Goal: Task Accomplishment & Management: Complete application form

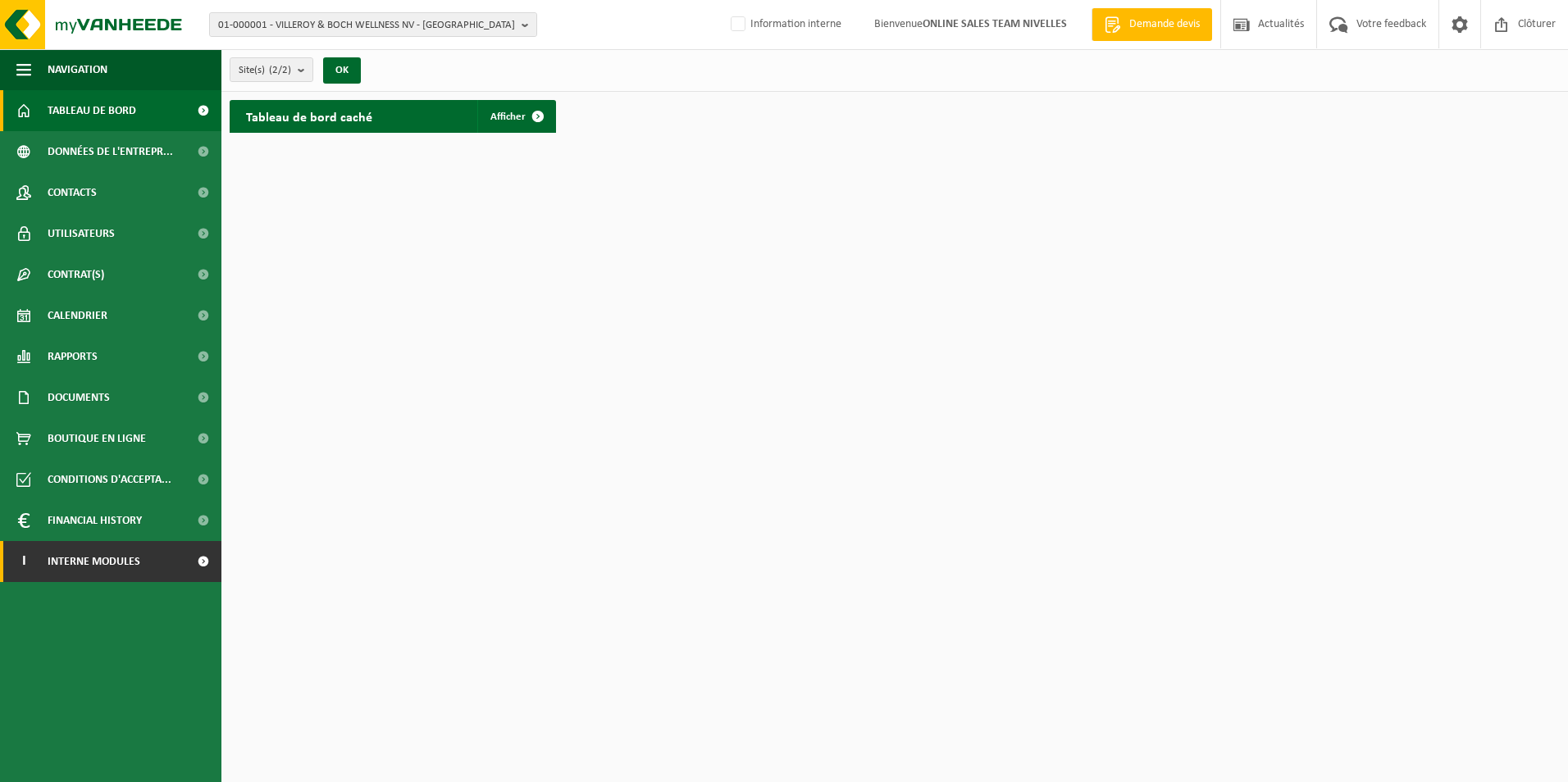
click at [142, 563] on link "I Interne modules" at bounding box center [111, 561] width 222 height 41
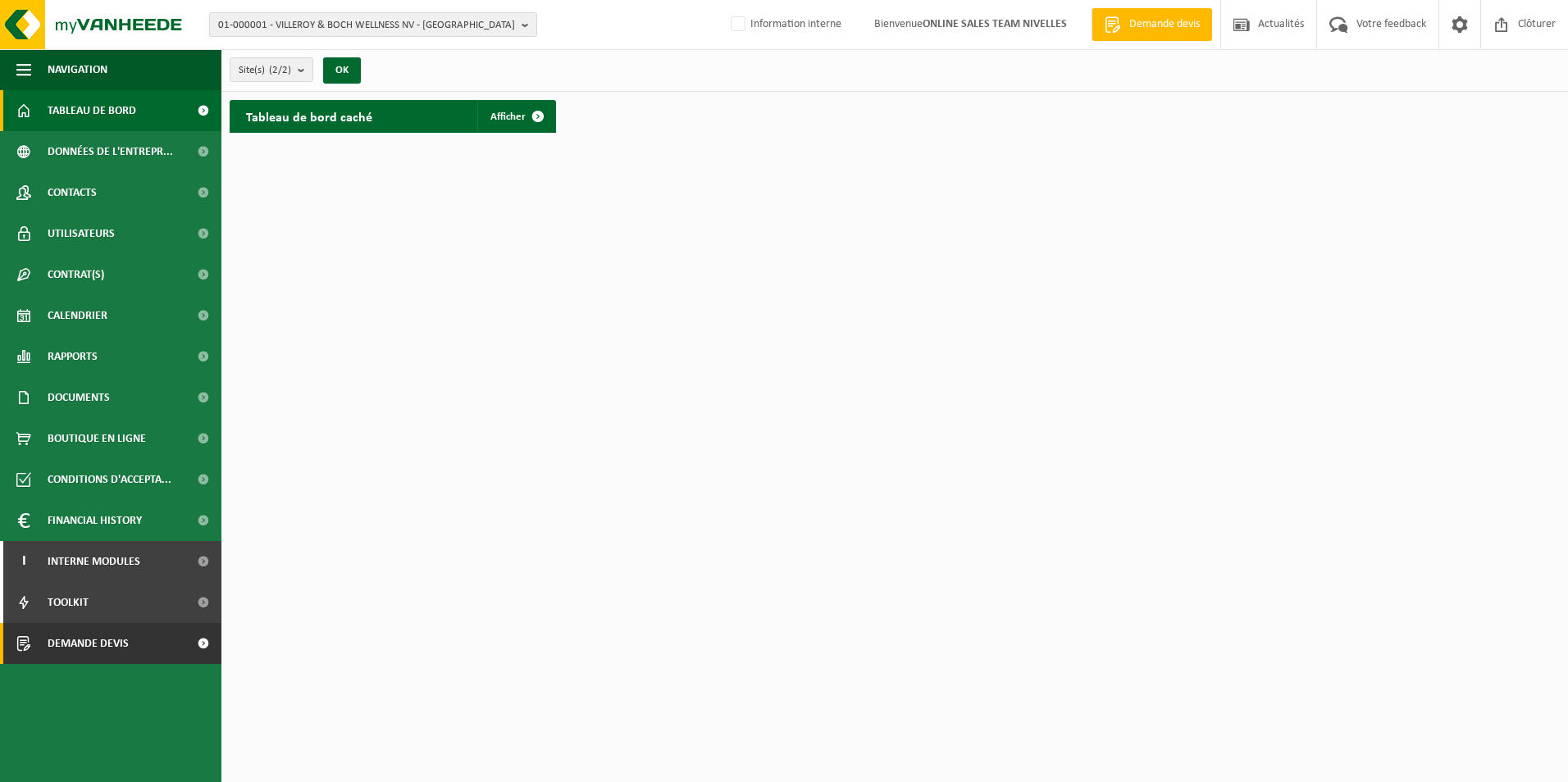
click at [123, 640] on span "Demande devis" at bounding box center [88, 643] width 81 height 41
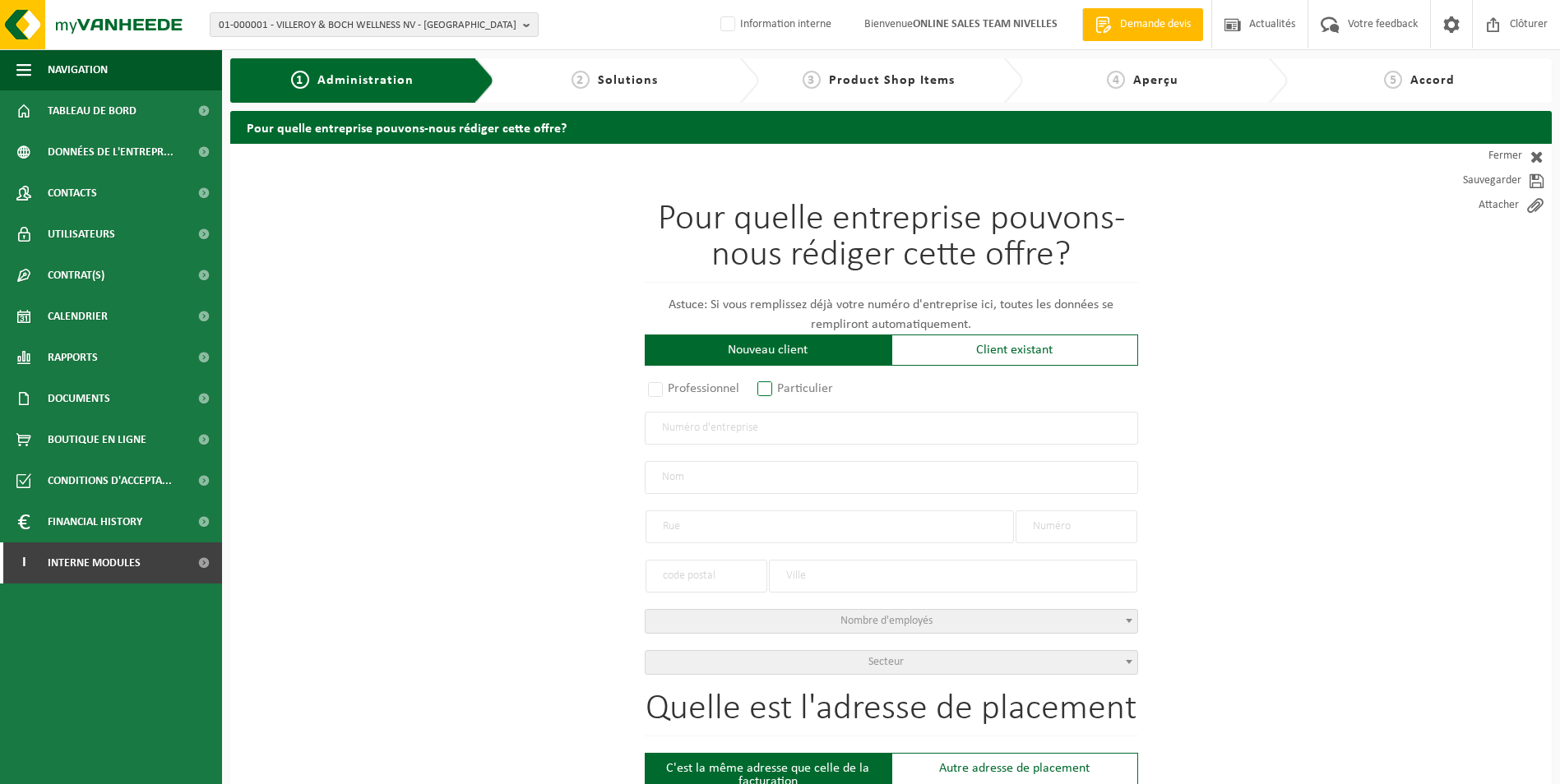
click at [772, 383] on label "Particulier" at bounding box center [796, 389] width 84 height 23
click at [781, 385] on input "Particulier" at bounding box center [786, 390] width 11 height 11
radio input "true"
select select "P"
select select "1707"
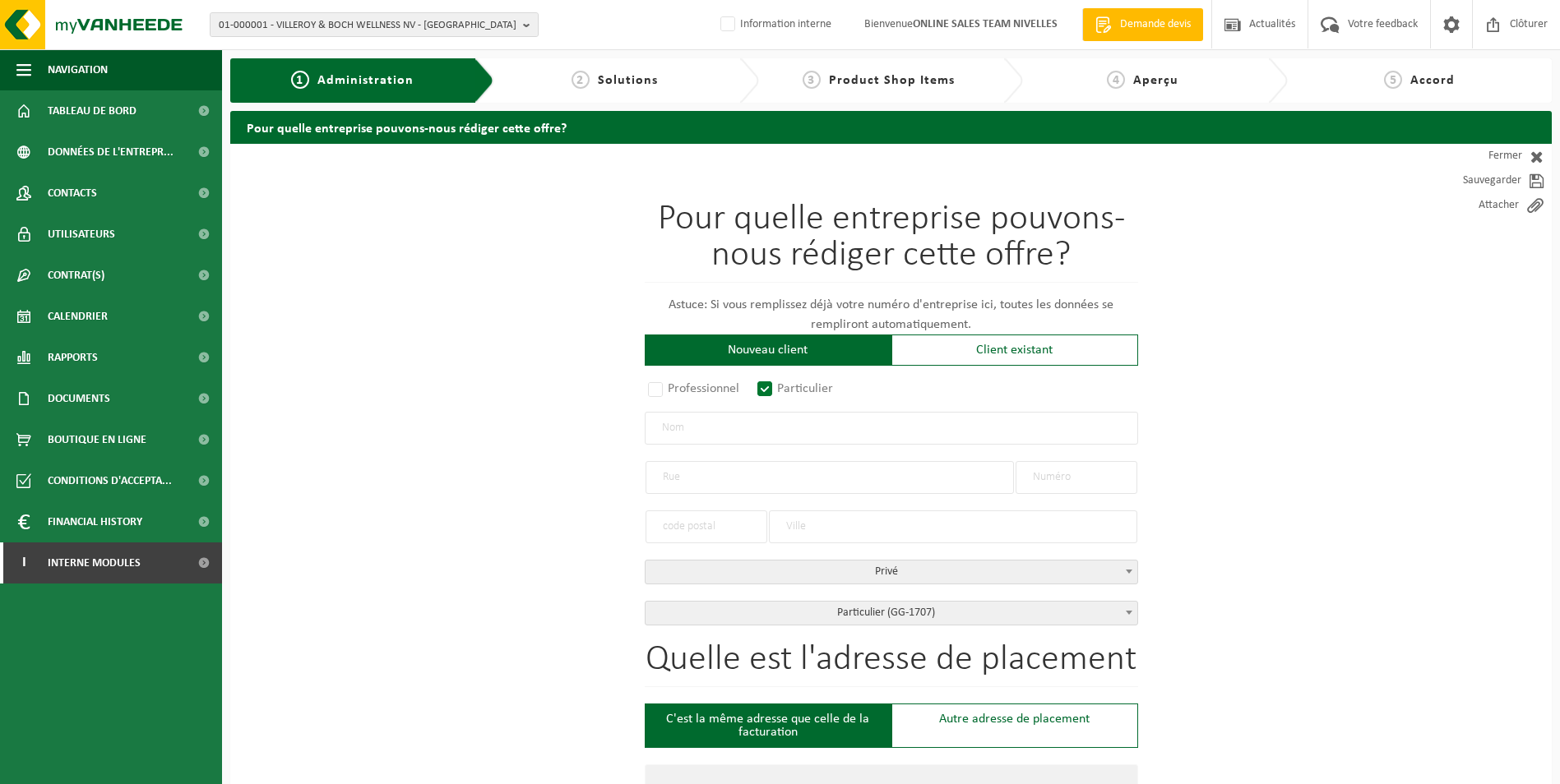
click at [762, 425] on input "text" at bounding box center [892, 428] width 493 height 33
type input "v"
type input "[PERSON_NAME]"
type input "20 Chemin de la Bruyère"
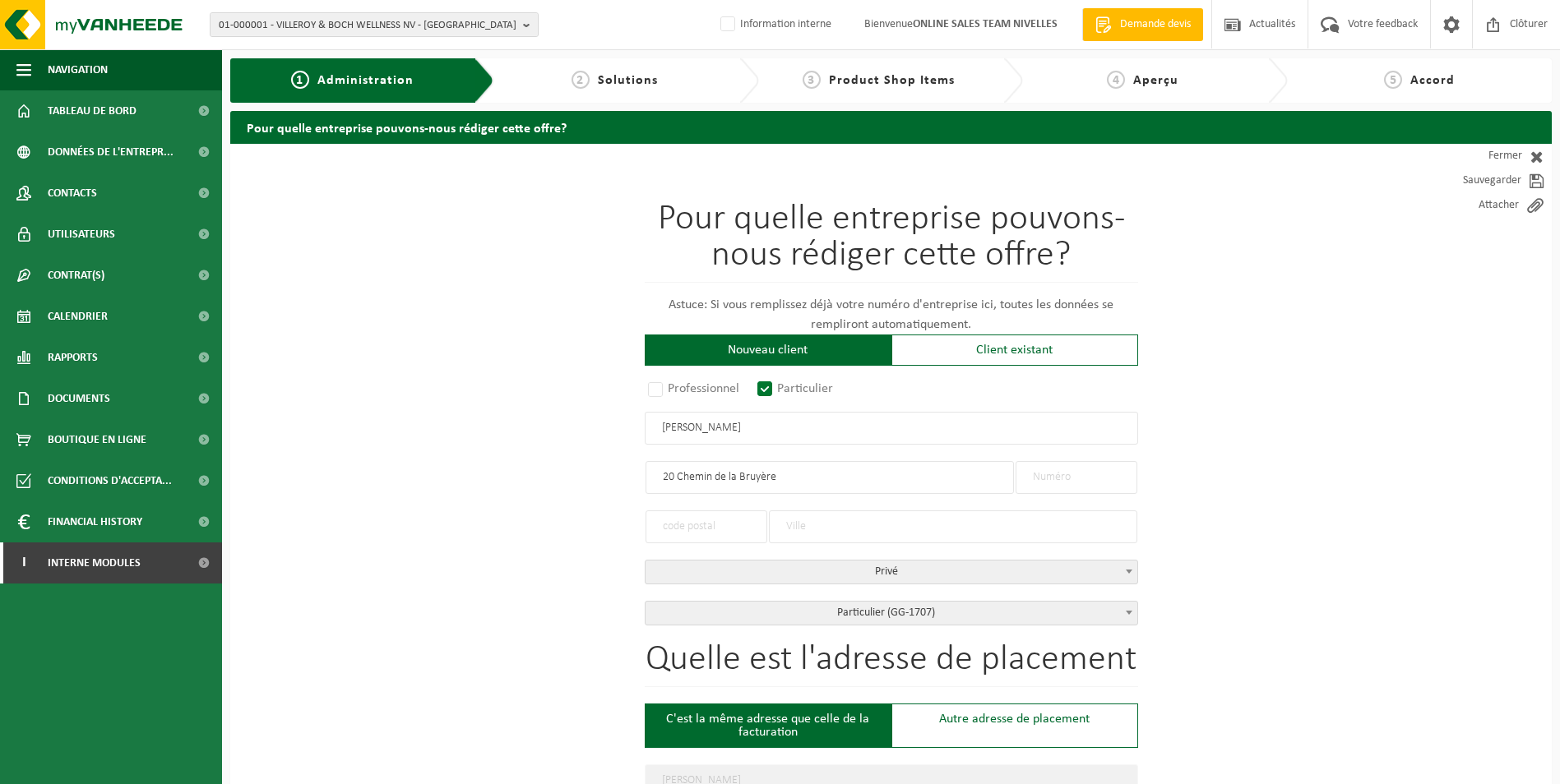
type input "20 Chemin de la Bruyère"
type input "1473"
drag, startPoint x: 684, startPoint y: 522, endPoint x: 743, endPoint y: 533, distance: 60.0
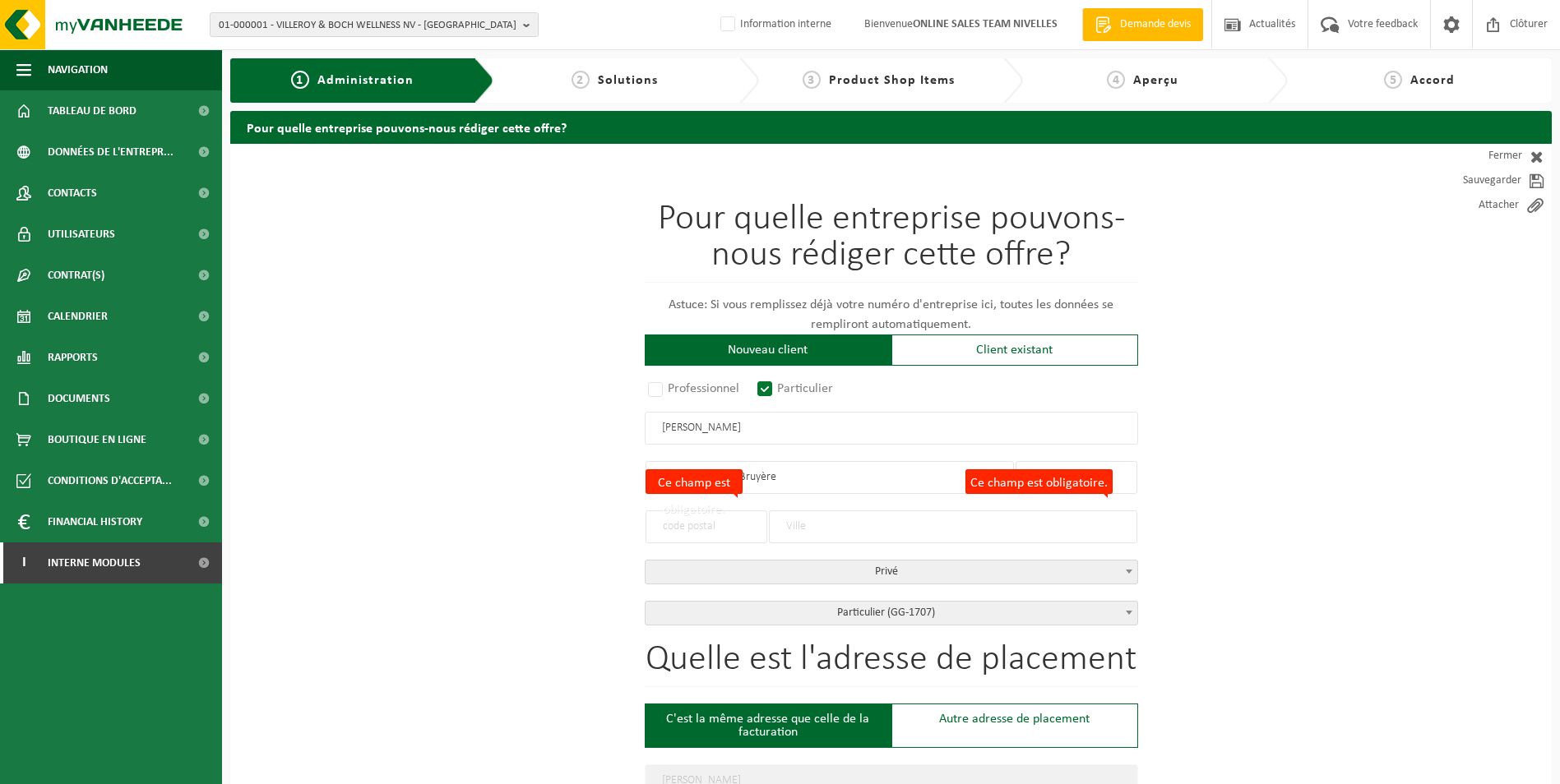
click at [684, 522] on input "Ce champ est obligatoire." at bounding box center [707, 527] width 122 height 33
click at [826, 490] on input "20 Chemin de la Bruyère" at bounding box center [830, 478] width 368 height 33
click at [1118, 476] on input "1473" at bounding box center [1076, 478] width 122 height 33
click at [684, 526] on input "Ce champ est obligatoire." at bounding box center [707, 527] width 122 height 33
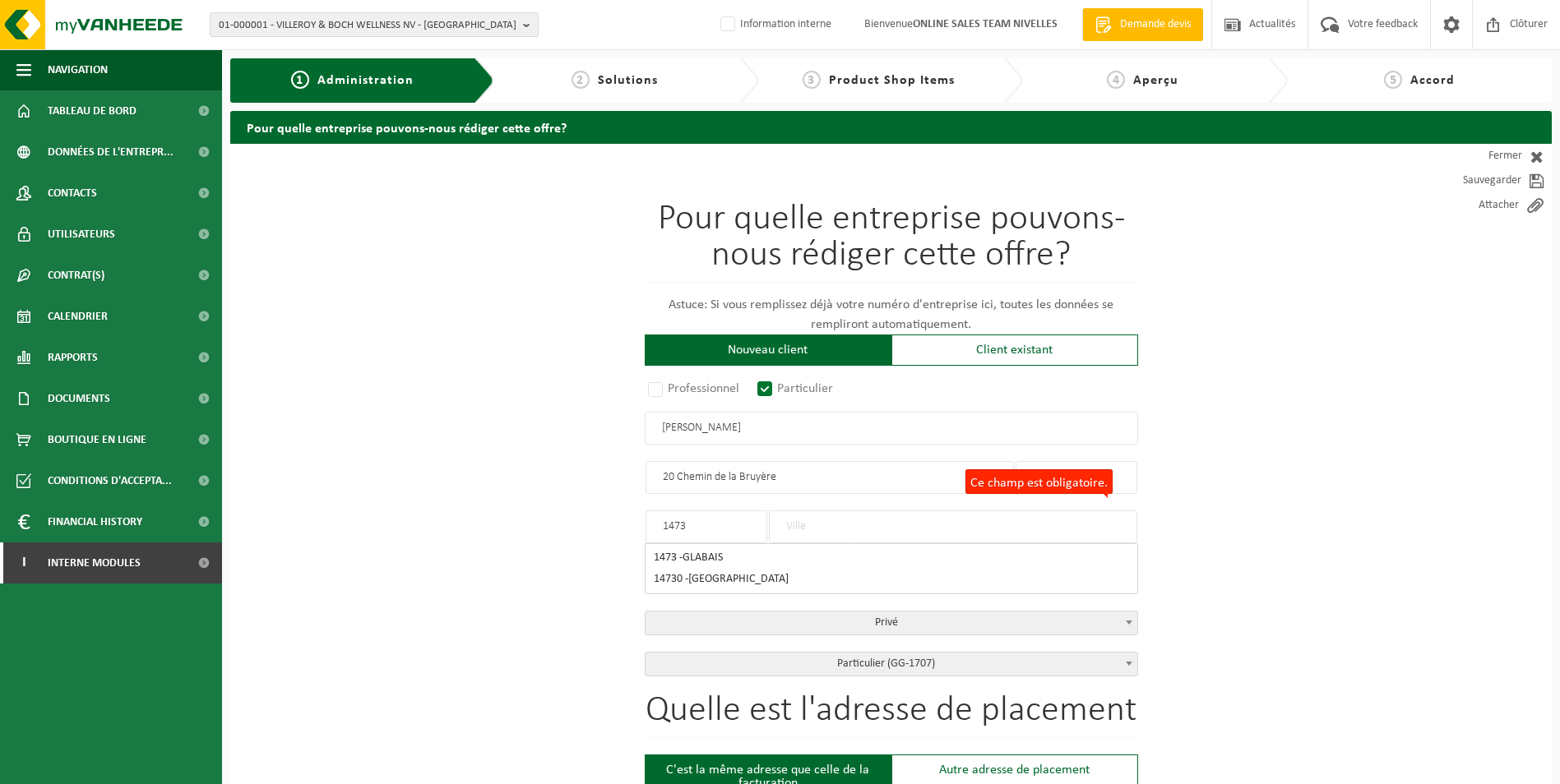
type input "1473"
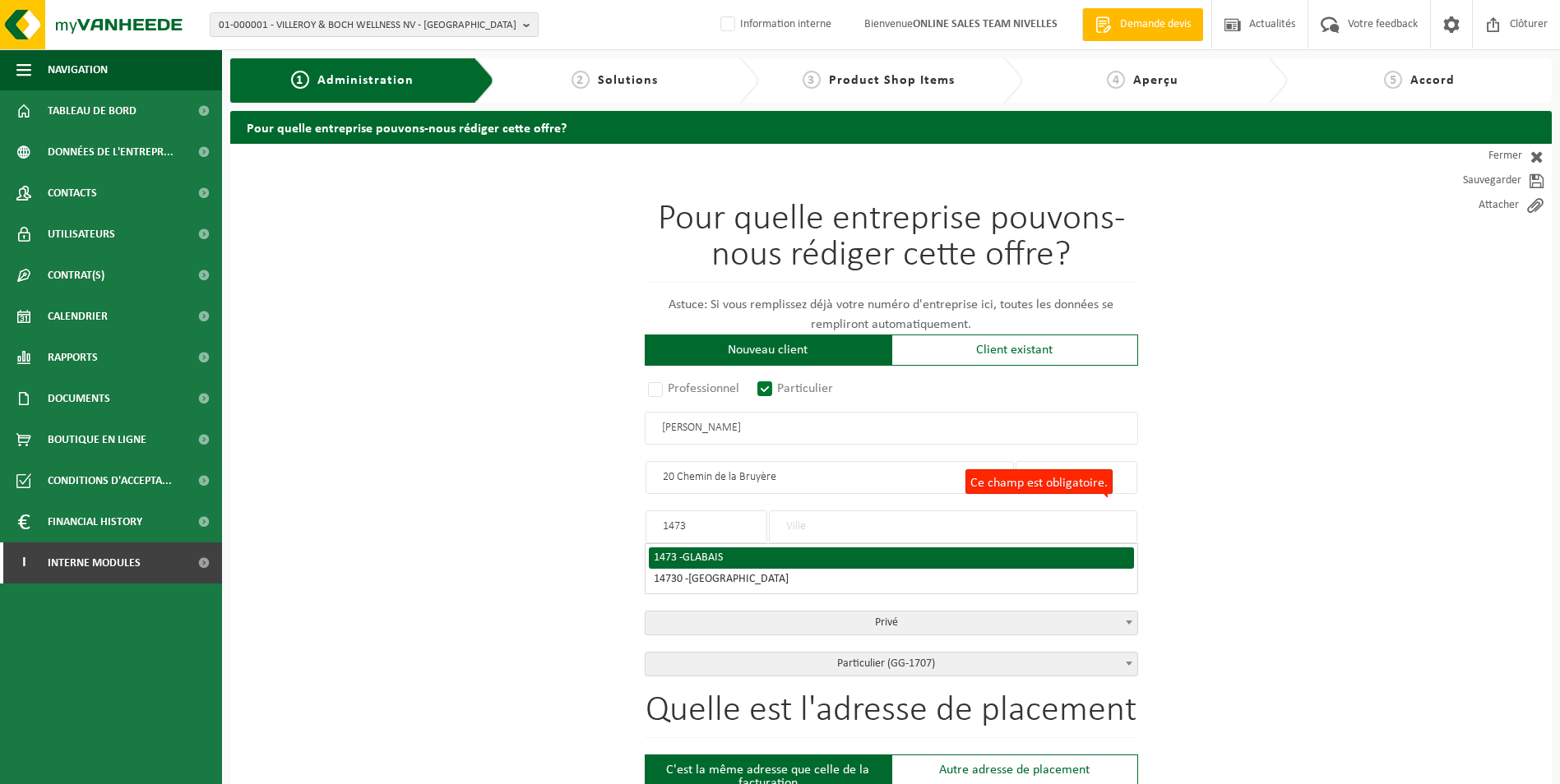
click at [716, 558] on span "GLABAIS" at bounding box center [703, 558] width 41 height 13
type input "GLABAIS"
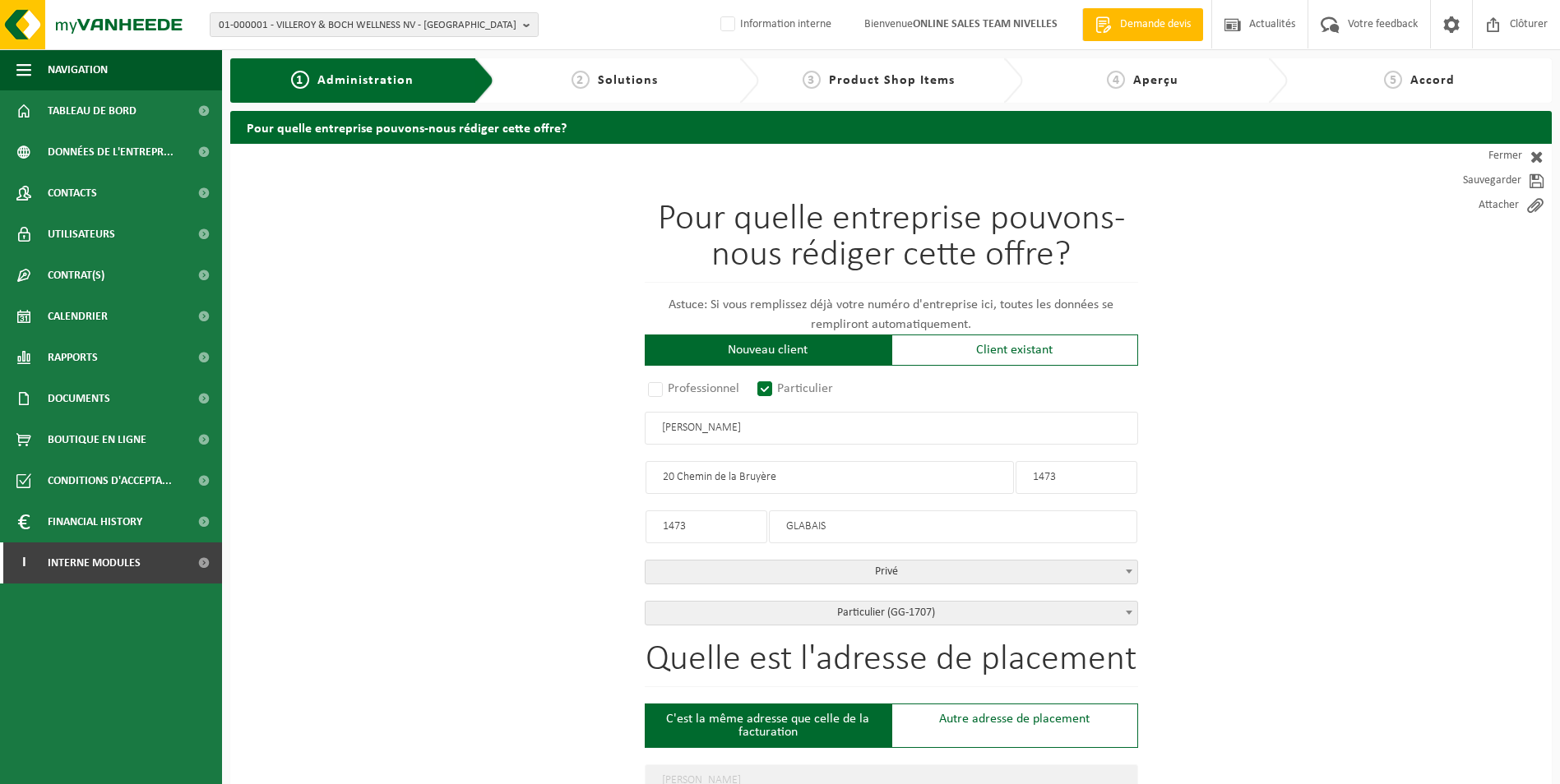
drag, startPoint x: 679, startPoint y: 477, endPoint x: 644, endPoint y: 473, distance: 35.2
click at [646, 474] on input "20 Chemin de la Bruyère" at bounding box center [830, 478] width 368 height 33
type input "Chemin de la Bruyère"
click at [1096, 486] on input "1473" at bounding box center [1076, 478] width 122 height 33
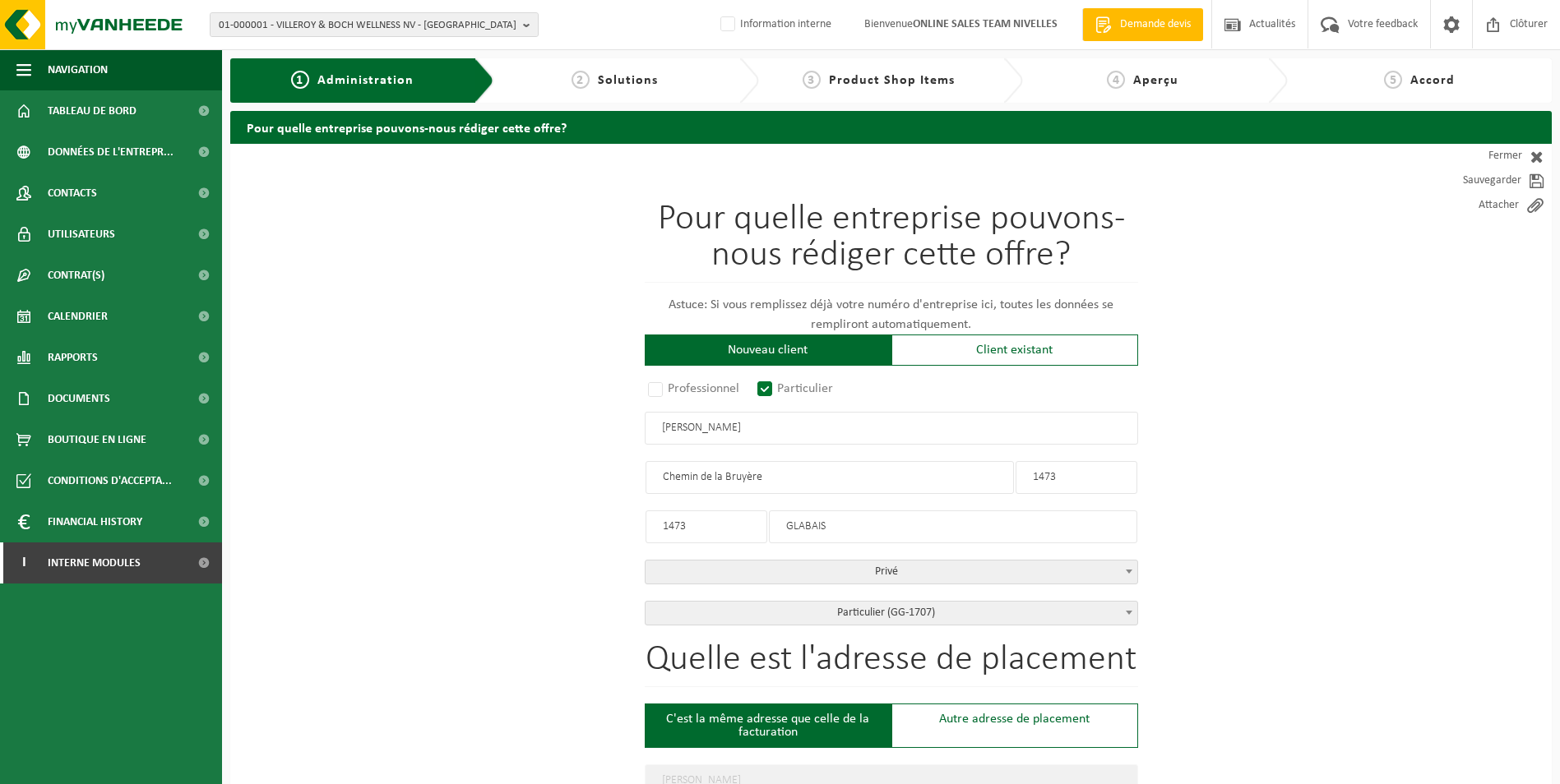
drag, startPoint x: 1081, startPoint y: 479, endPoint x: 913, endPoint y: 468, distance: 168.4
click at [913, 468] on div "Pour quelle entreprise pouvons-nous rédiger cette offre? Astuce: Si vous rempli…" at bounding box center [892, 413] width 493 height 424
type input "20"
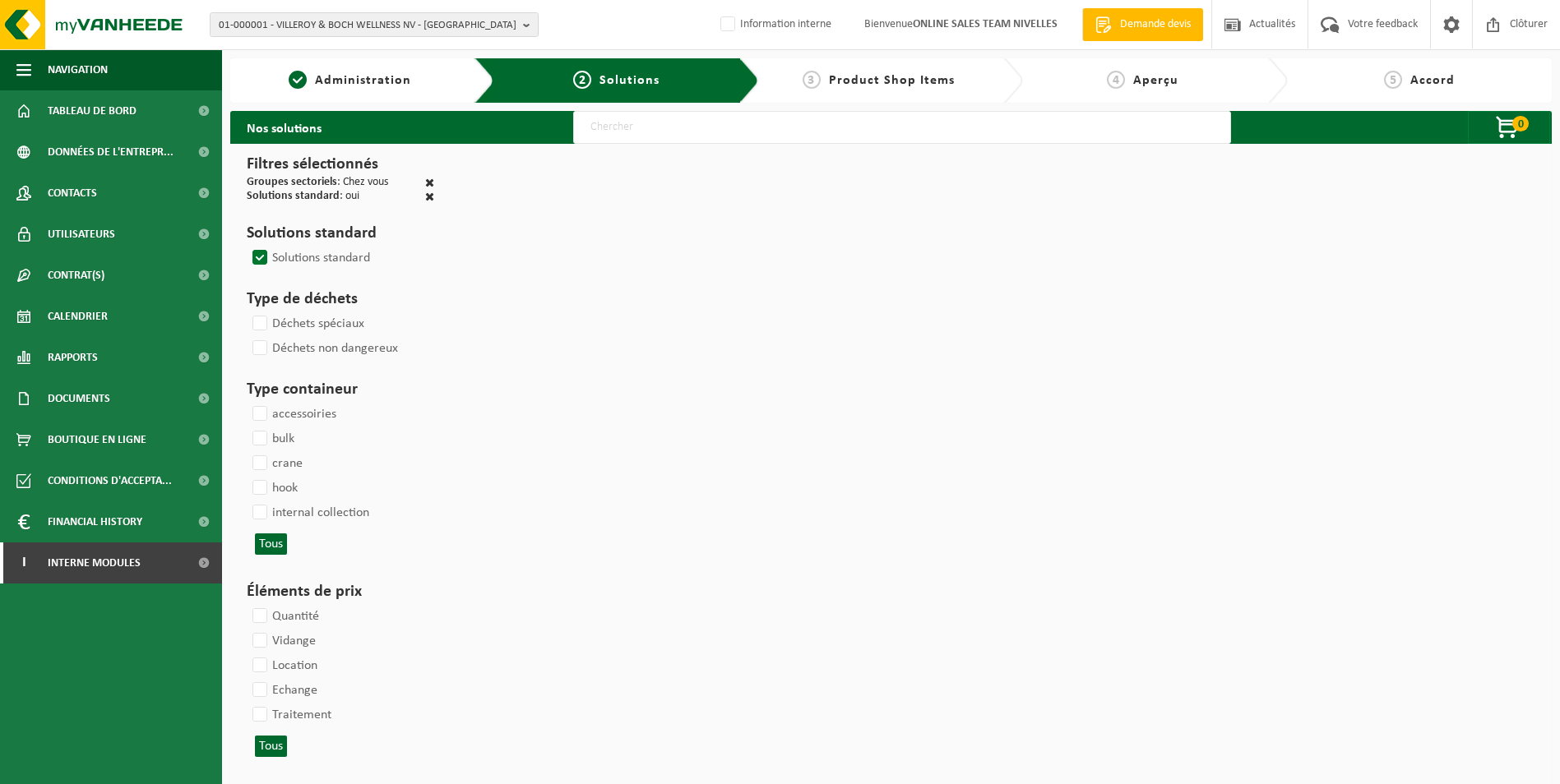
click at [627, 123] on input "text" at bounding box center [902, 128] width 658 height 33
select select
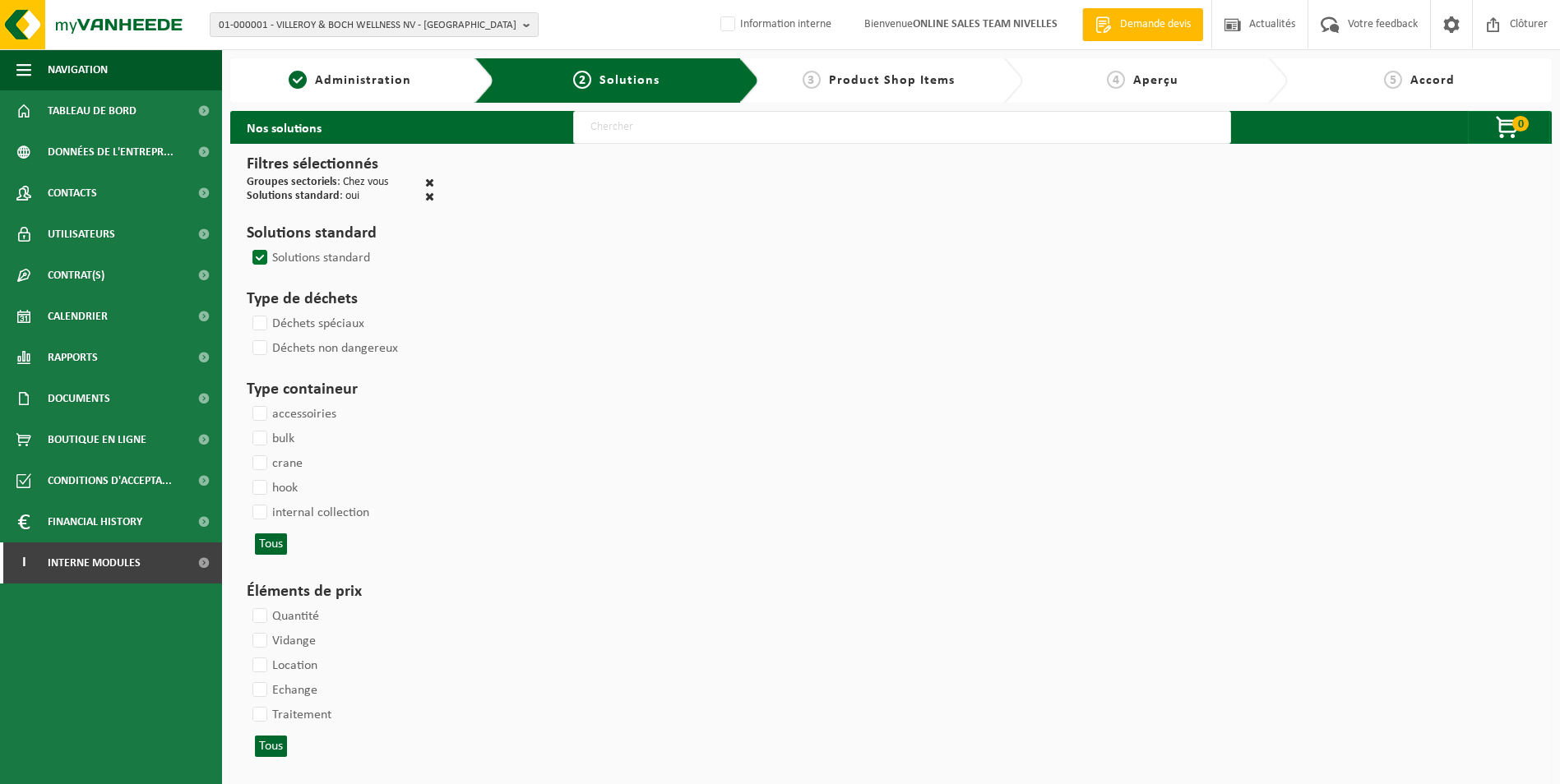
select select
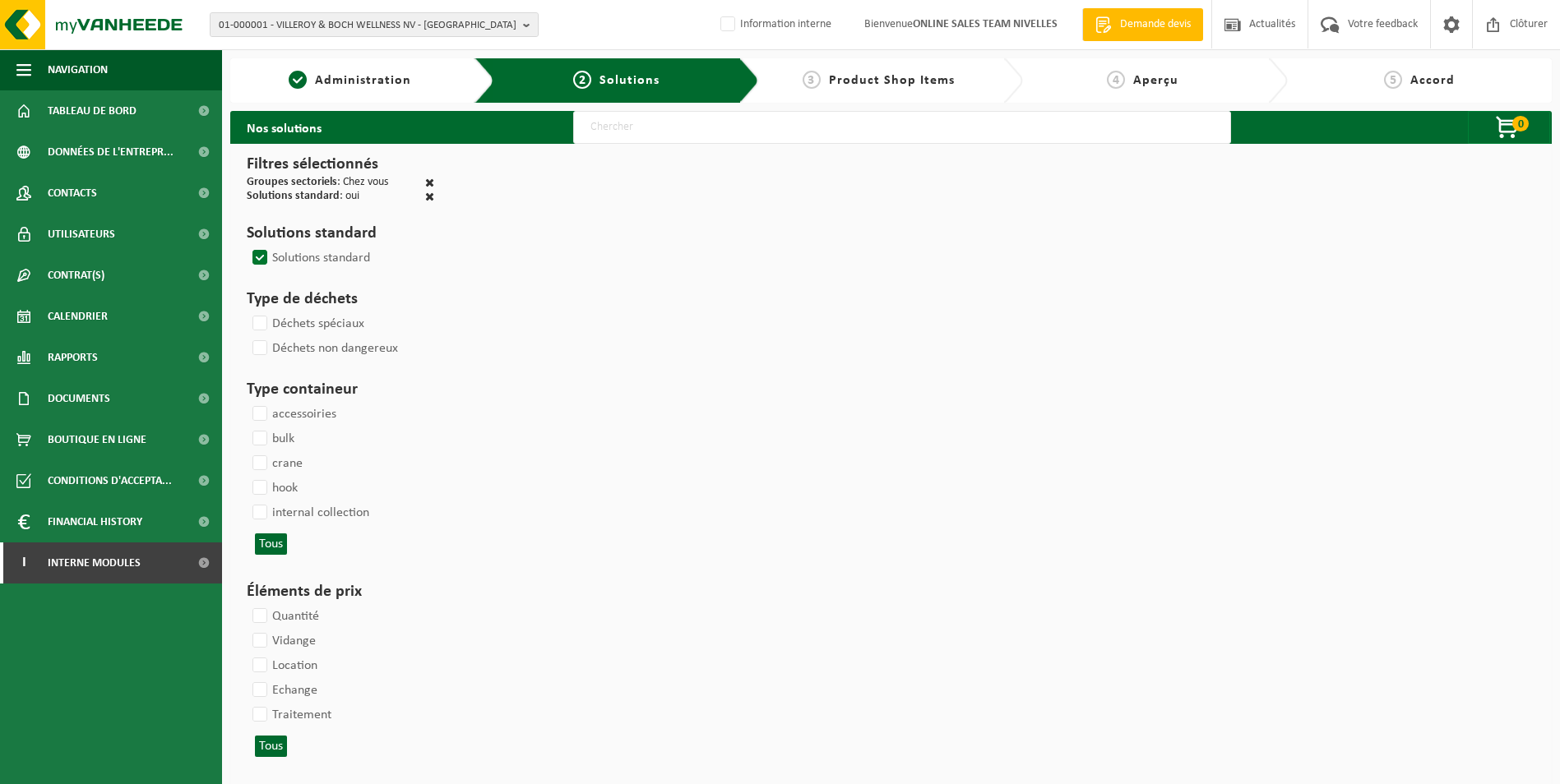
select select
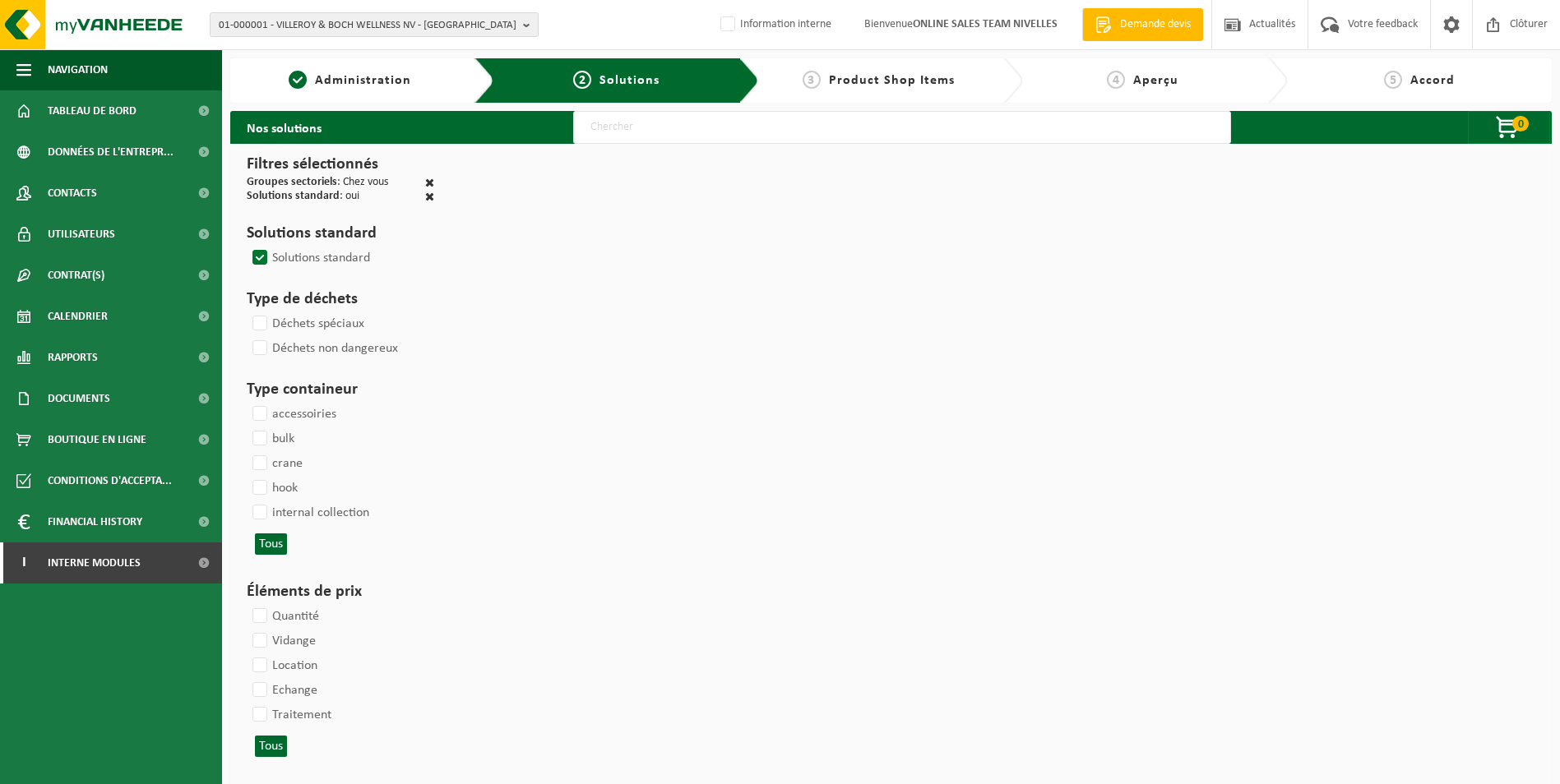
select select
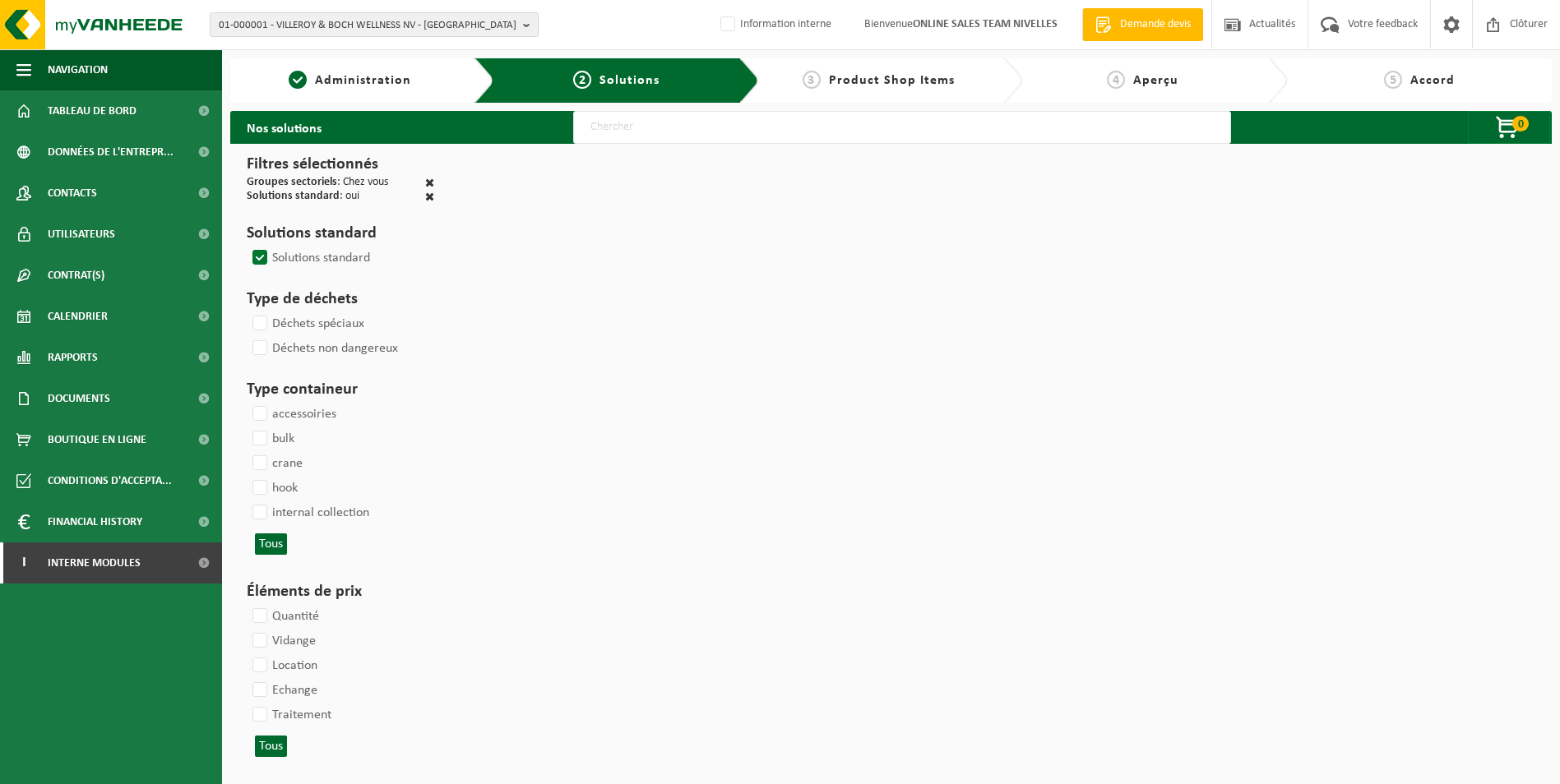
select select
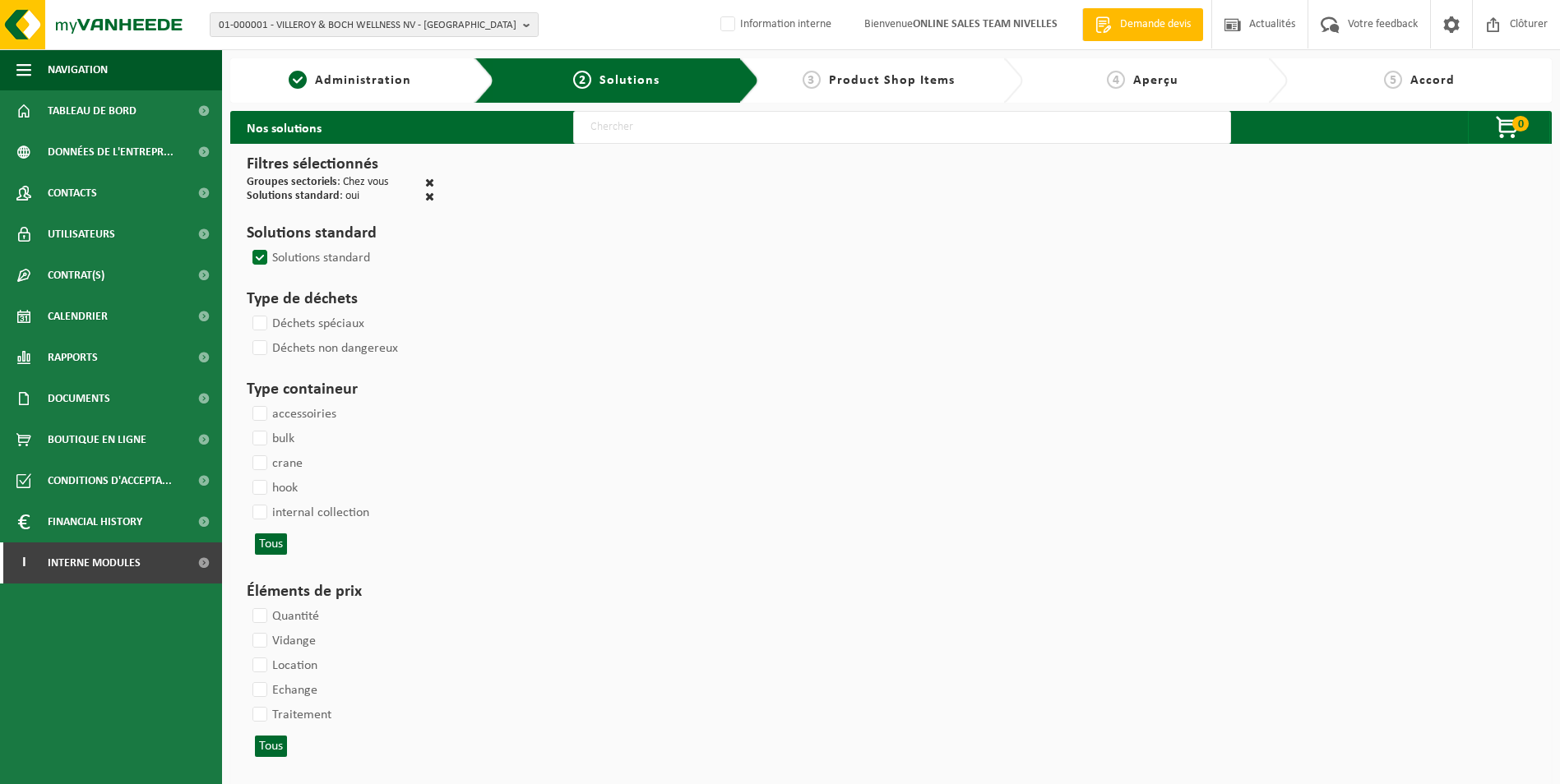
select select
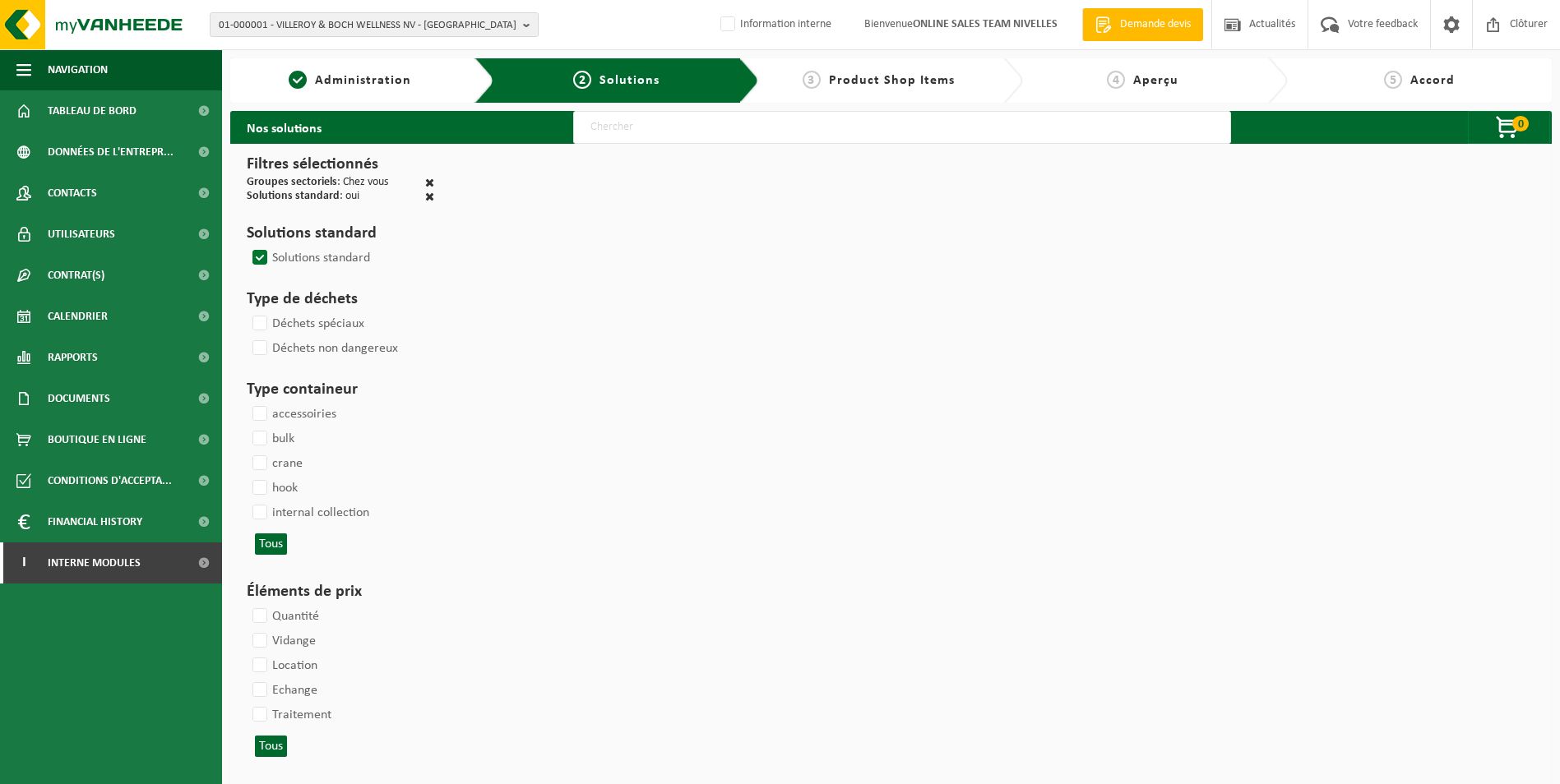
select select
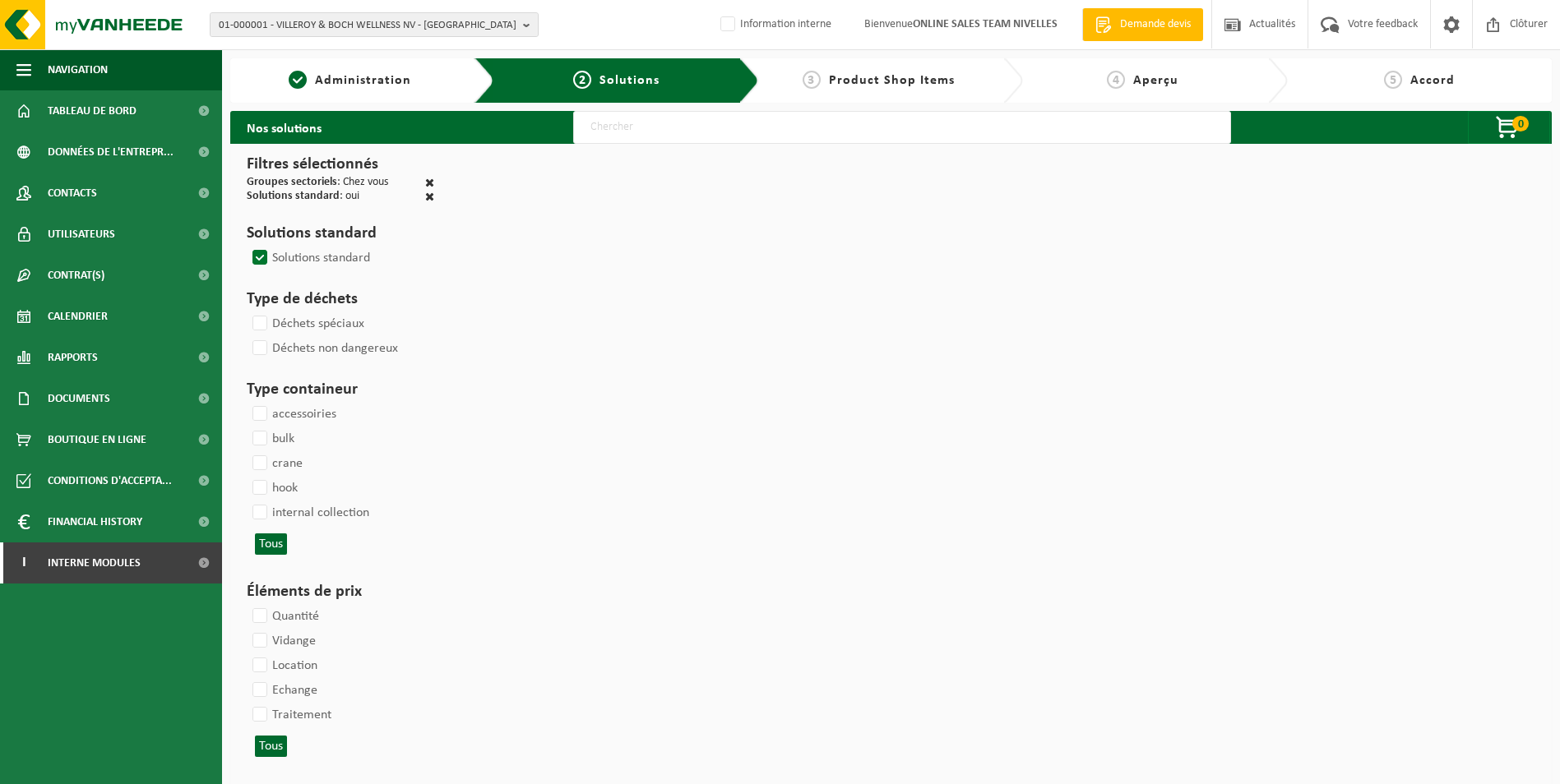
select select
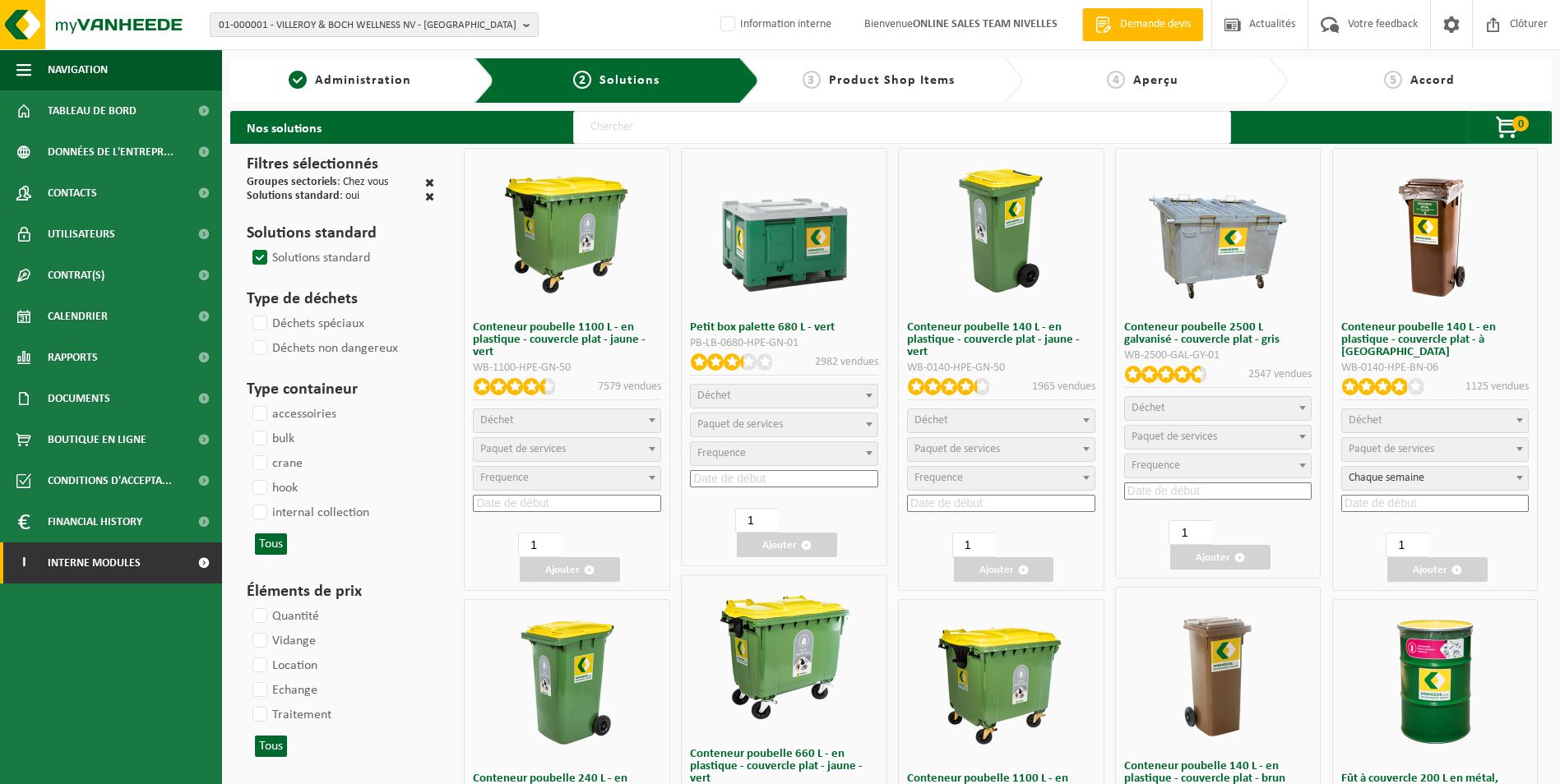
click at [128, 566] on span "Interne modules" at bounding box center [94, 563] width 93 height 42
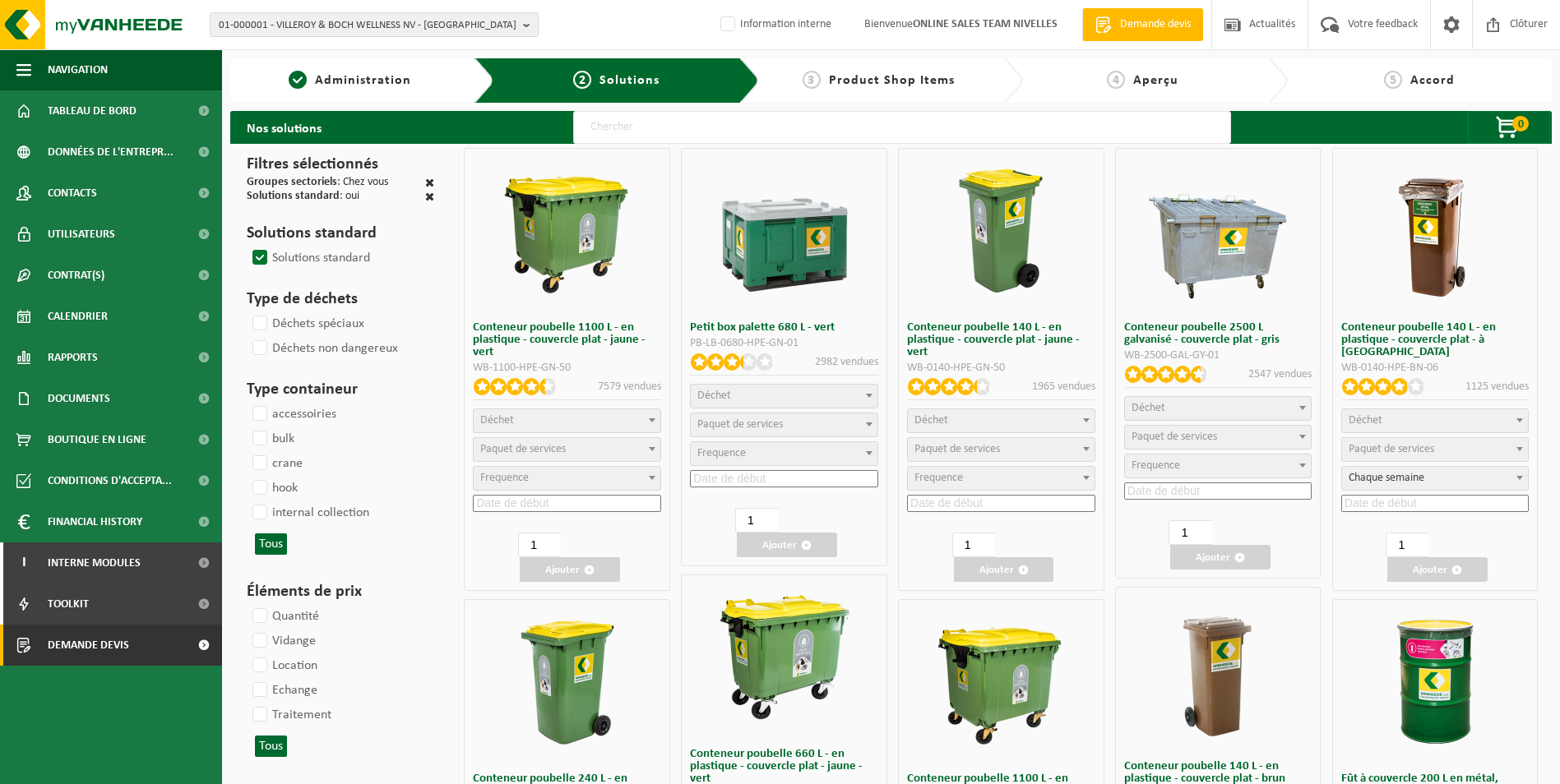
click at [126, 651] on span "Demande devis" at bounding box center [88, 645] width 81 height 42
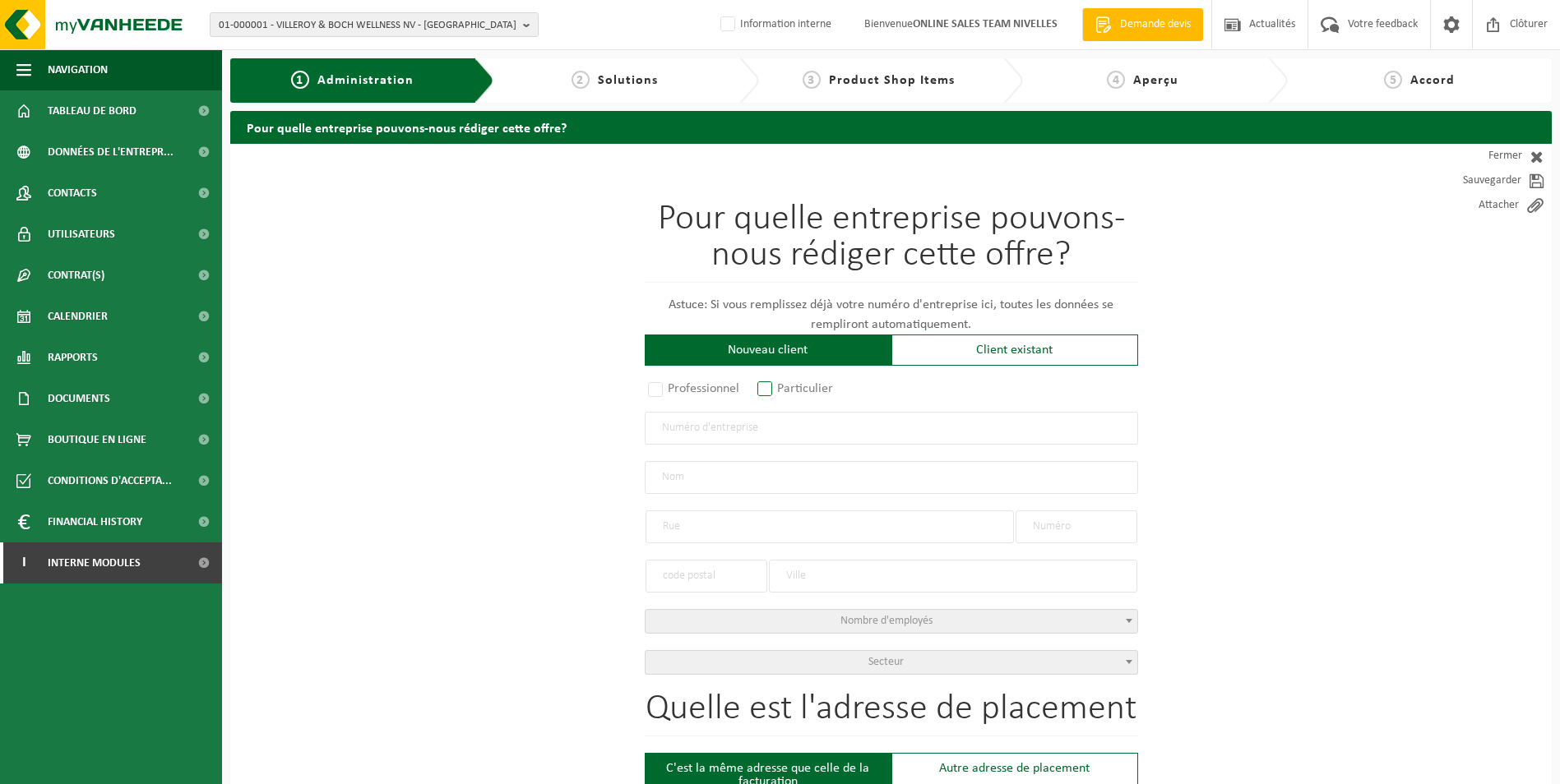
click at [769, 392] on label "Particulier" at bounding box center [796, 389] width 84 height 23
click at [781, 392] on input "Particulier" at bounding box center [786, 390] width 11 height 11
radio input "true"
select select "P"
select select "1707"
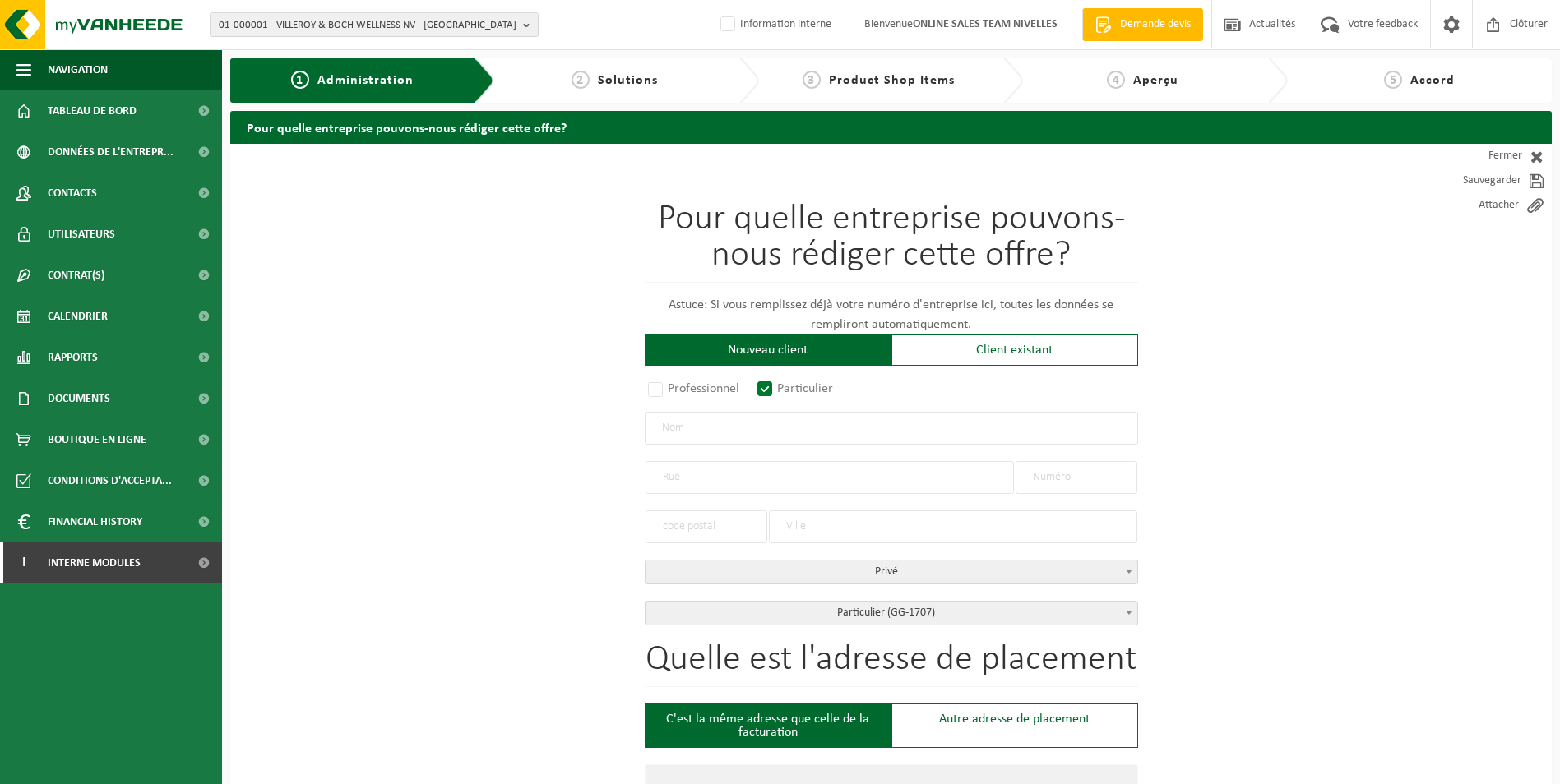
click at [768, 425] on input "text" at bounding box center [892, 428] width 493 height 33
type input "VANPOUCKE Xavier"
type input "Chemin de la Bruyère"
type input "1473"
type input "GLABAIS"
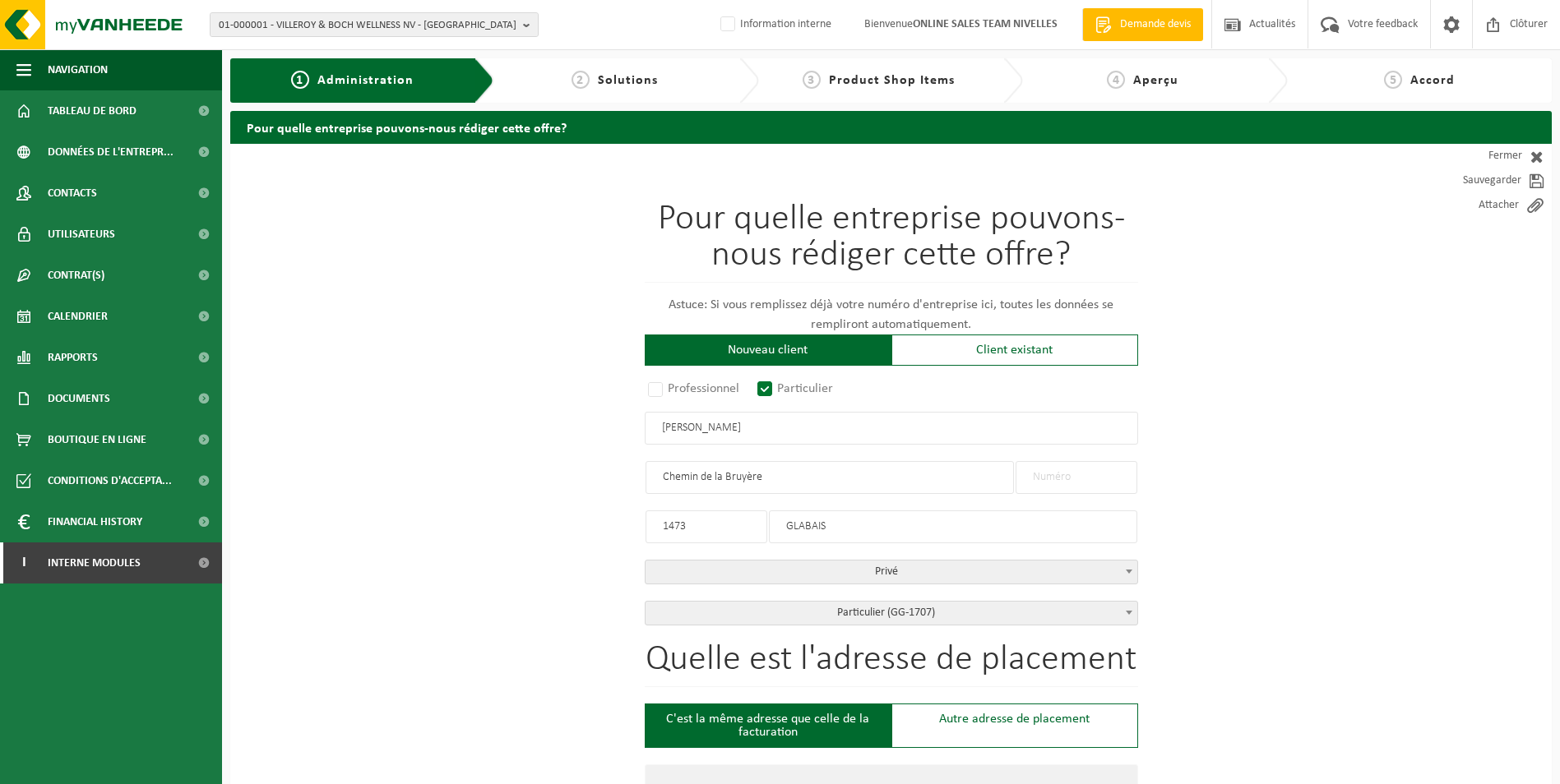
type input "VANPOUCKE"
type input "Xavier"
type input "VANPOUCKE Xavier"
type input "Chemin de la Bruyère"
type input "1473"
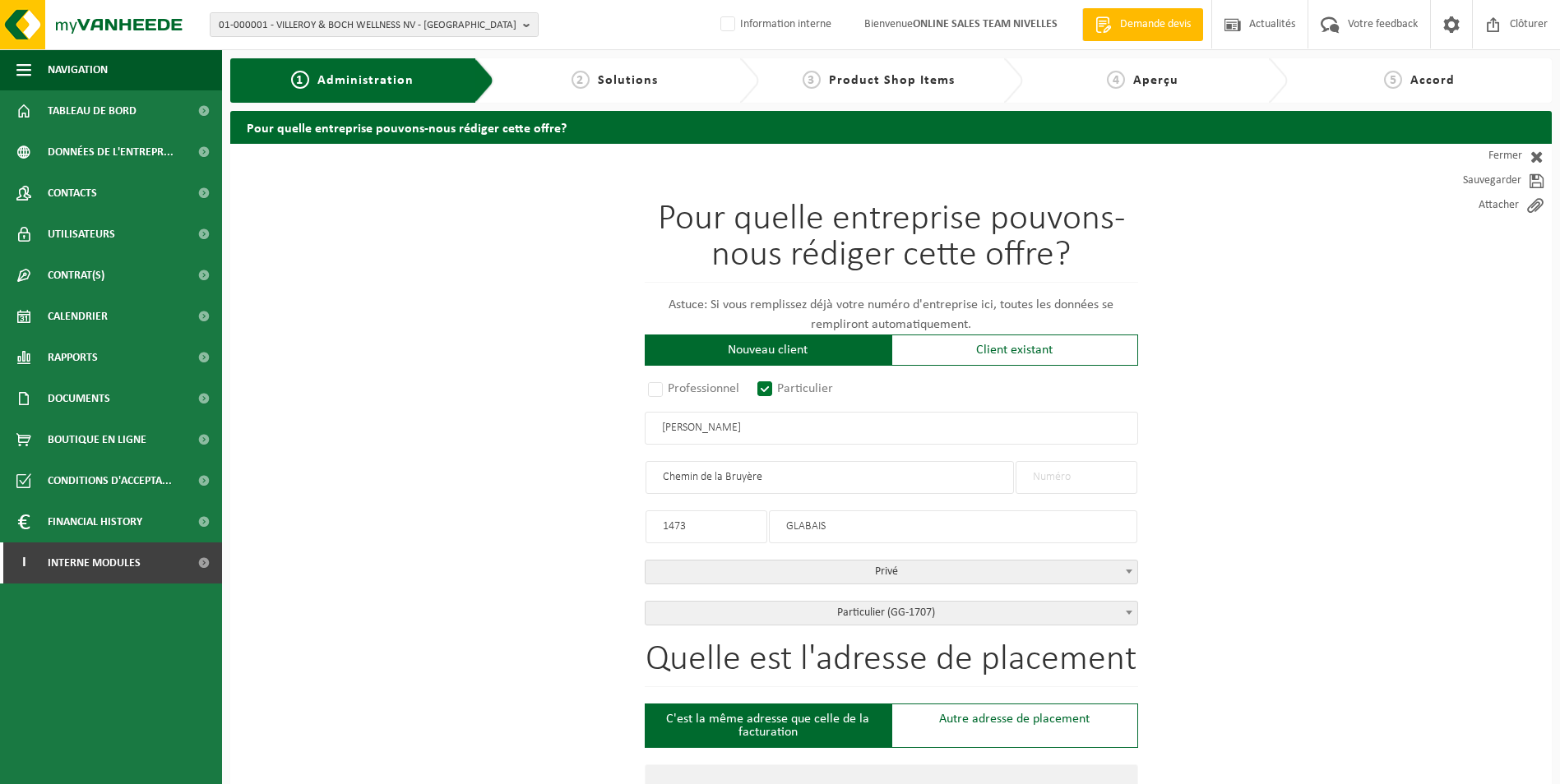
type input "GLABAIS"
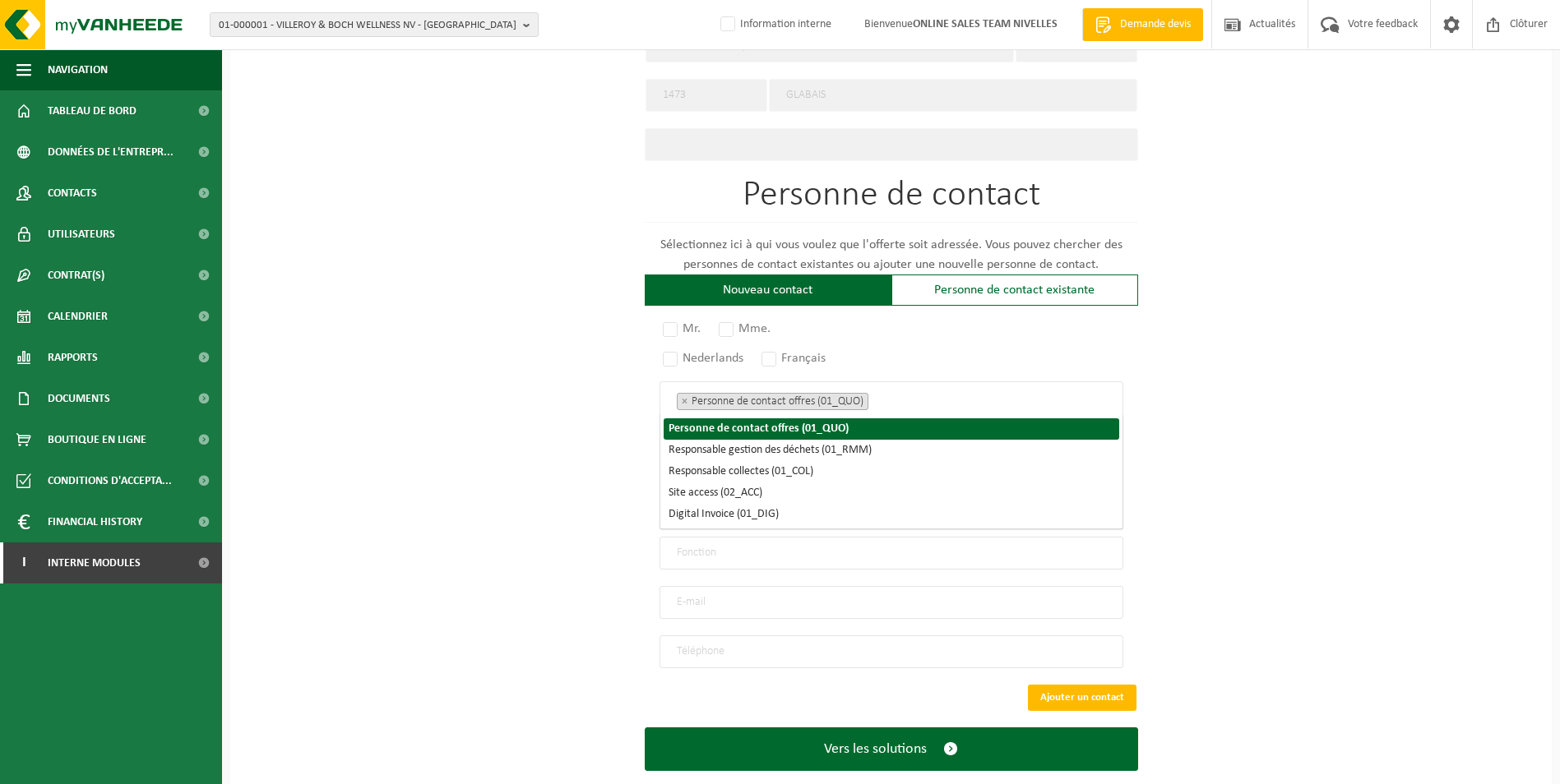
scroll to position [178, 0]
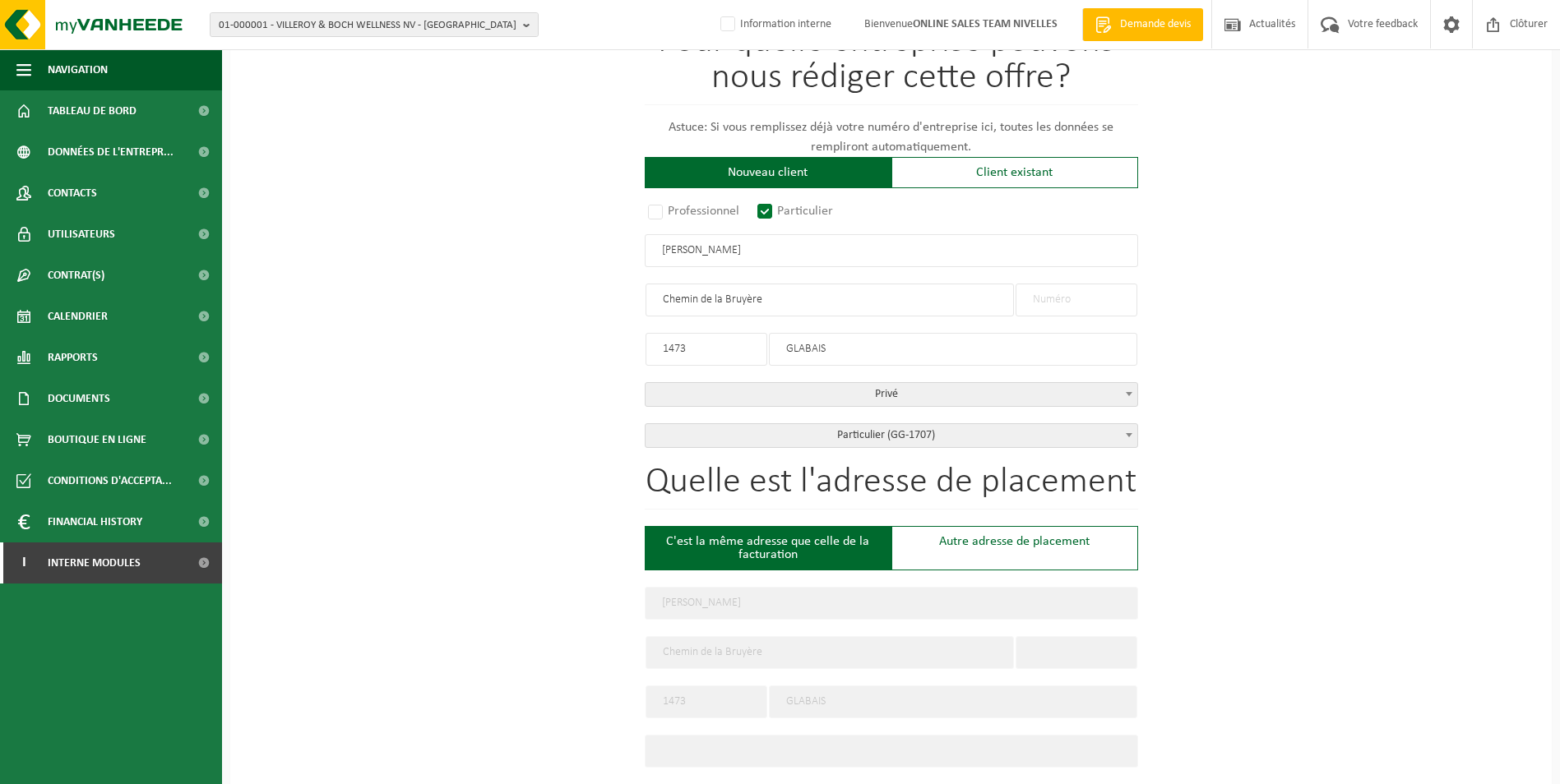
click at [1036, 297] on form "Pour quelle entreprise pouvons-nous rédiger cette offre? Astuce: Si vous rempli…" at bounding box center [892, 692] width 493 height 1453
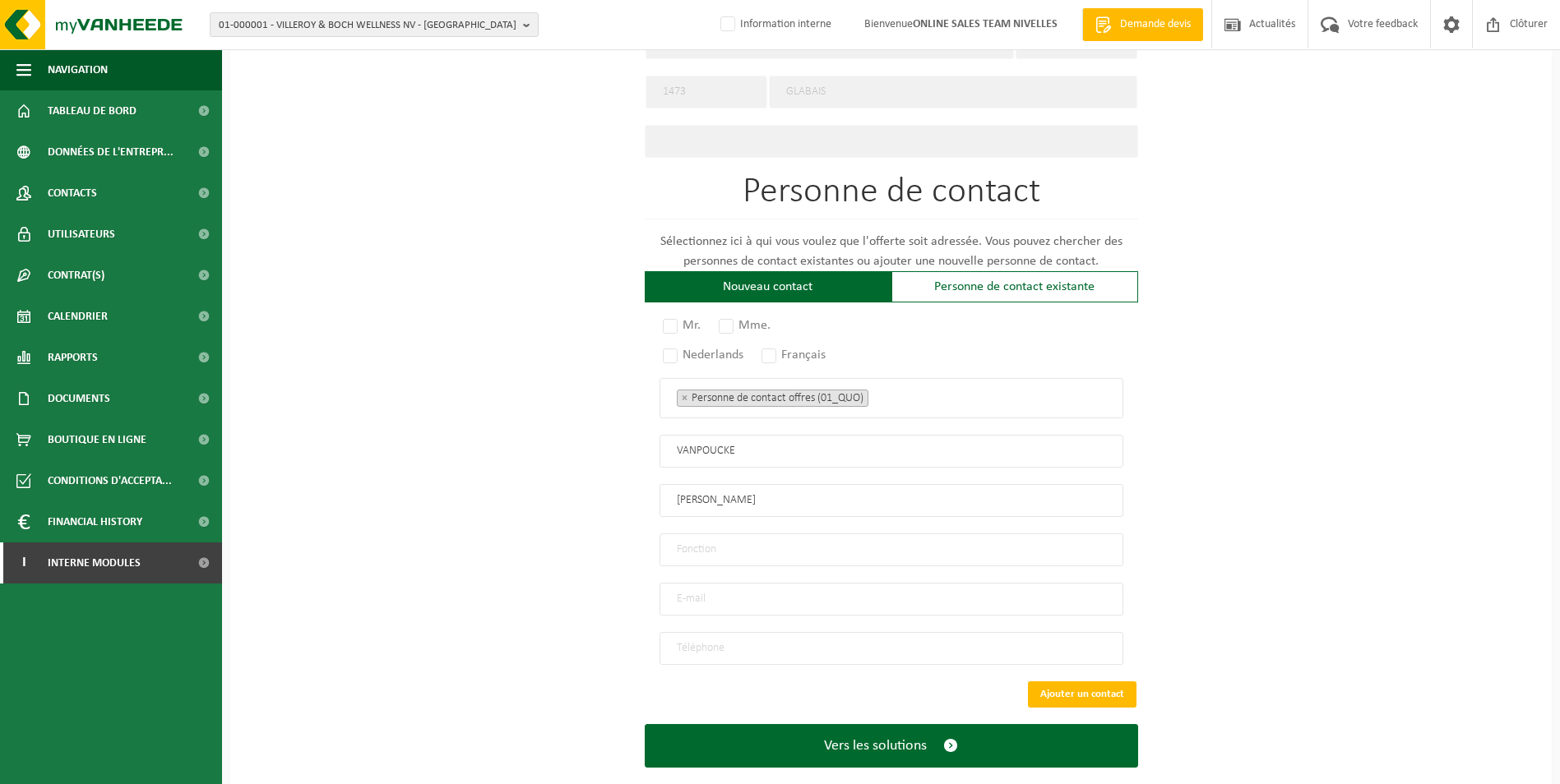
scroll to position [541, 0]
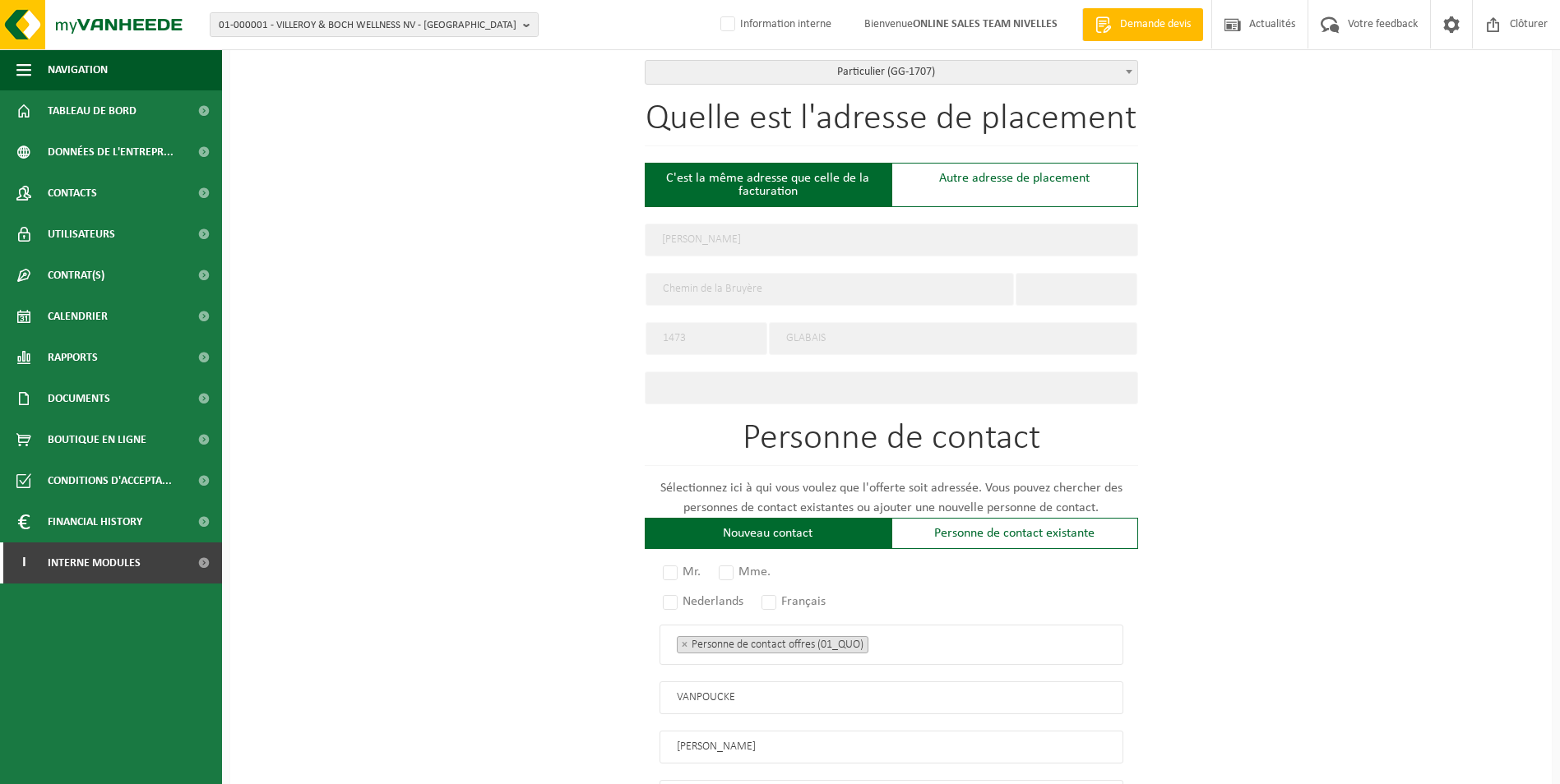
click at [985, 273] on input "Chemin de la Bruyère" at bounding box center [830, 289] width 368 height 33
click at [992, 283] on input "Chemin de la Bruyère" at bounding box center [830, 289] width 368 height 33
click at [1074, 283] on input "text" at bounding box center [1076, 289] width 122 height 33
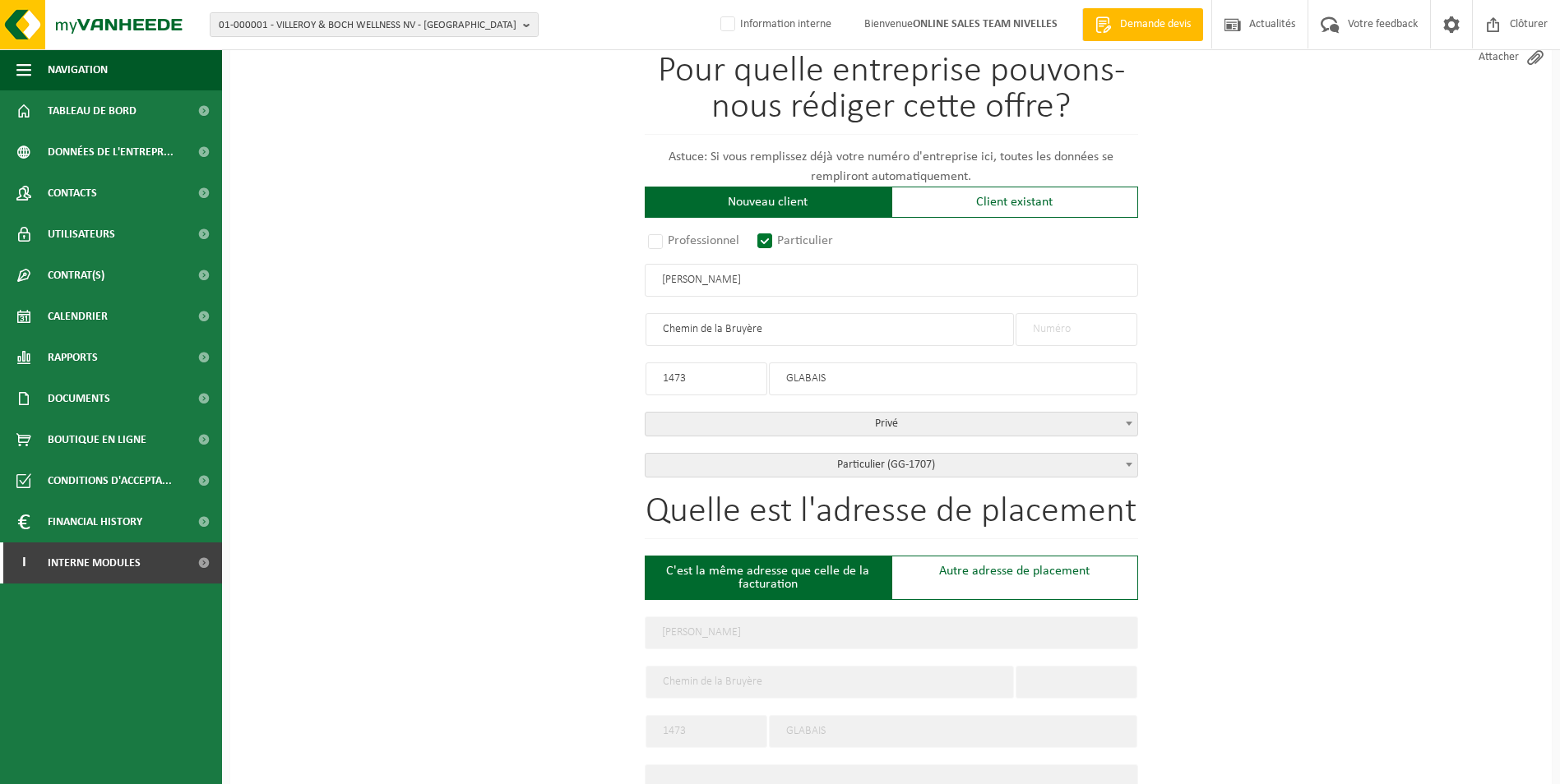
scroll to position [47, 0]
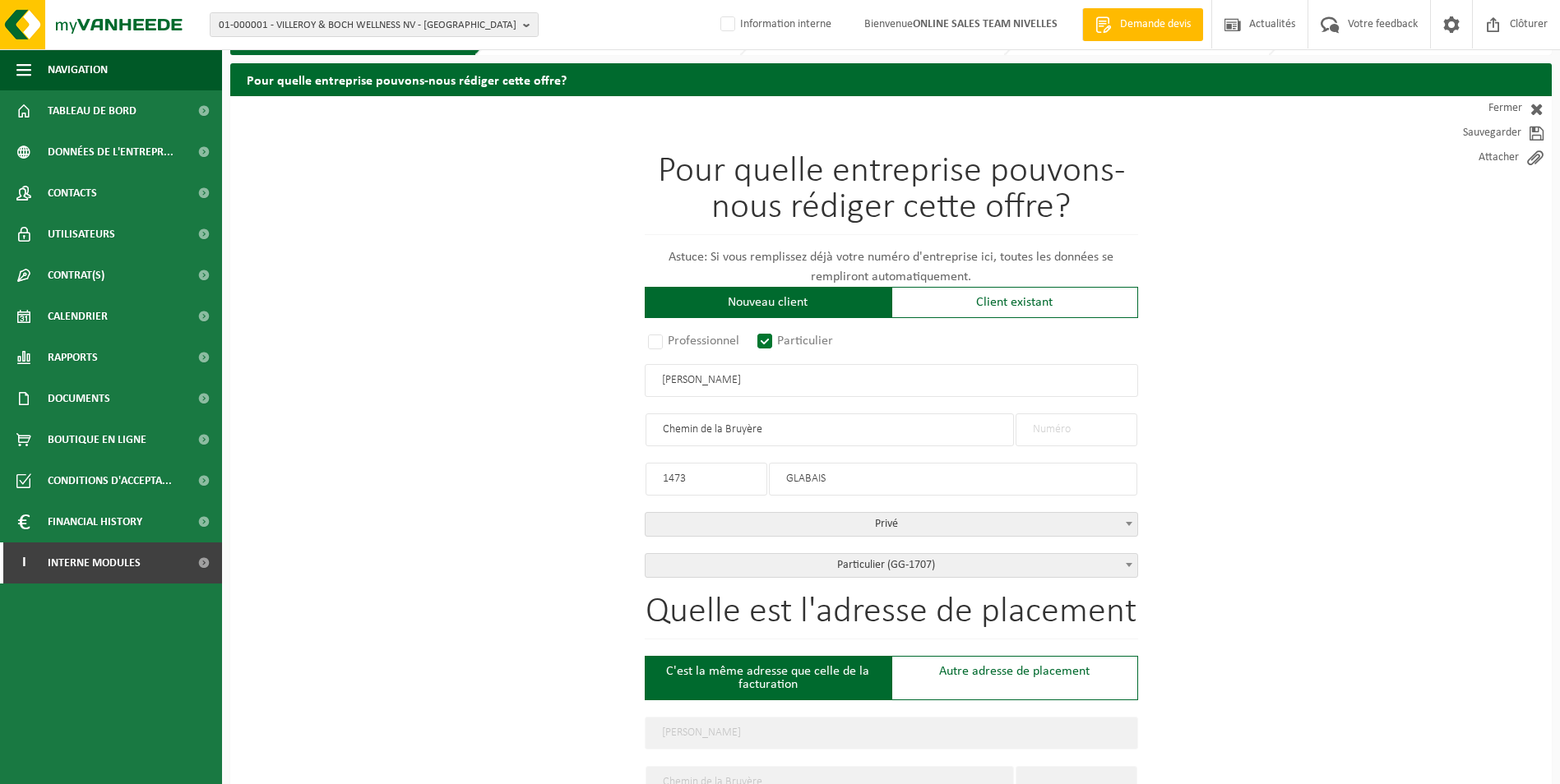
click at [1069, 426] on input "text" at bounding box center [1076, 430] width 122 height 33
type input "20"
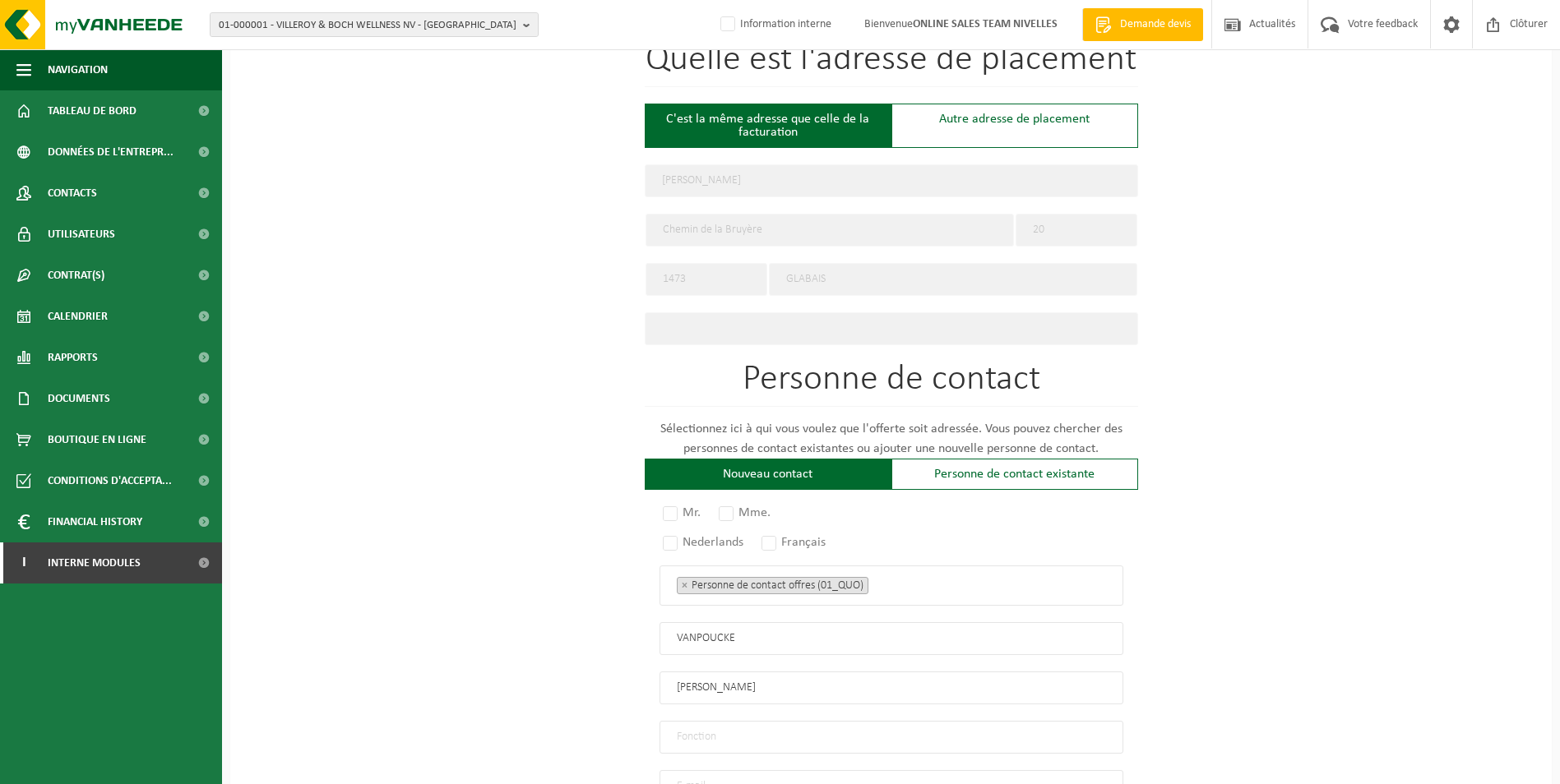
scroll to position [624, 0]
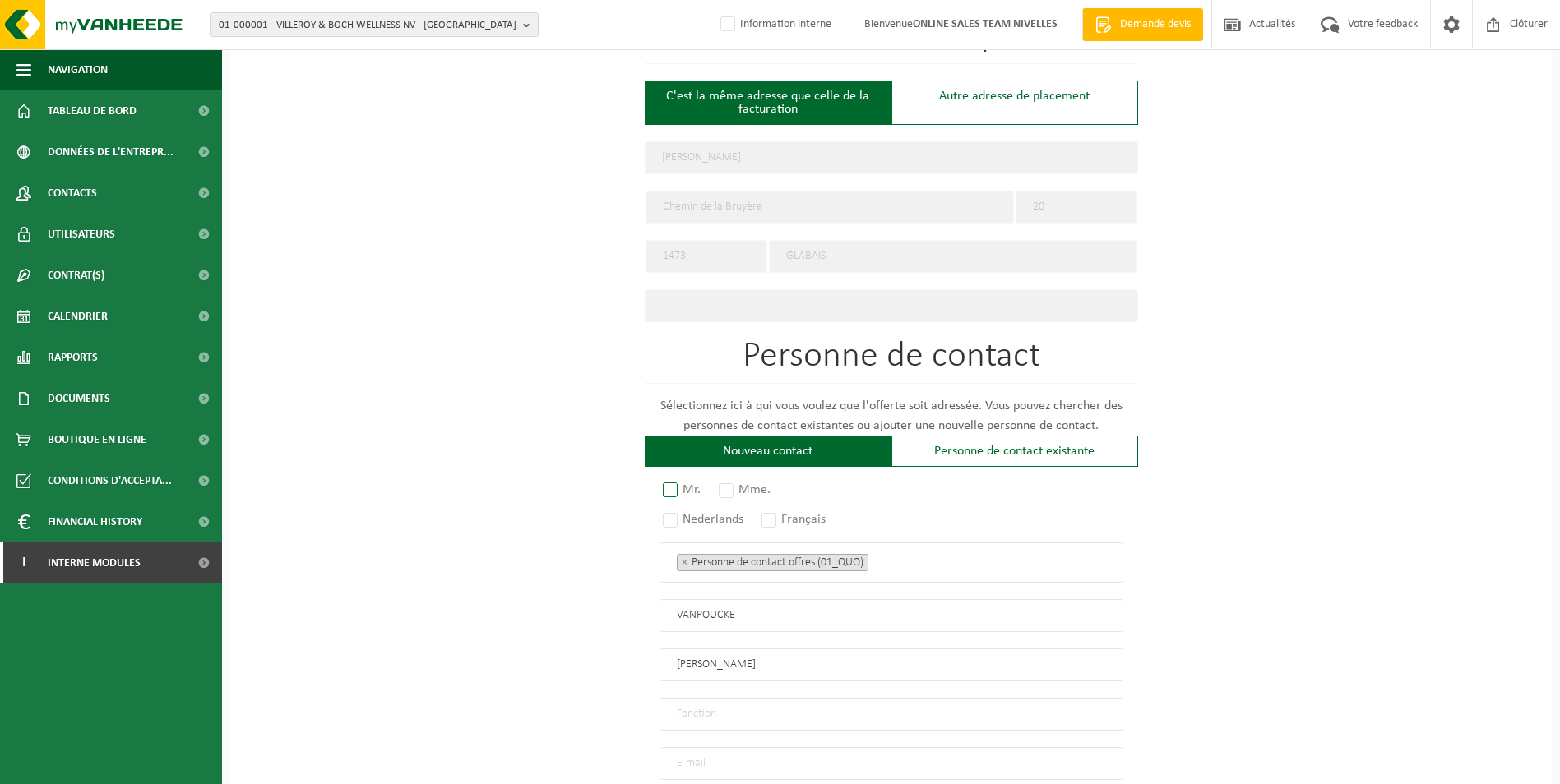
click at [672, 479] on label "Mr." at bounding box center [683, 490] width 46 height 23
radio input "true"
click at [778, 512] on label "Français" at bounding box center [794, 520] width 73 height 23
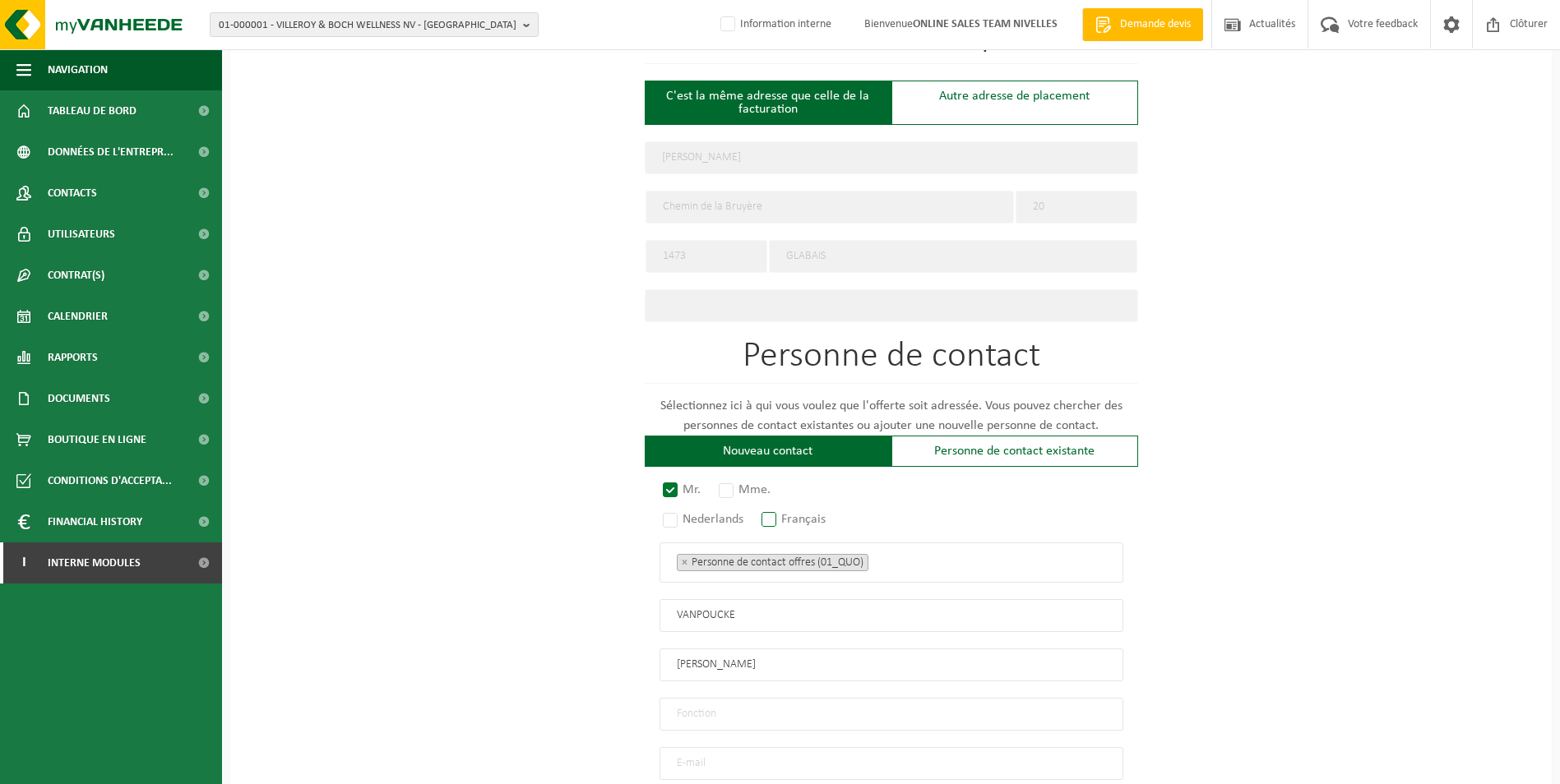
radio input "true"
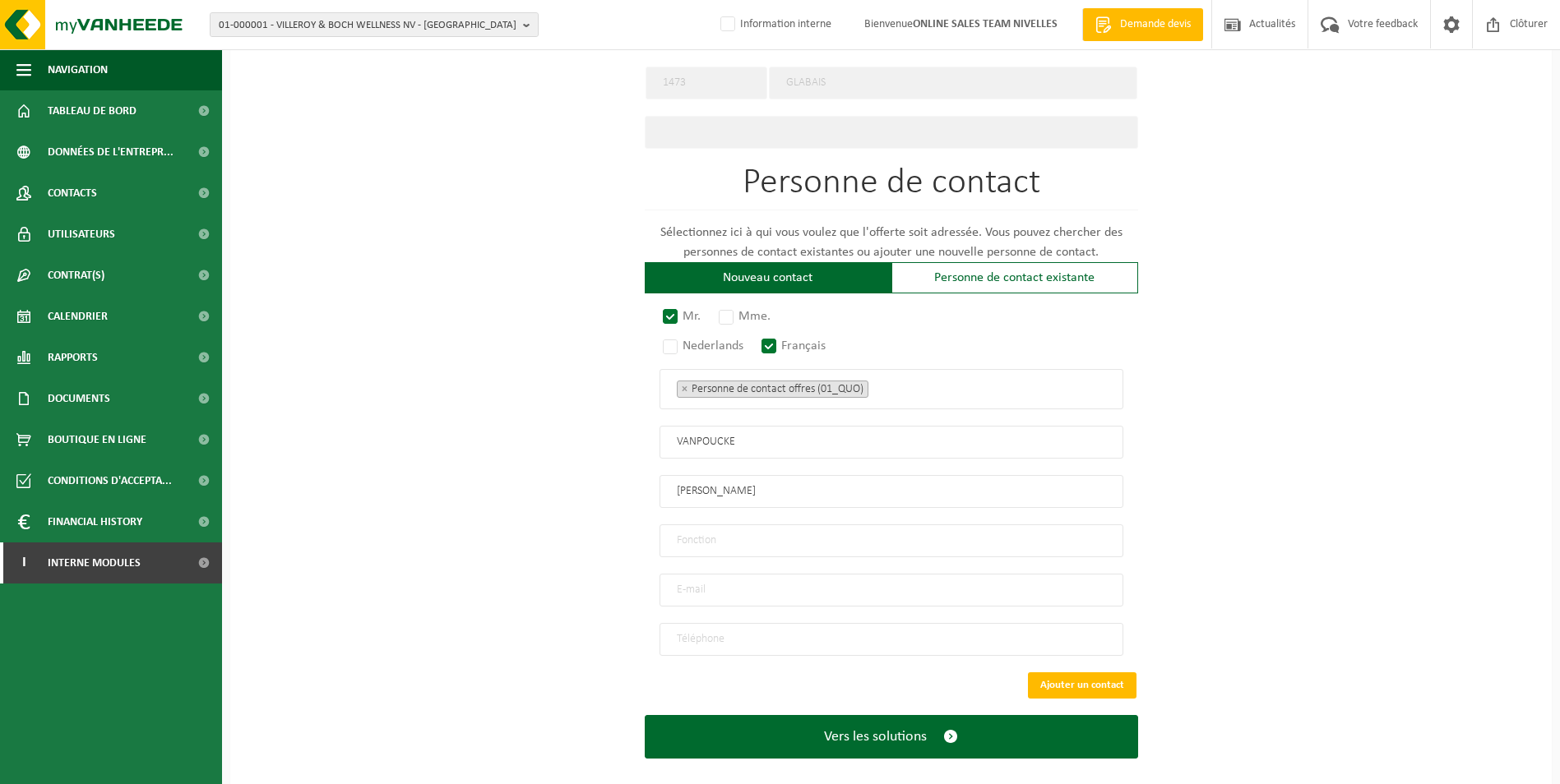
scroll to position [809, 0]
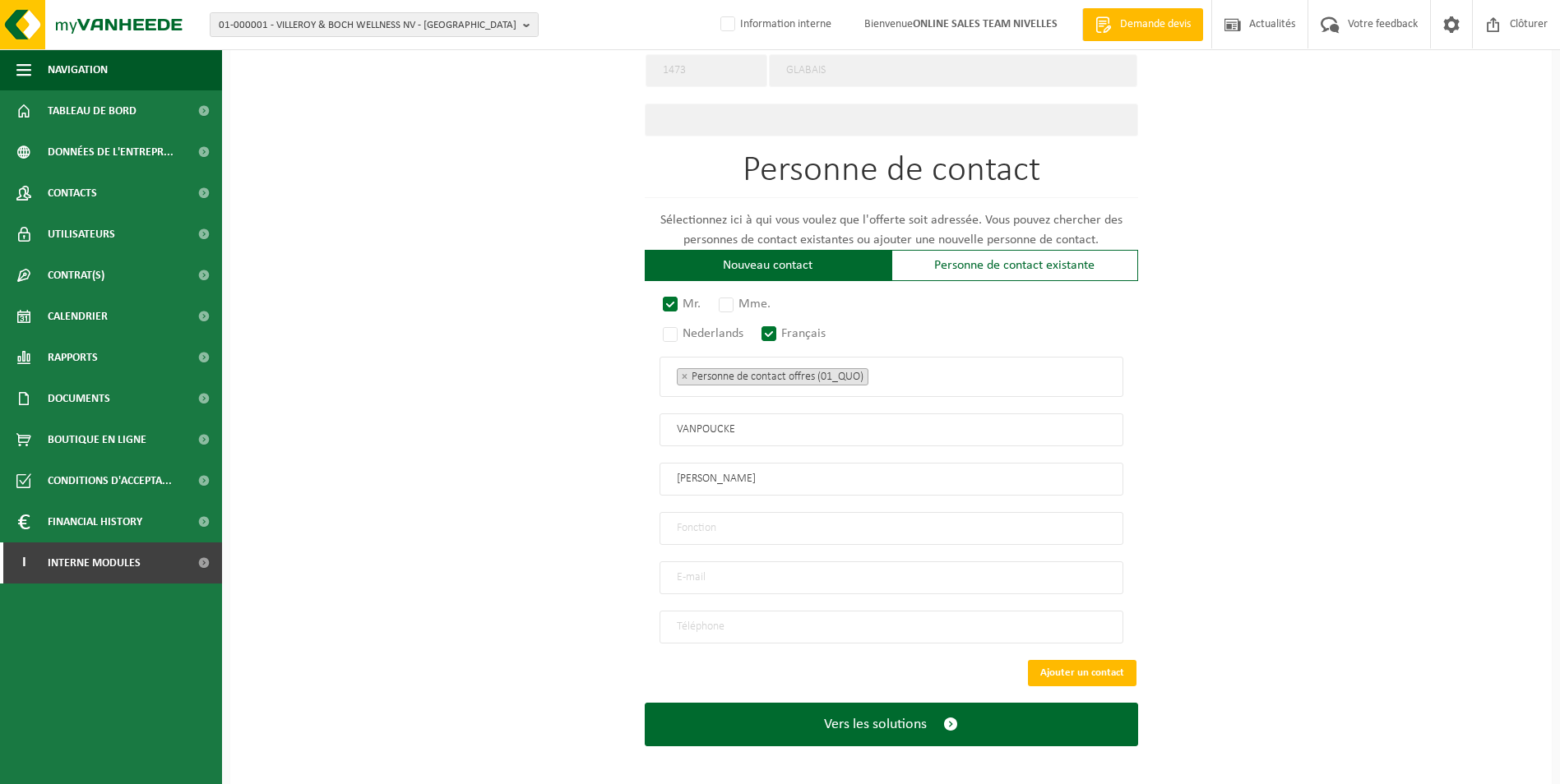
click at [907, 371] on ul "× Personne de contact offres (01_QUO)" at bounding box center [892, 376] width 429 height 21
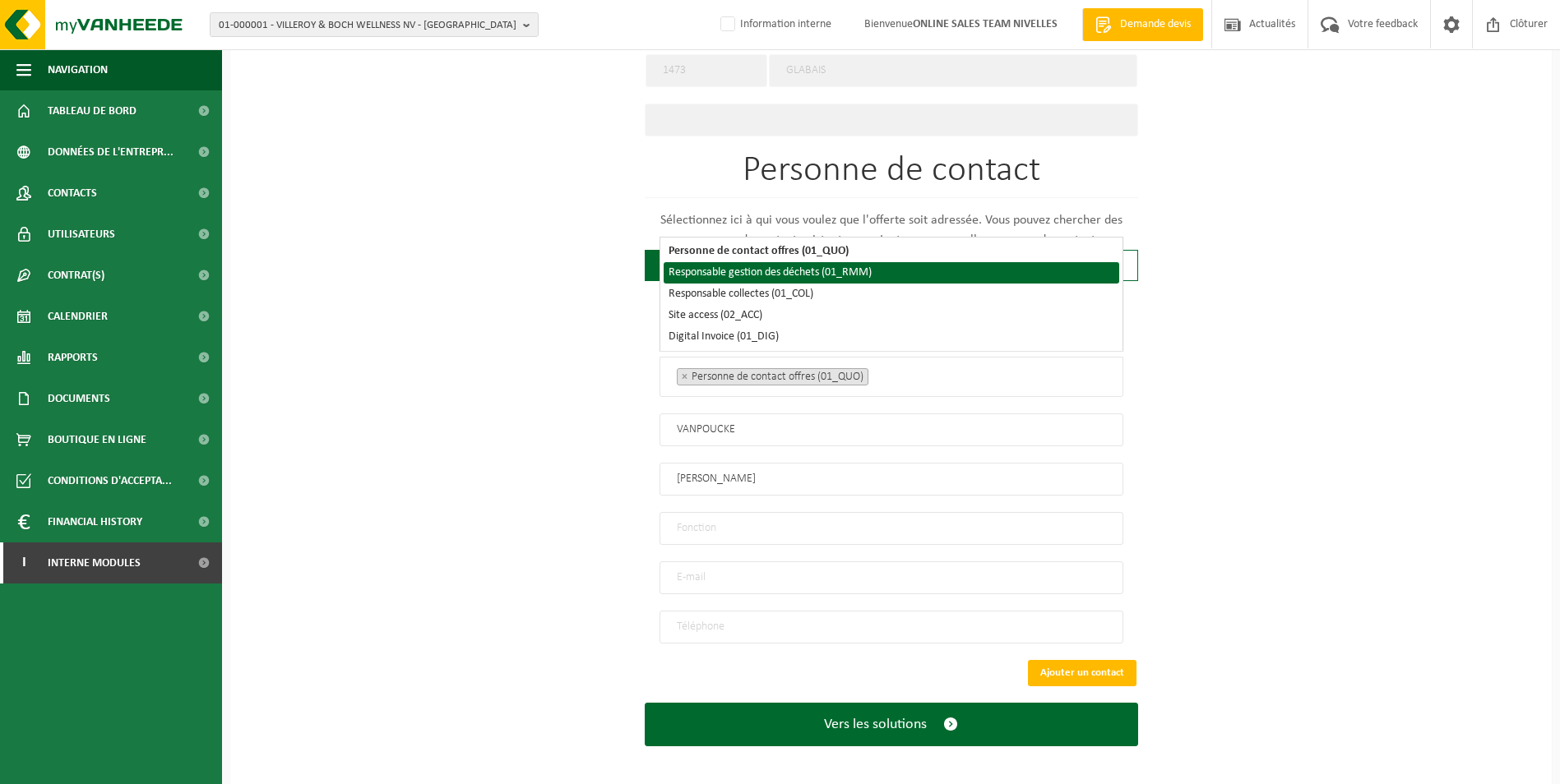
click at [802, 277] on li "Responsable gestion des déchets (01_RMM)" at bounding box center [891, 273] width 456 height 21
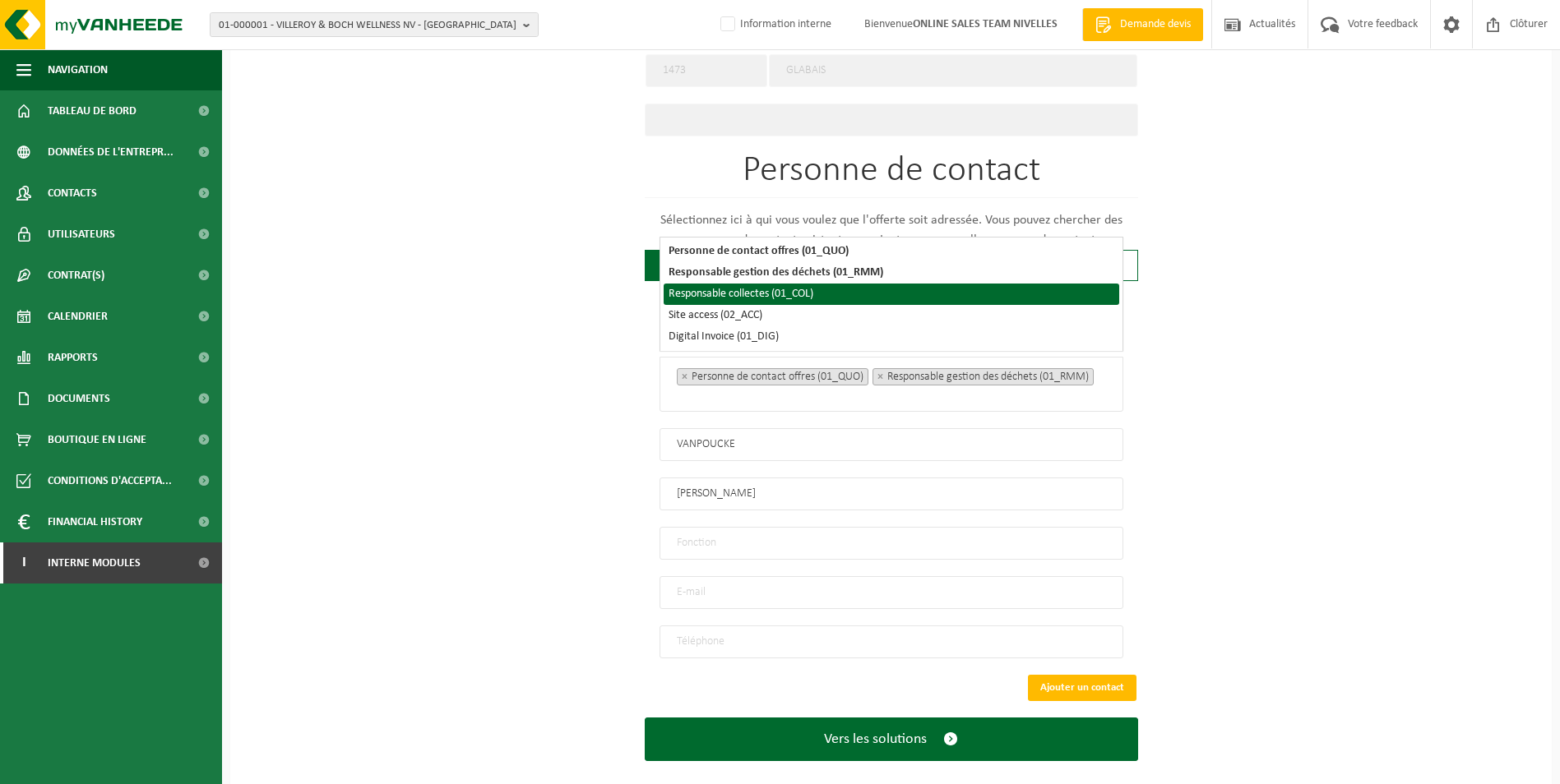
click at [799, 302] on li "Responsable collectes (01_COL)" at bounding box center [891, 294] width 456 height 21
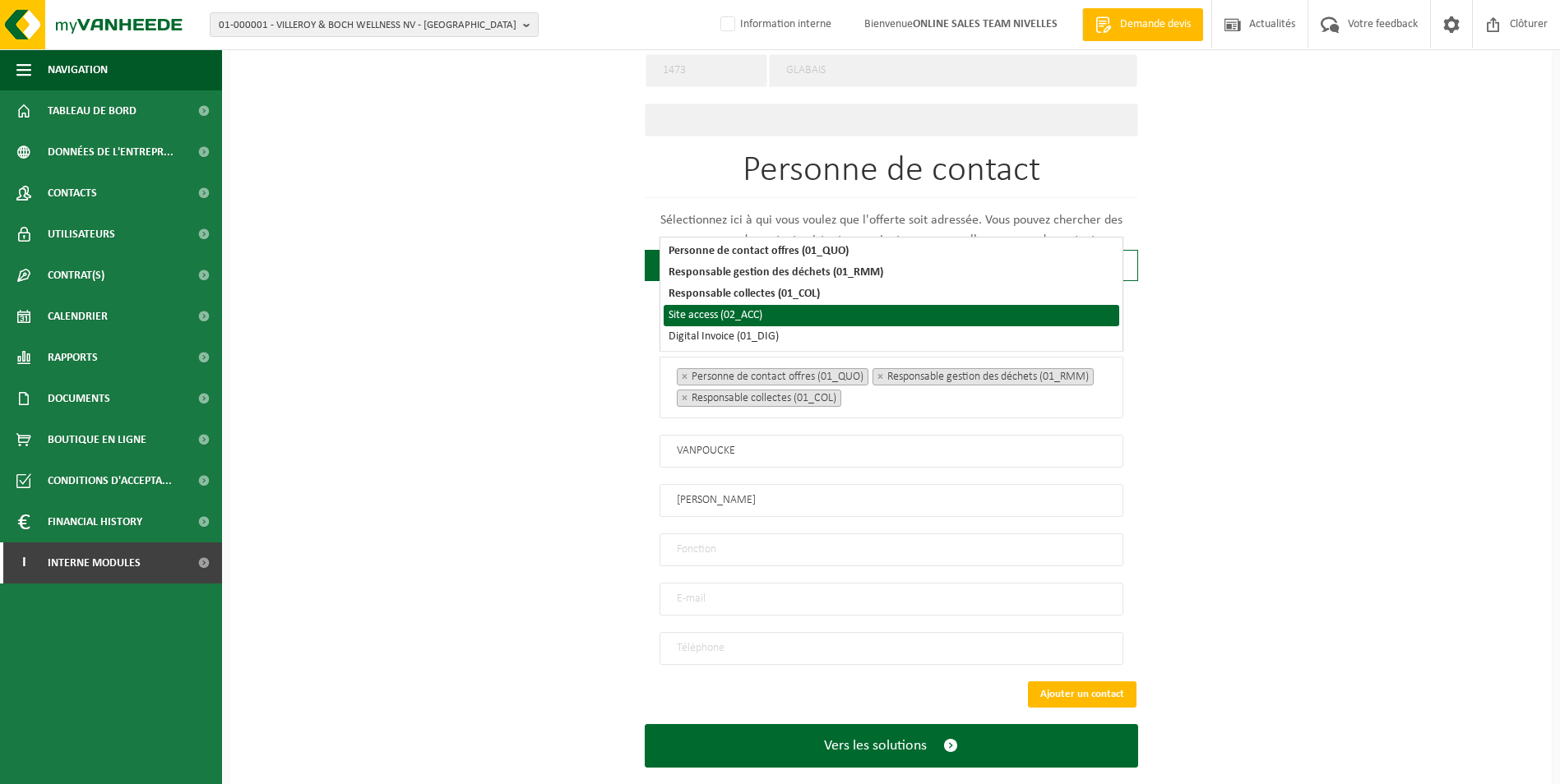
click at [762, 320] on li "Site access (02_ACC)" at bounding box center [891, 315] width 456 height 21
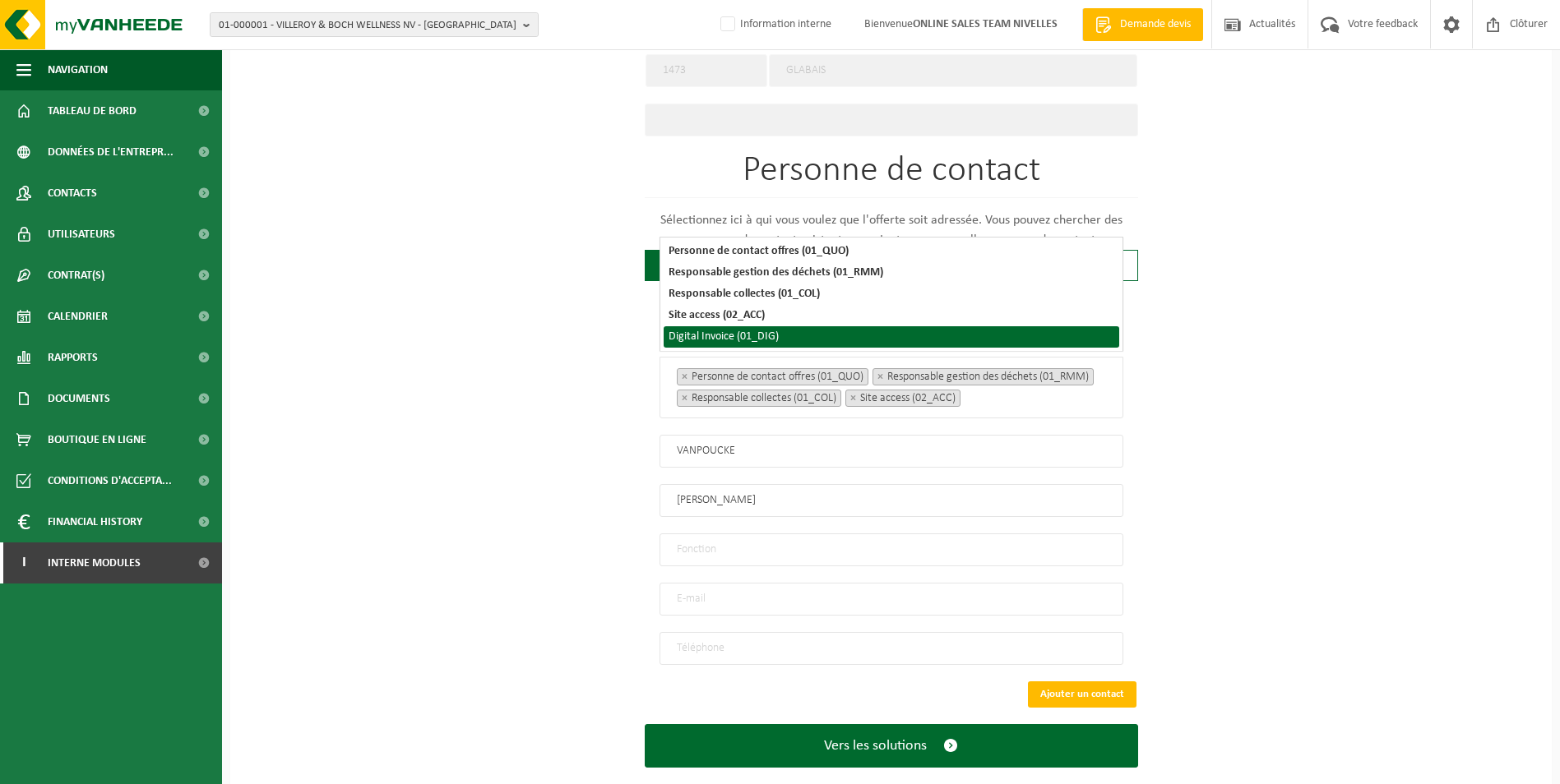
click at [764, 334] on li "Digital Invoice (01_DIG)" at bounding box center [891, 337] width 456 height 21
click at [1187, 421] on div "Pour quelle entreprise pouvons-nous rédiger cette offre? Astuce: Si vous rempli…" at bounding box center [891, 72] width 1322 height 1474
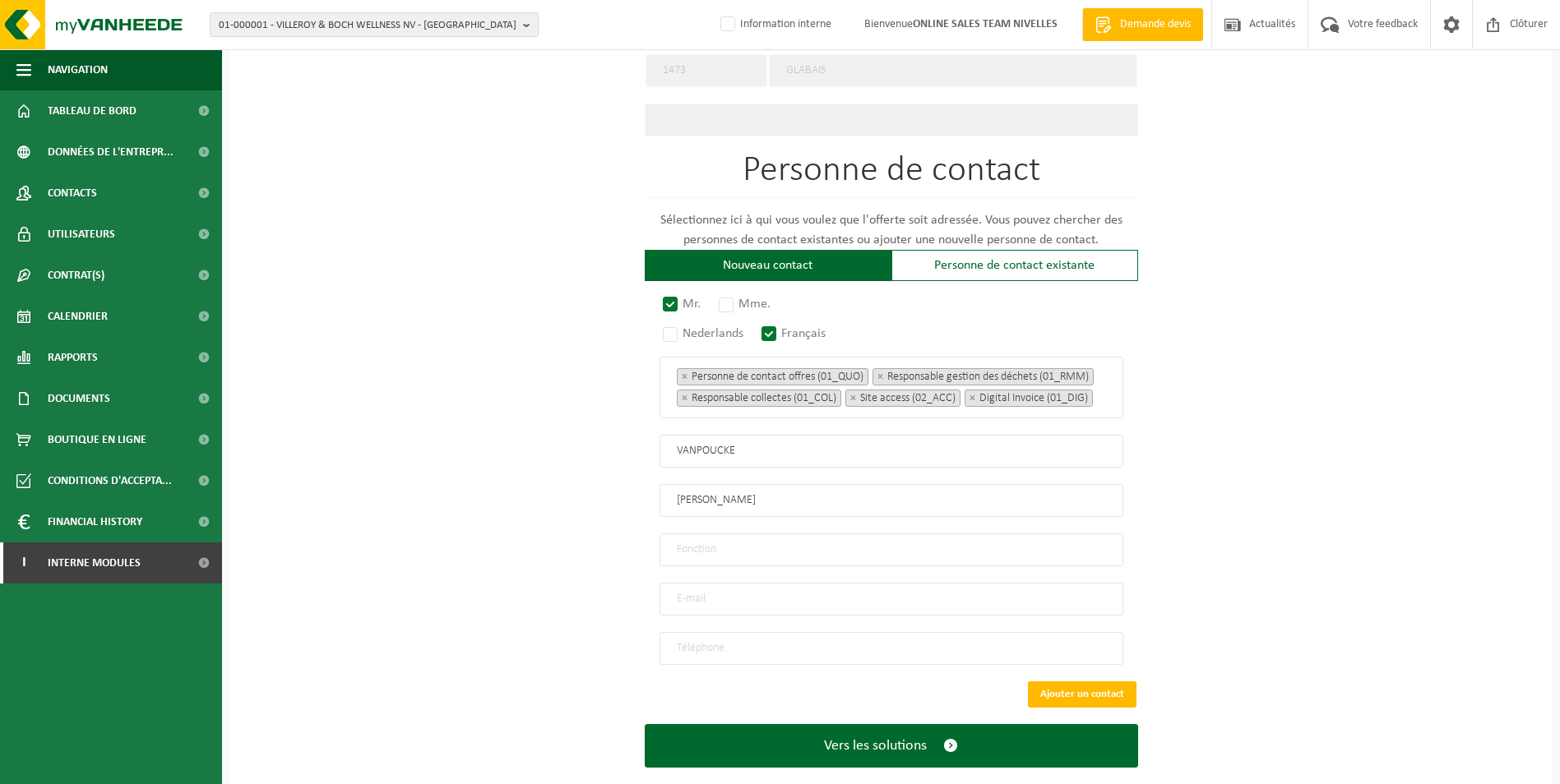
click at [790, 553] on input "text" at bounding box center [892, 550] width 464 height 33
type input "d"
type input "Direction"
type input "xaviervanpoucke@hotmail.com"
type input "+32 476 24 52 86"
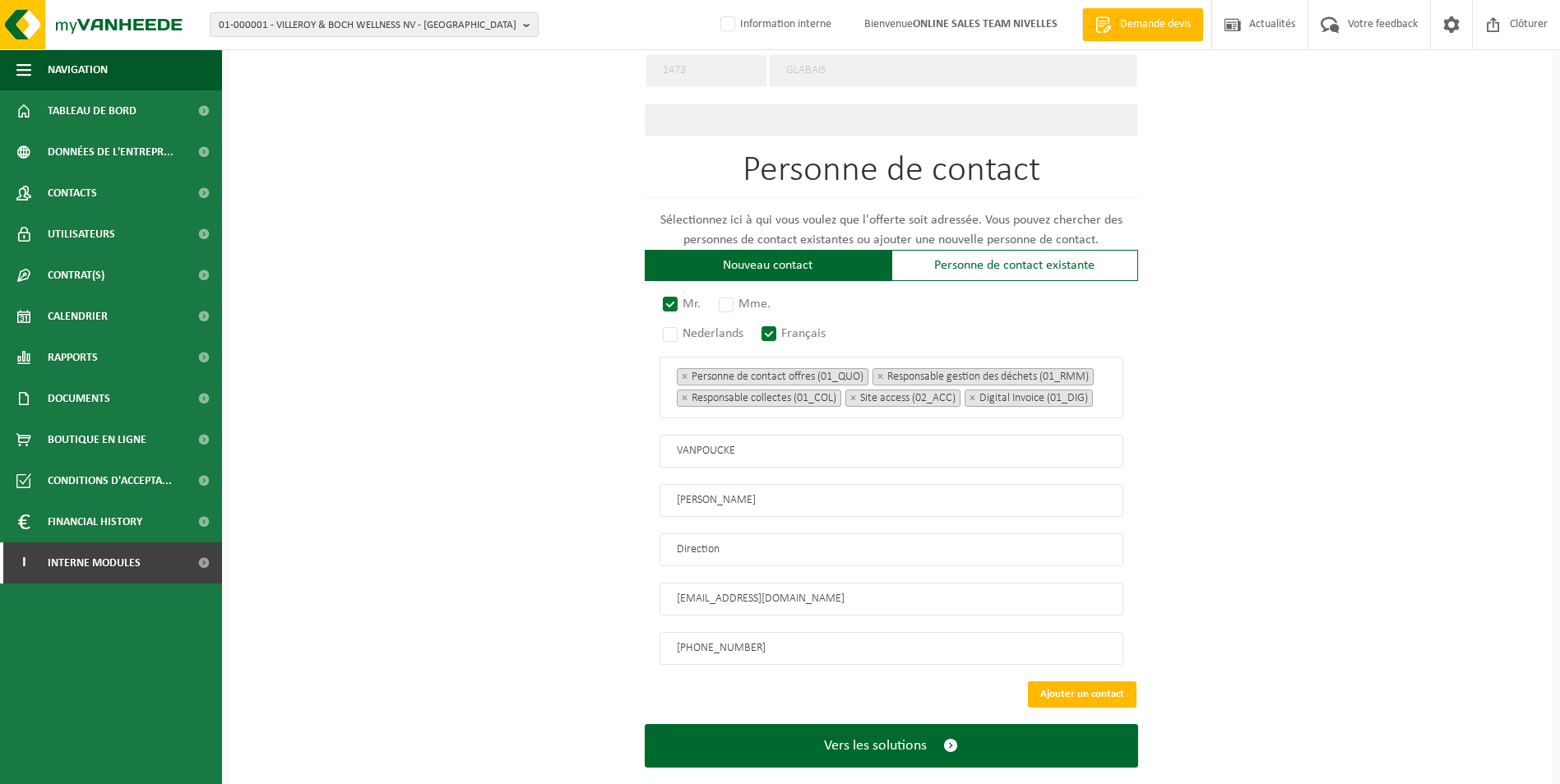
click at [645, 724] on button "Vers les solutions" at bounding box center [892, 745] width 493 height 44
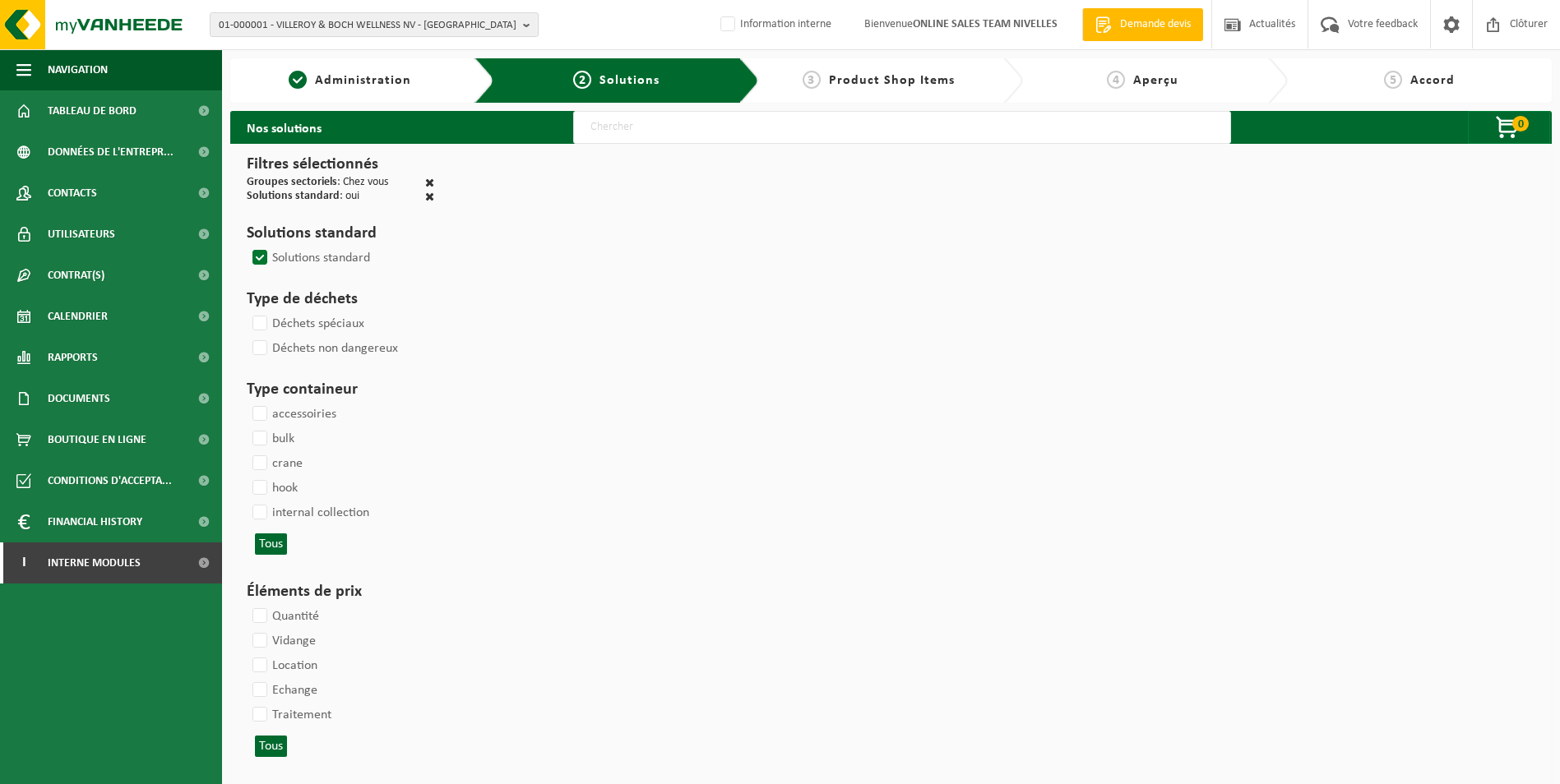
click at [685, 138] on input "text" at bounding box center [902, 128] width 658 height 33
select select
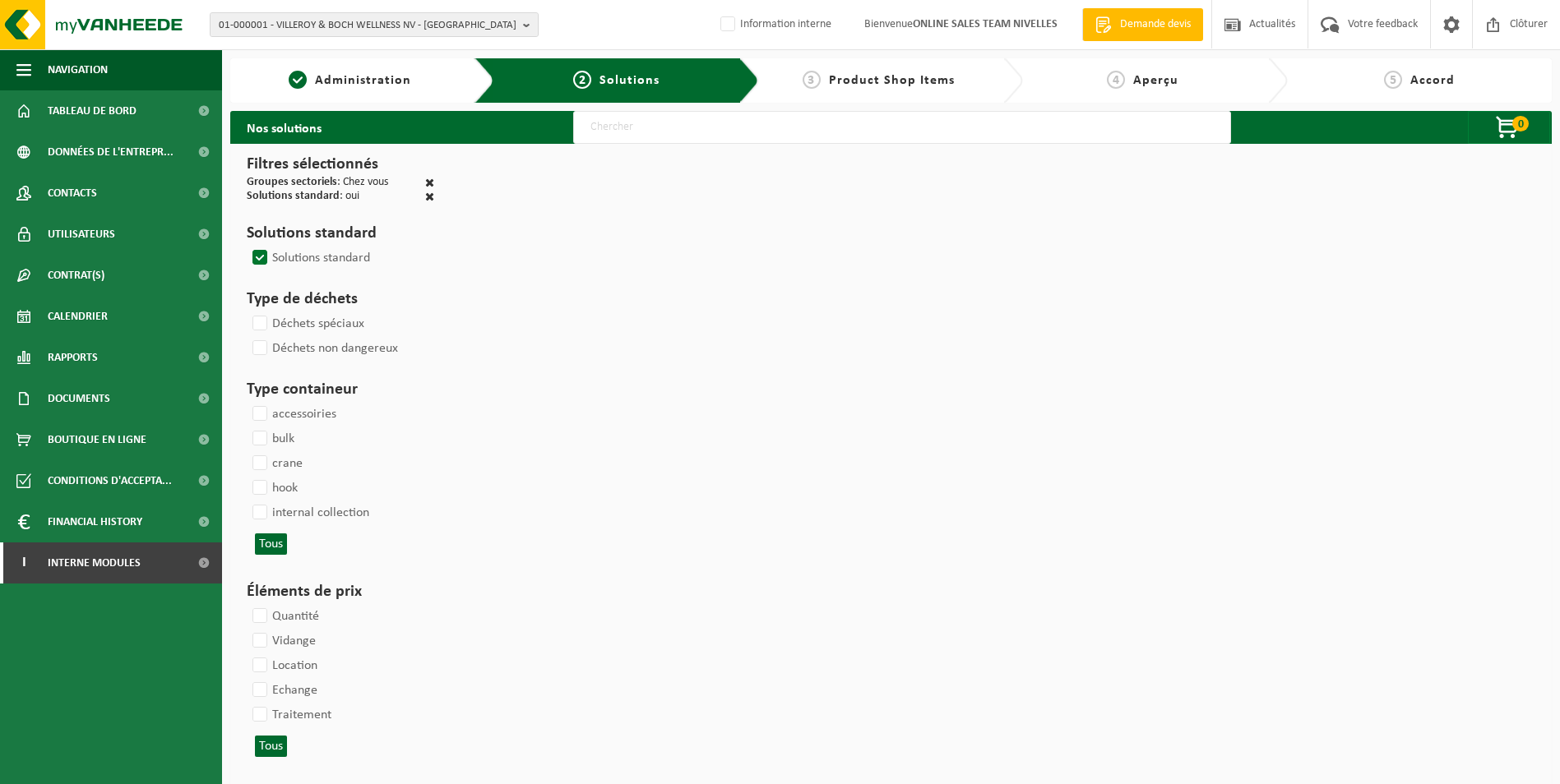
select select
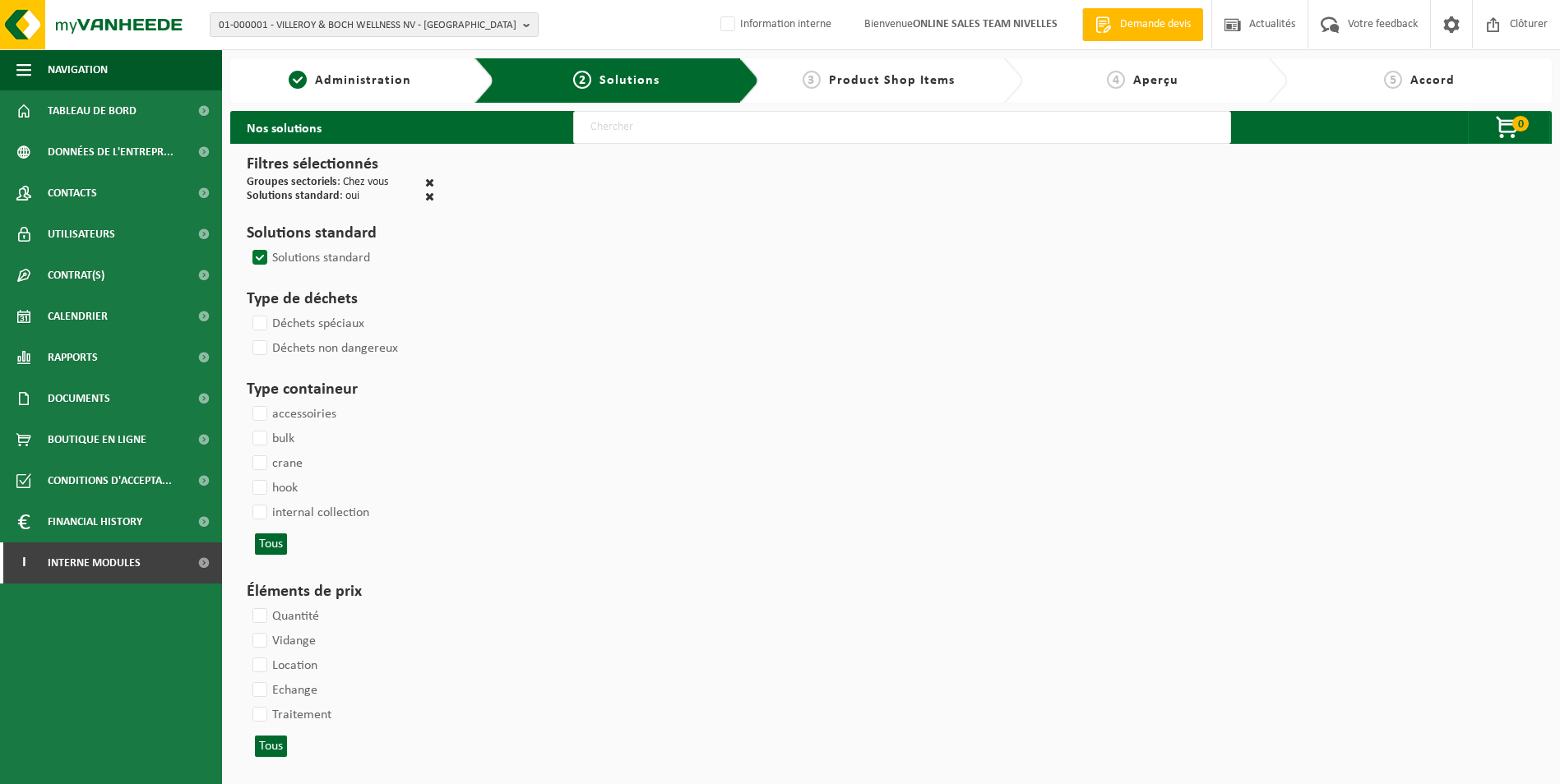
select select
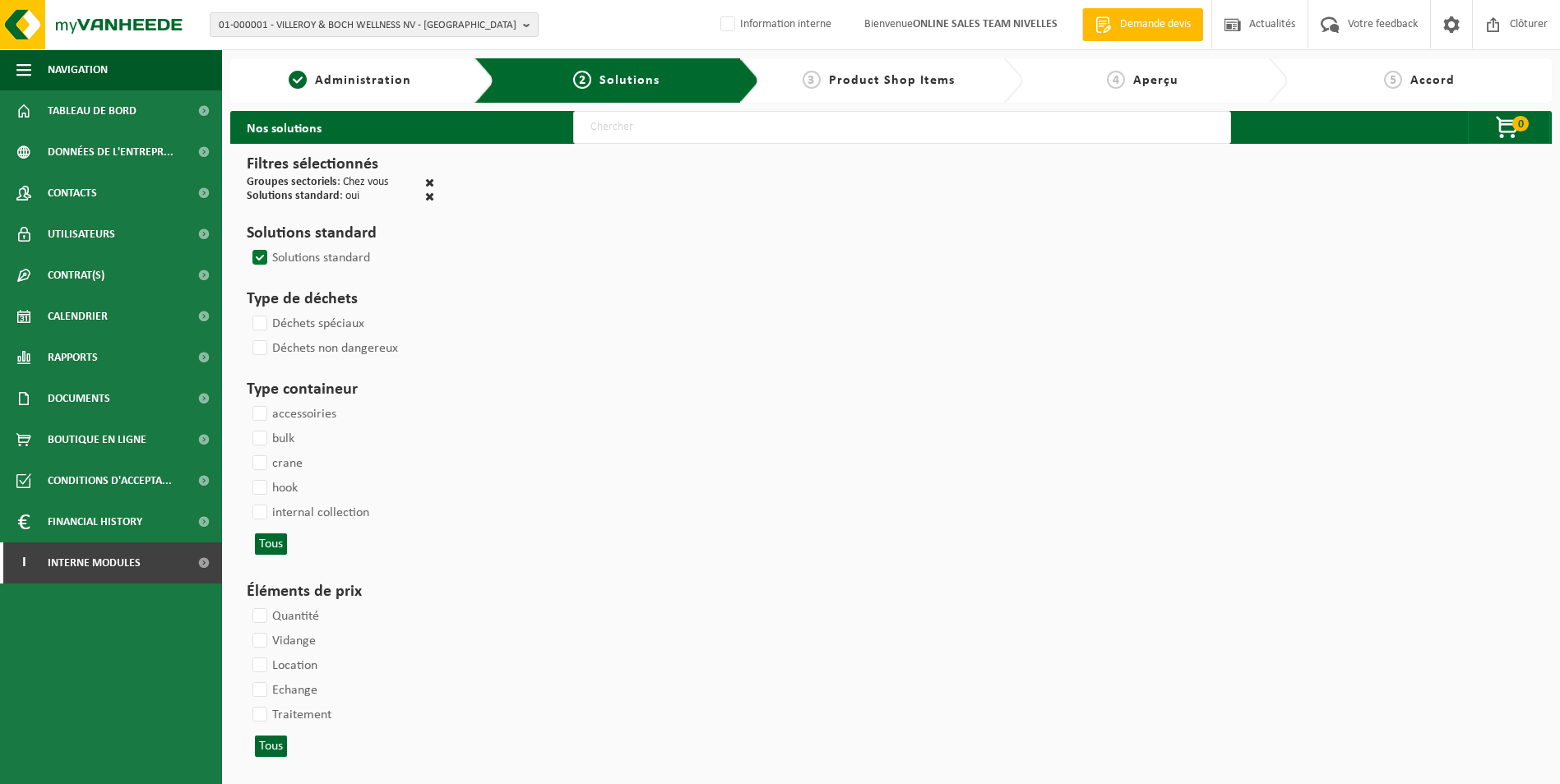
select select
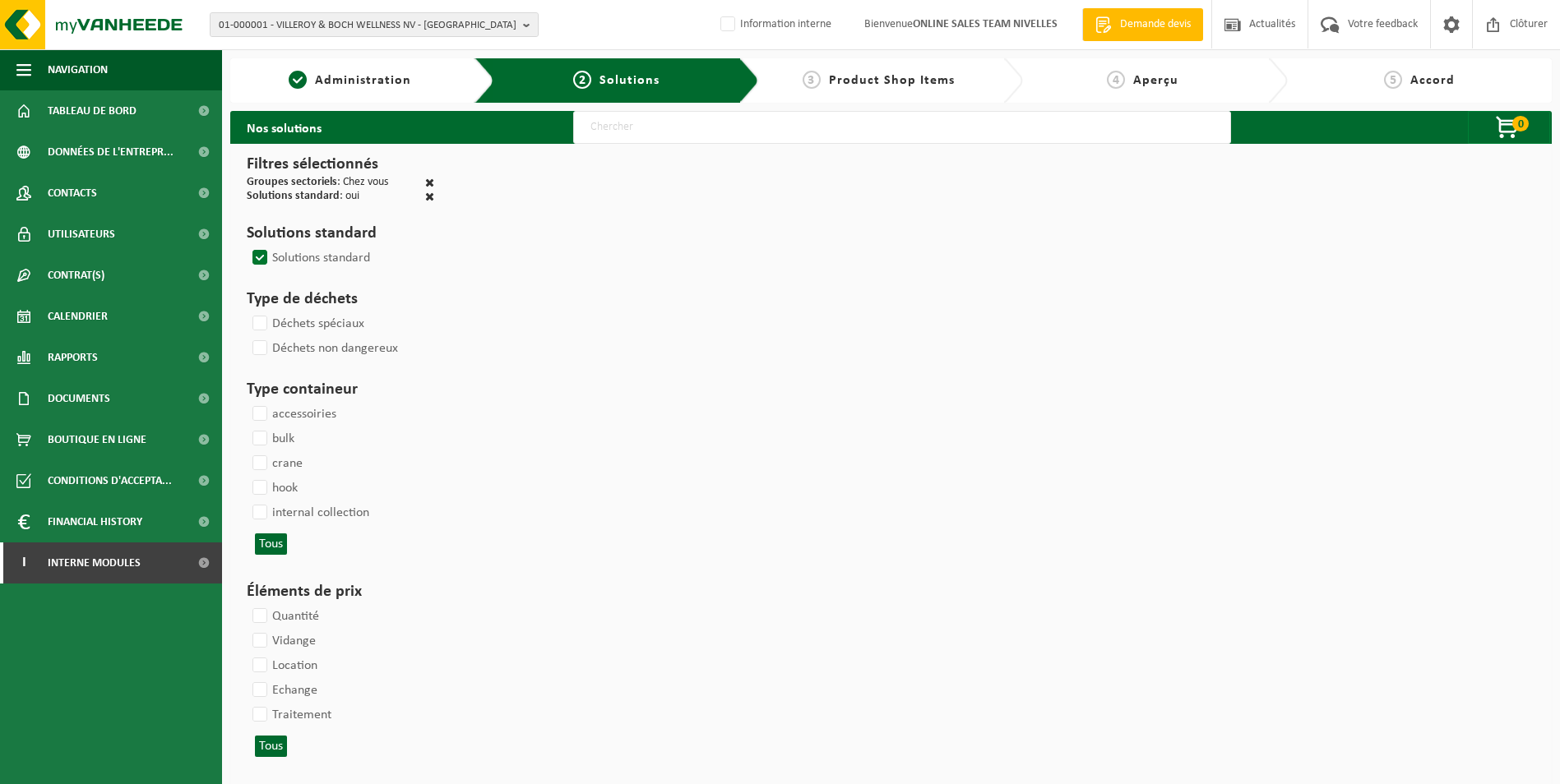
select select
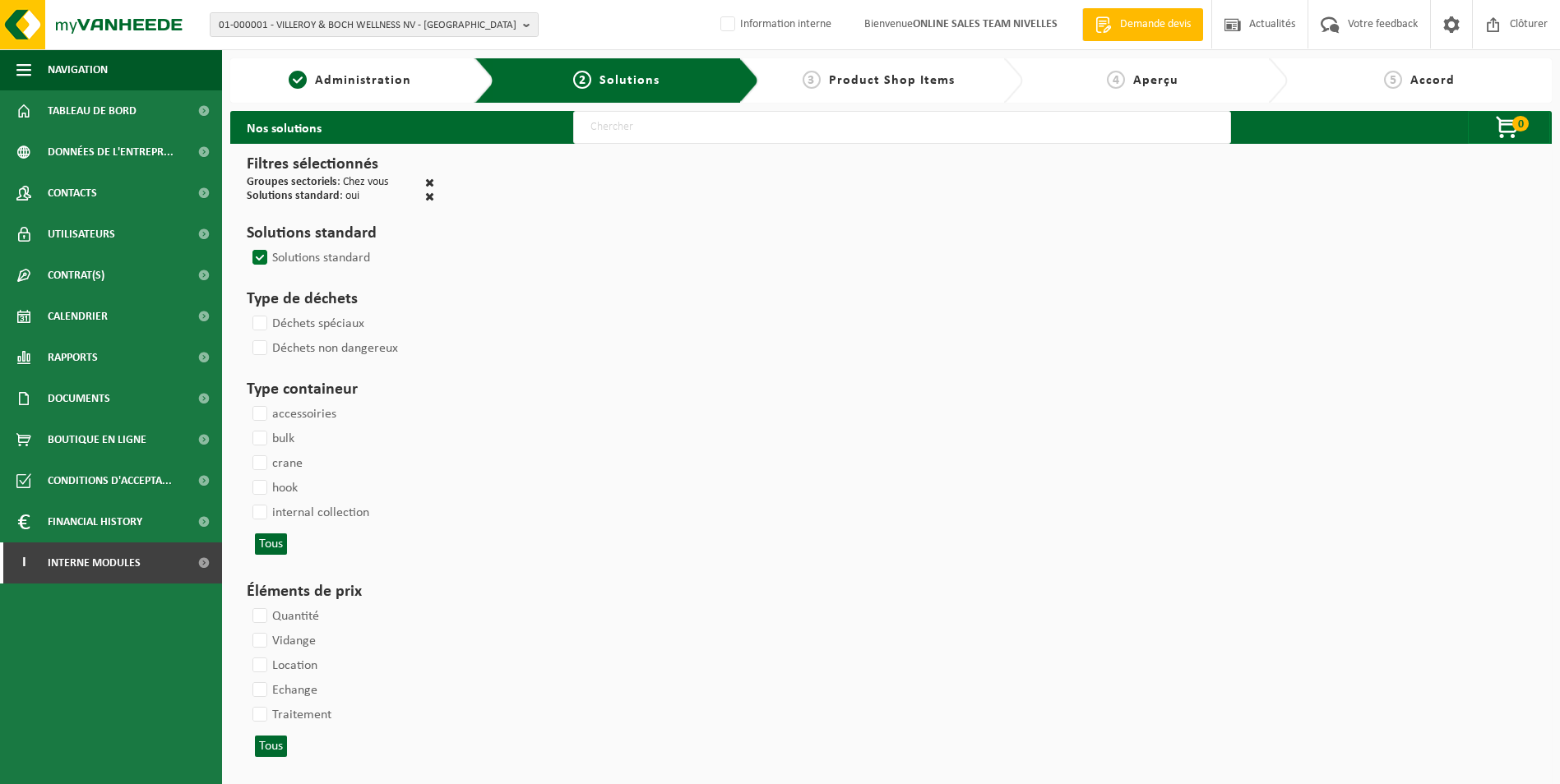
select select
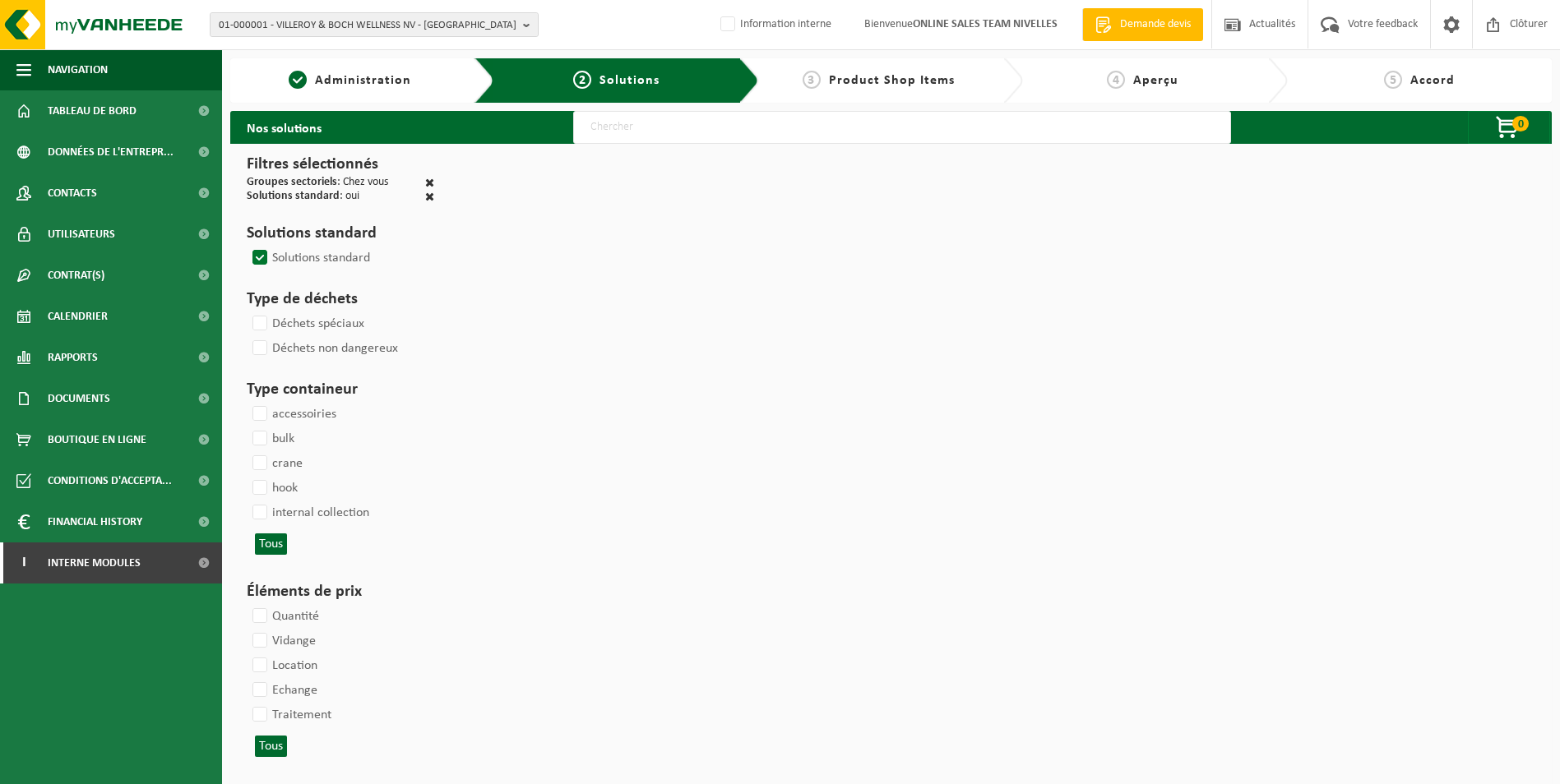
select select
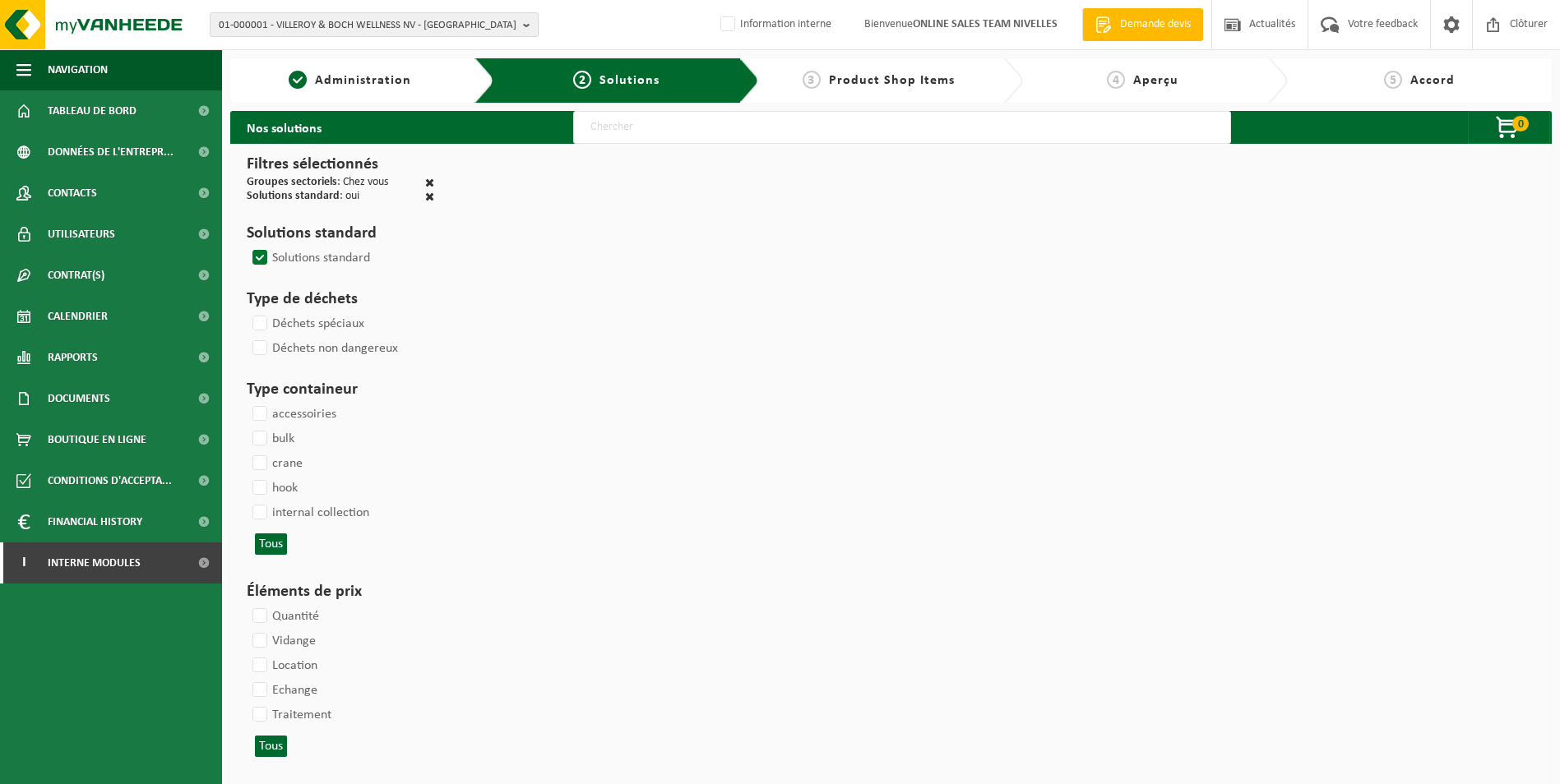
select select
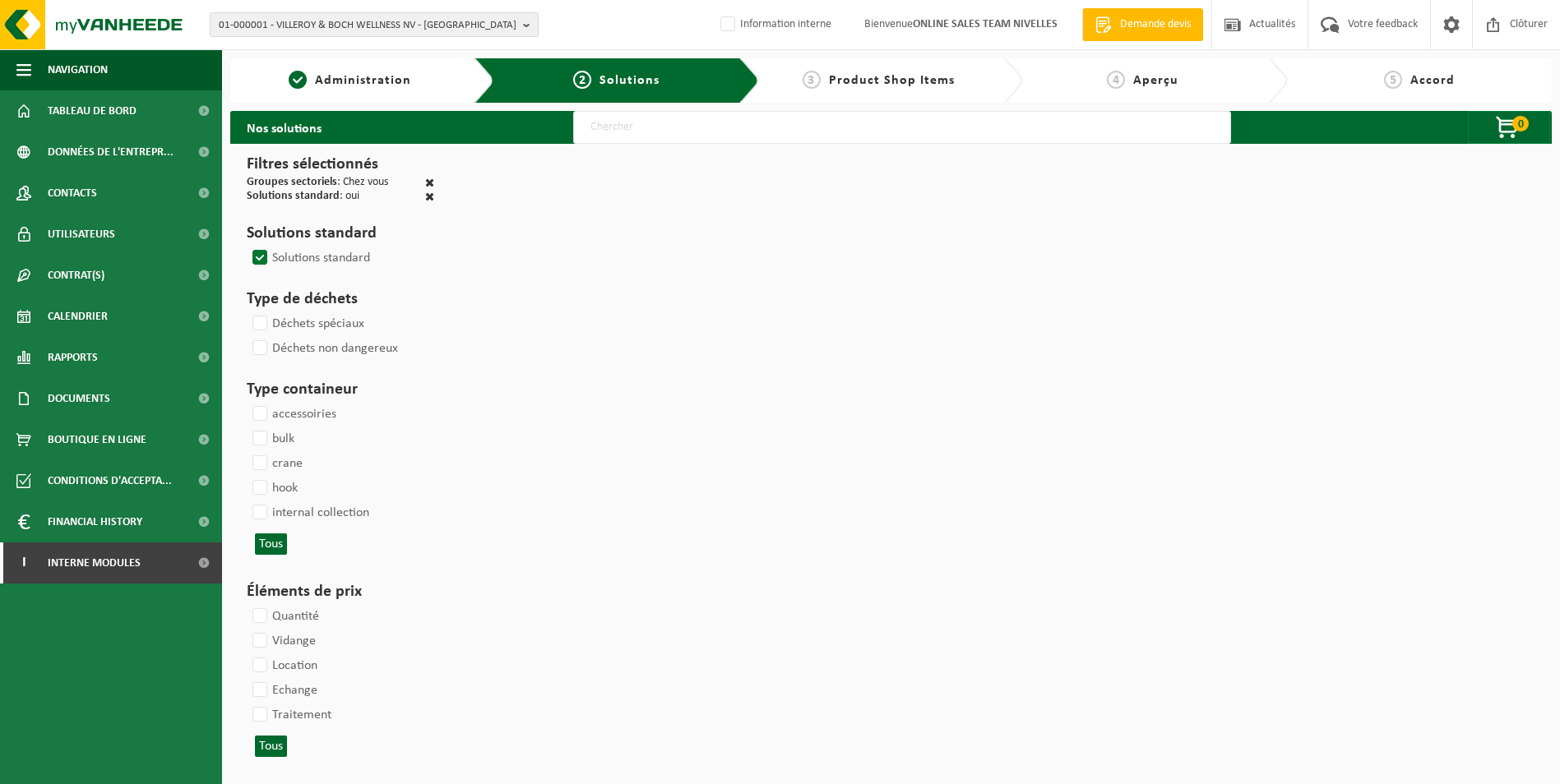
click at [694, 132] on input "text" at bounding box center [902, 128] width 658 height 33
type input "000052"
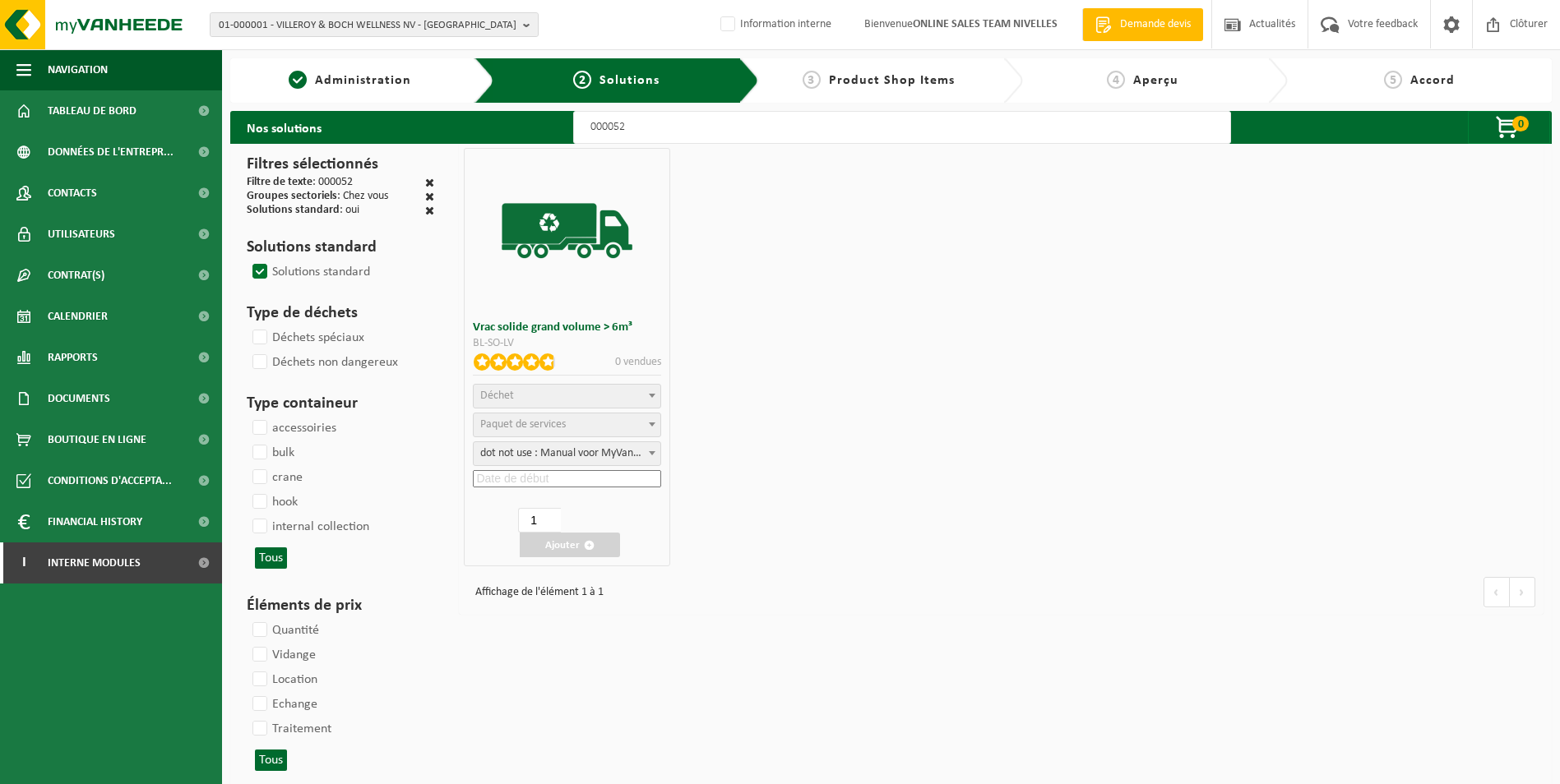
click at [577, 398] on span "Déchet" at bounding box center [567, 396] width 187 height 23
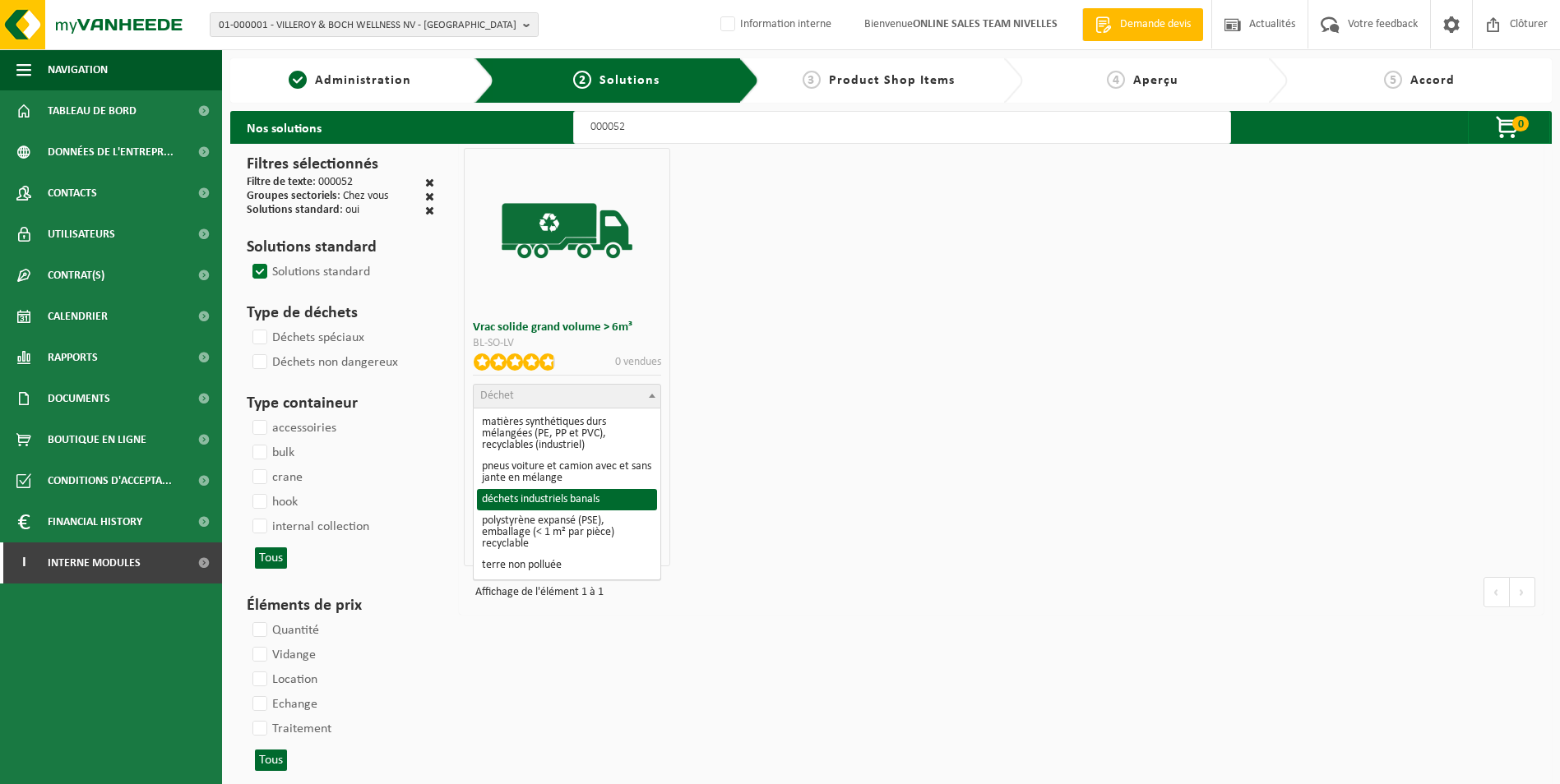
select select "8"
select select
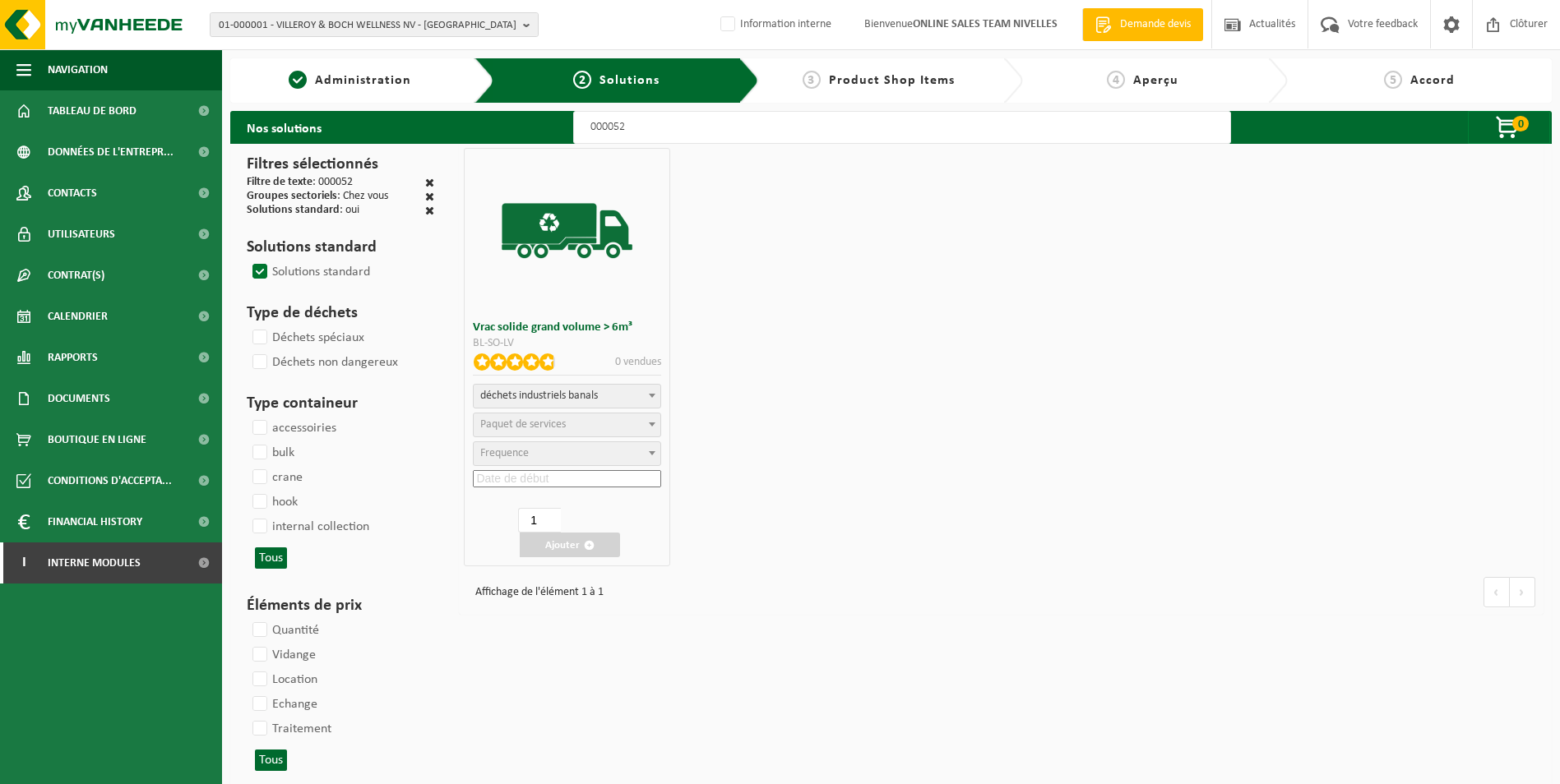
select select
select select "47"
select select "25"
click at [533, 475] on input at bounding box center [567, 479] width 189 height 17
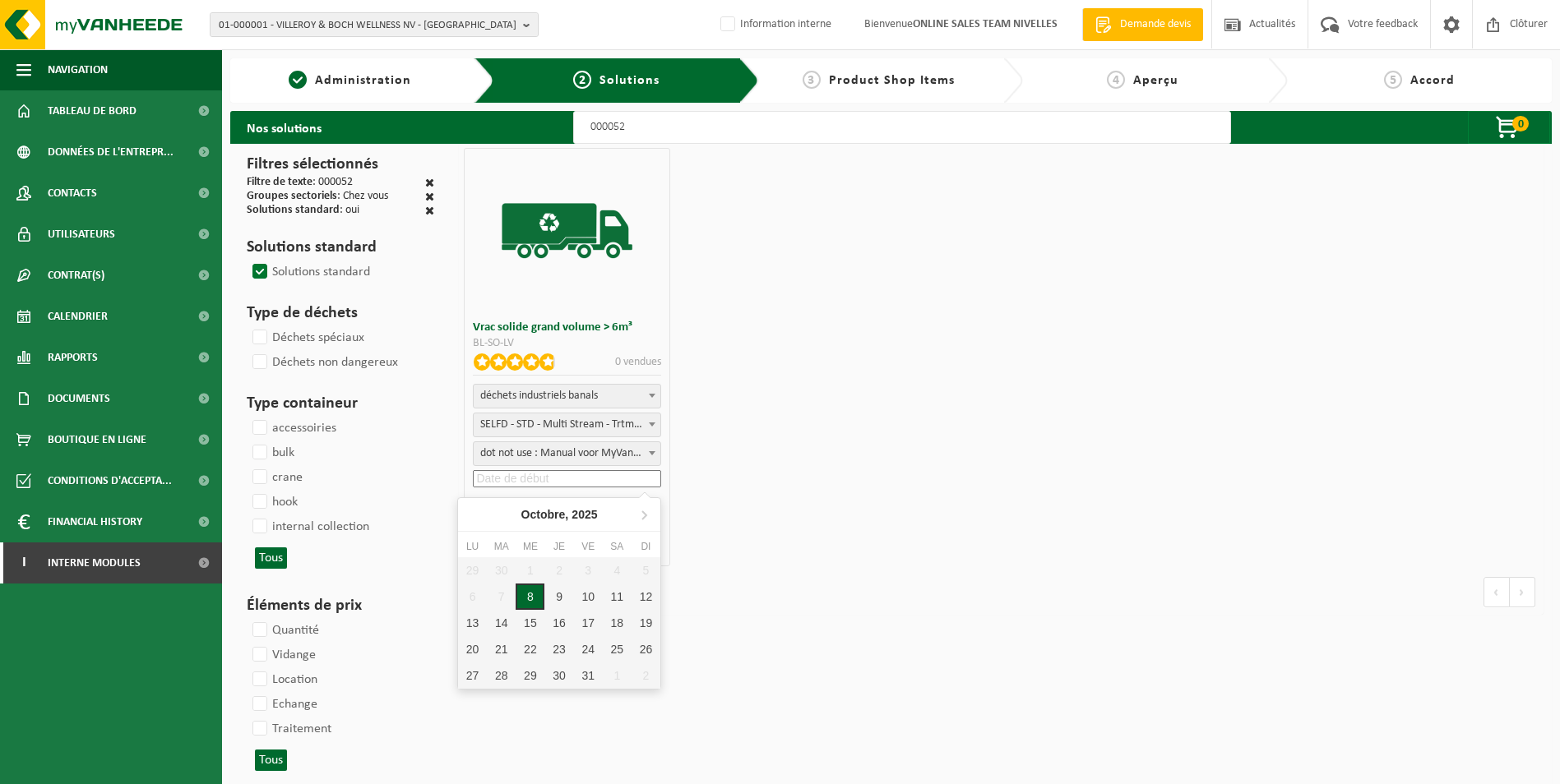
click at [530, 595] on div "8" at bounding box center [530, 596] width 29 height 26
type input "[DATE]"
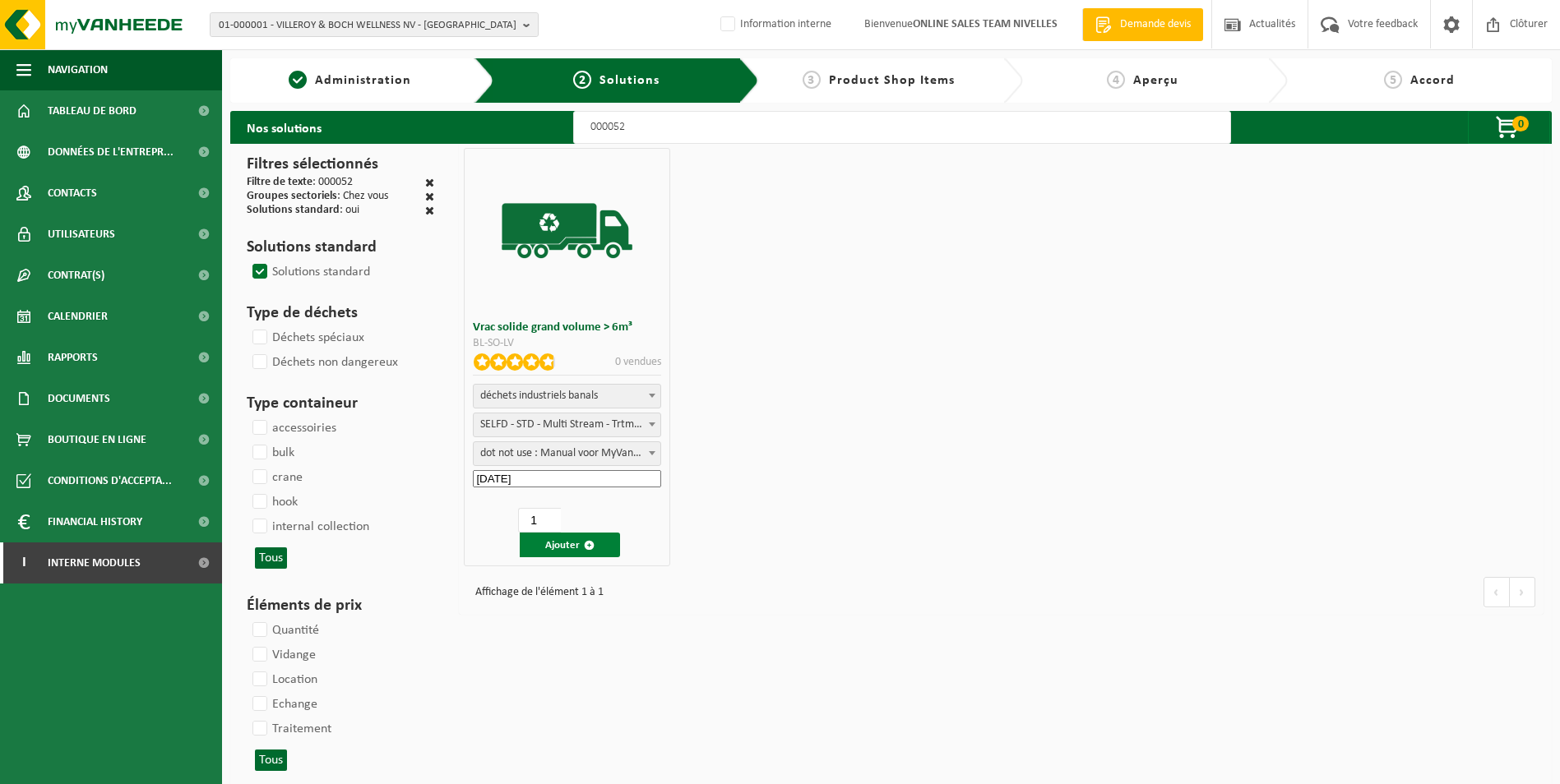
click at [563, 542] on button "Ajouter" at bounding box center [570, 545] width 101 height 25
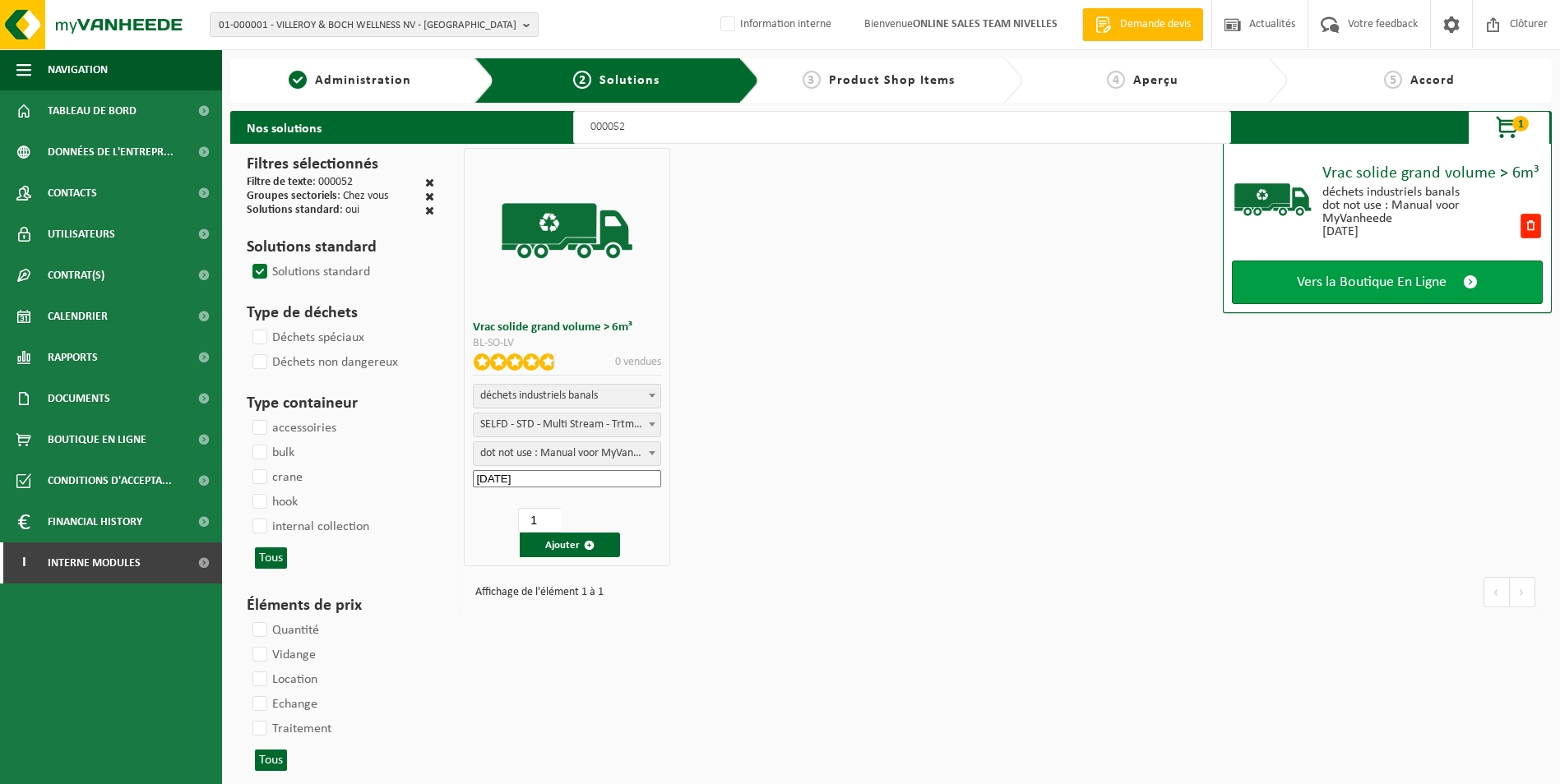
click at [1349, 274] on span "Vers la Boutique En Ligne" at bounding box center [1371, 282] width 150 height 17
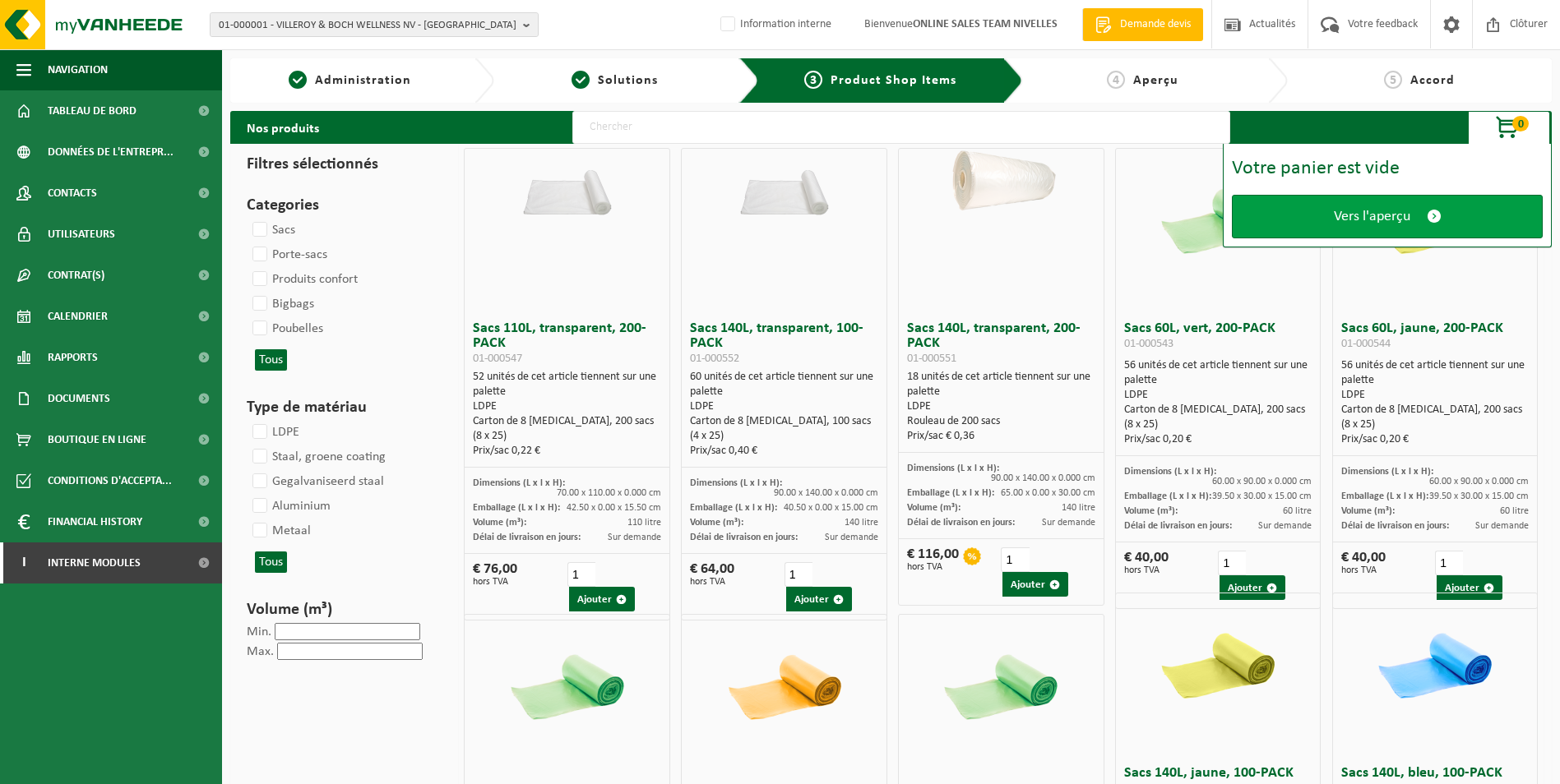
click at [1351, 222] on span "Vers l'aperçu" at bounding box center [1371, 217] width 76 height 17
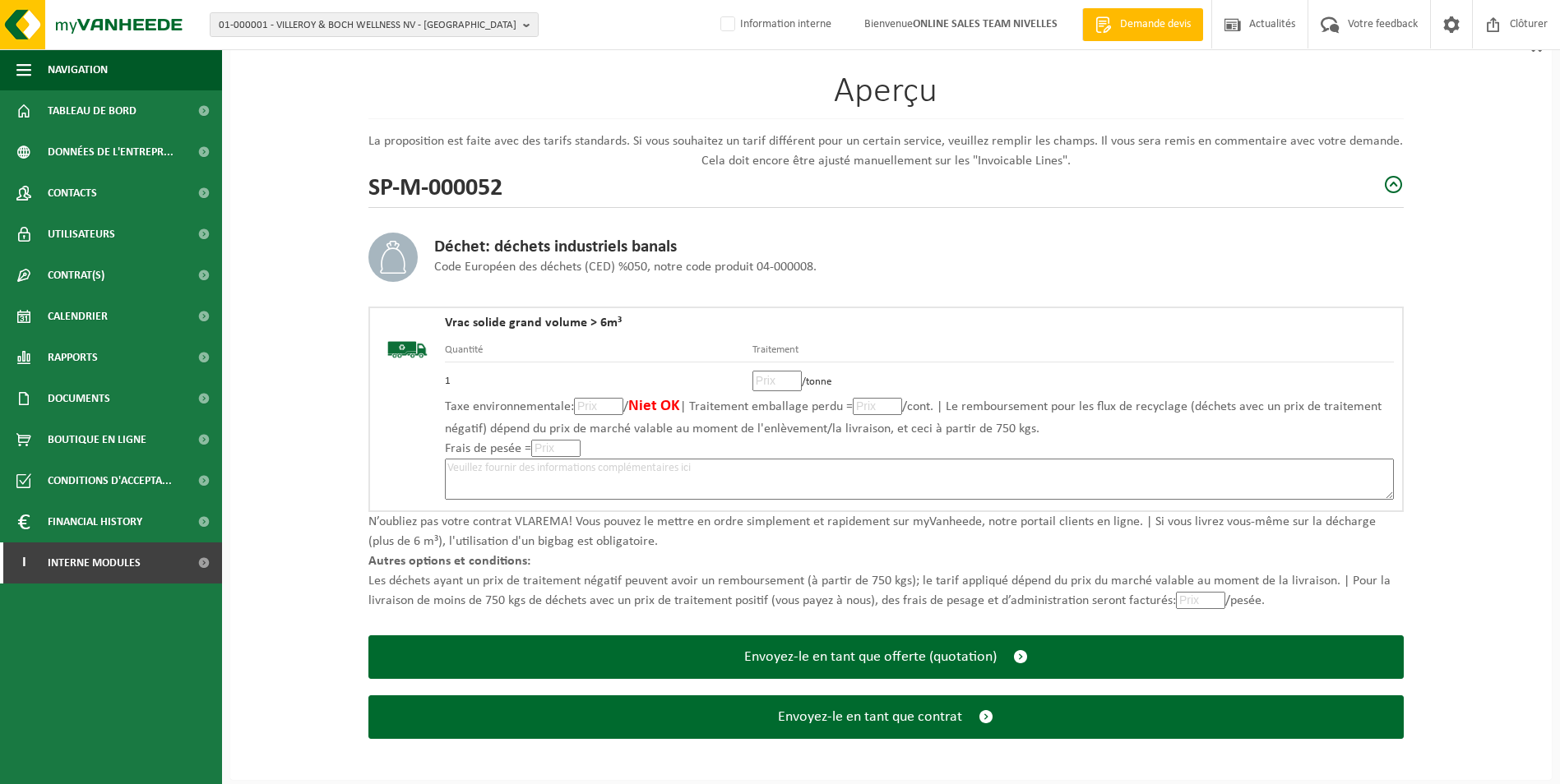
scroll to position [114, 0]
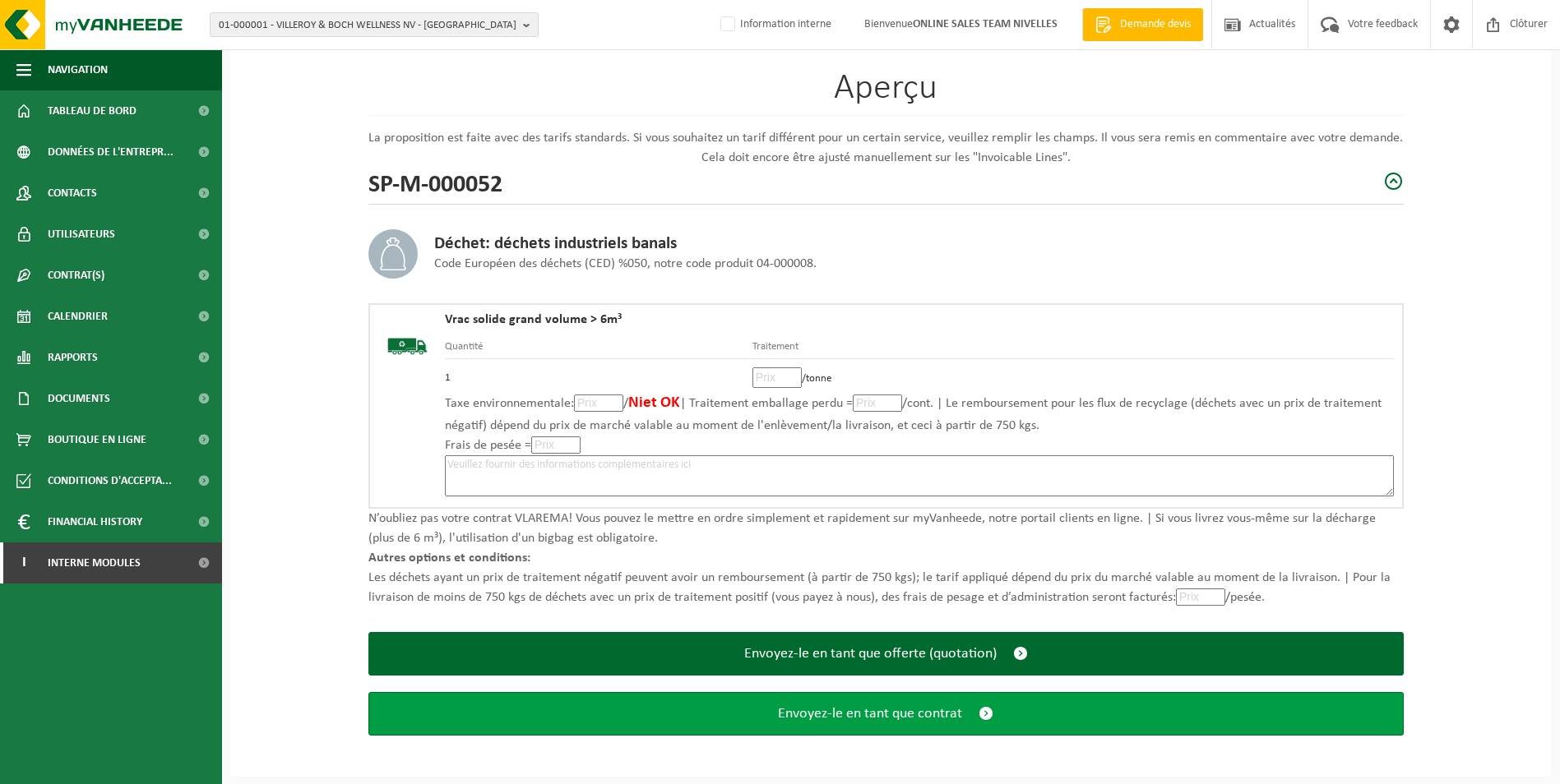
click at [865, 717] on span "Envoyez-le en tant que contrat" at bounding box center [869, 714] width 184 height 17
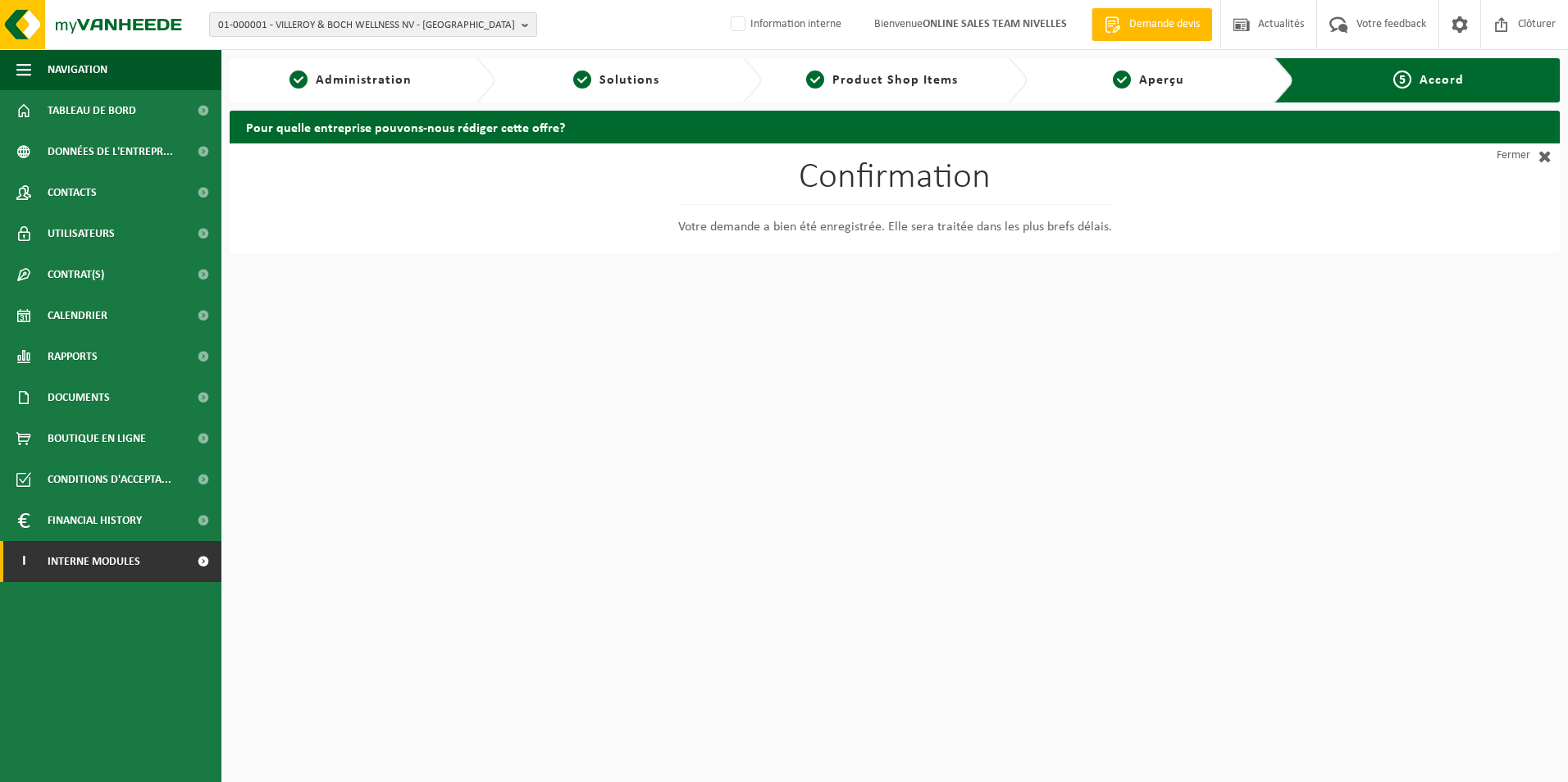
click at [101, 561] on span "Interne modules" at bounding box center [94, 561] width 93 height 41
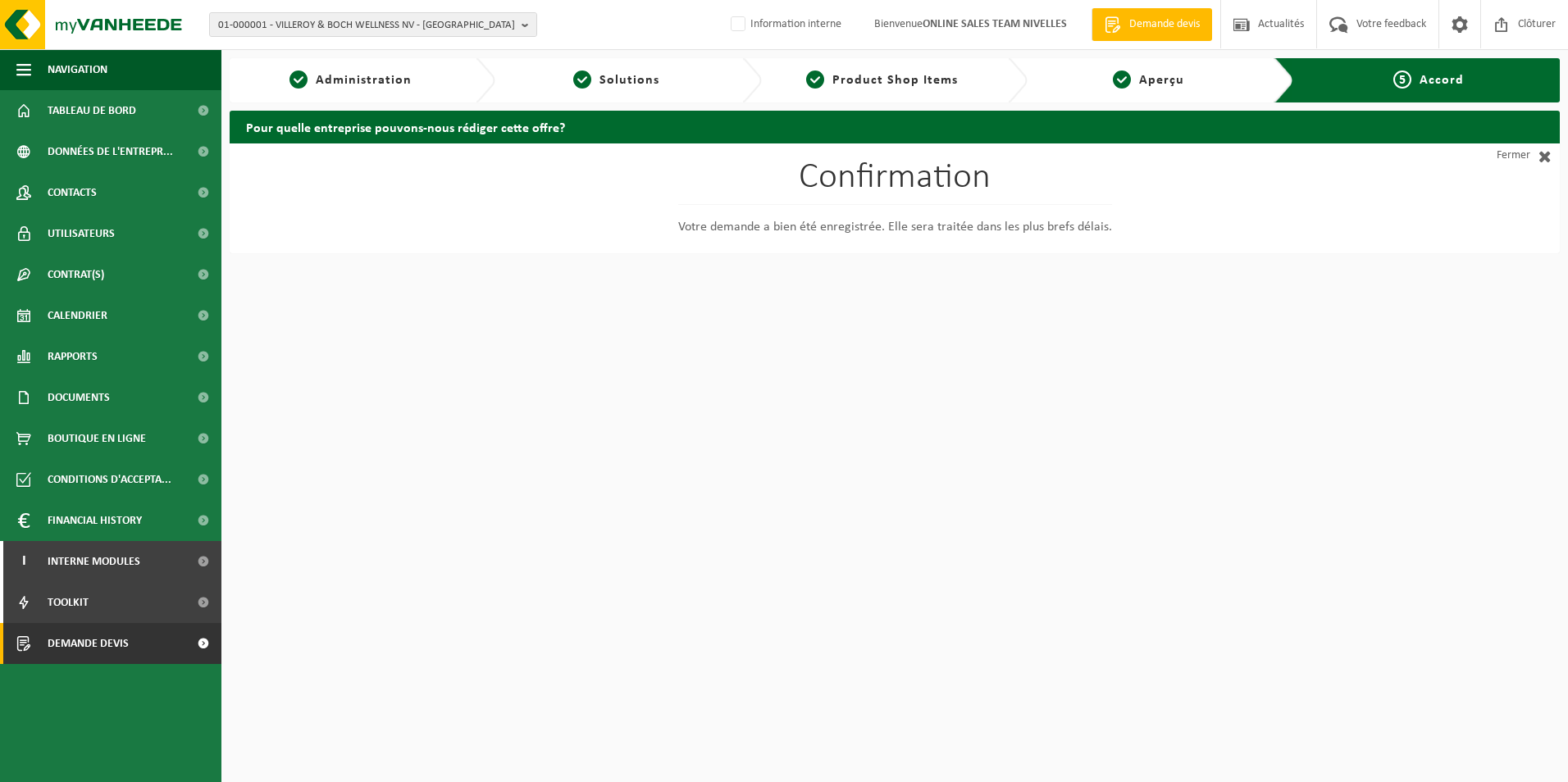
click at [132, 644] on link "Demande devis" at bounding box center [111, 643] width 222 height 41
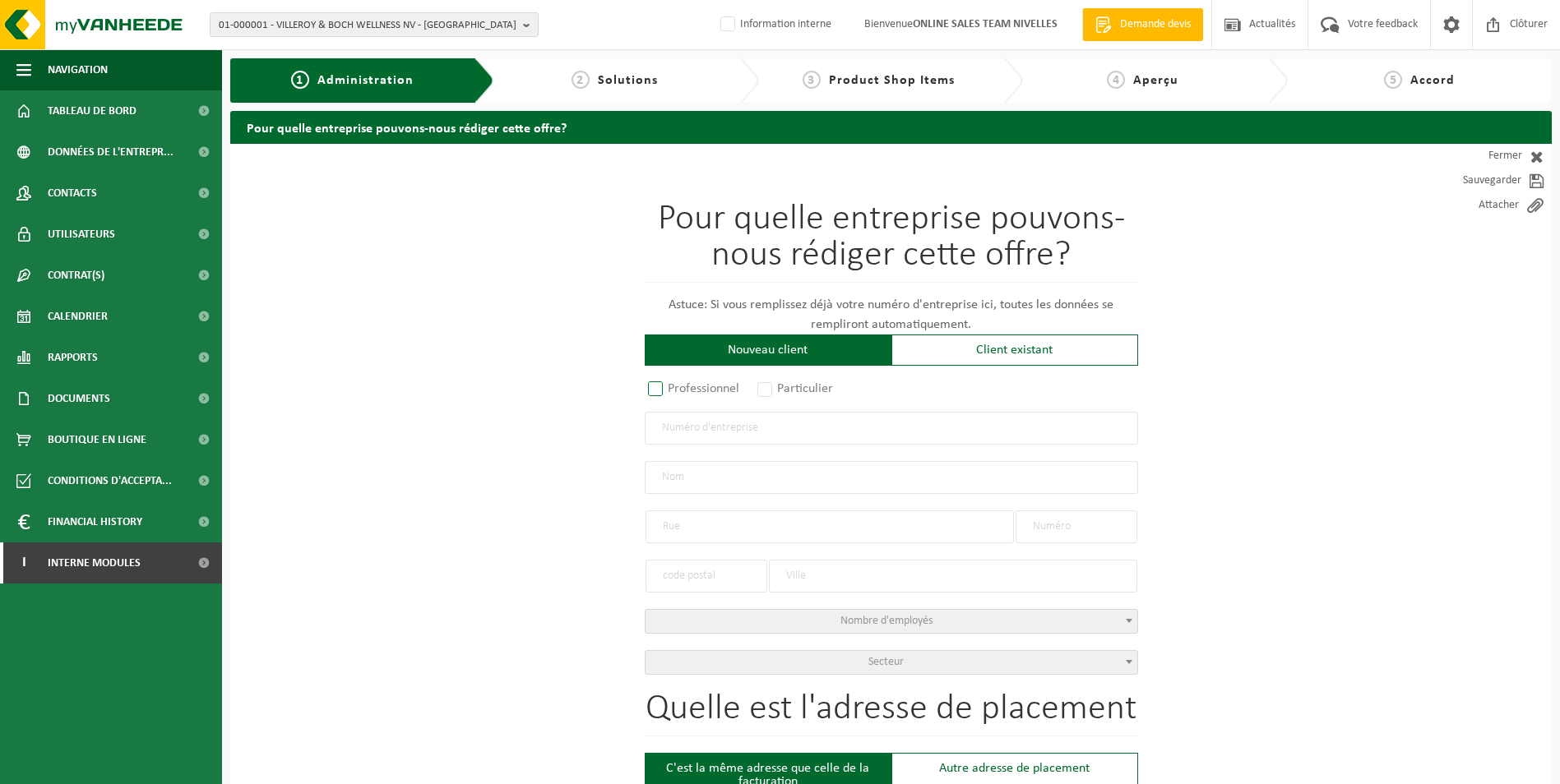
click at [653, 390] on label "Professionnel" at bounding box center [694, 389] width 100 height 23
click at [672, 390] on input "Professionnel" at bounding box center [677, 390] width 11 height 11
radio input "true"
click at [697, 425] on input "text" at bounding box center [892, 428] width 493 height 33
click at [767, 385] on label "Particulier" at bounding box center [796, 389] width 84 height 23
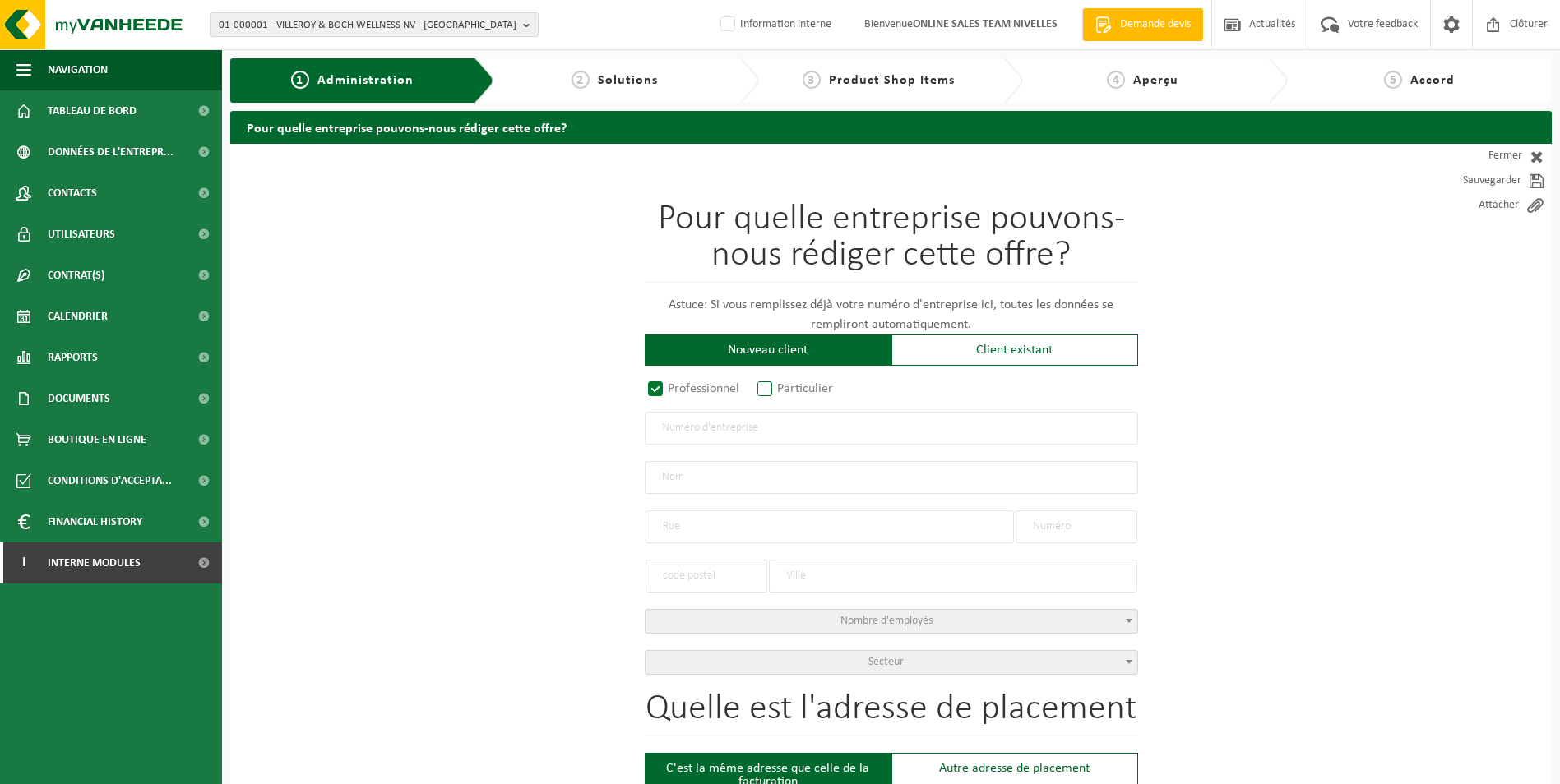
click at [781, 385] on input "Particulier" at bounding box center [786, 390] width 11 height 11
radio input "true"
select select "P"
select select "1707"
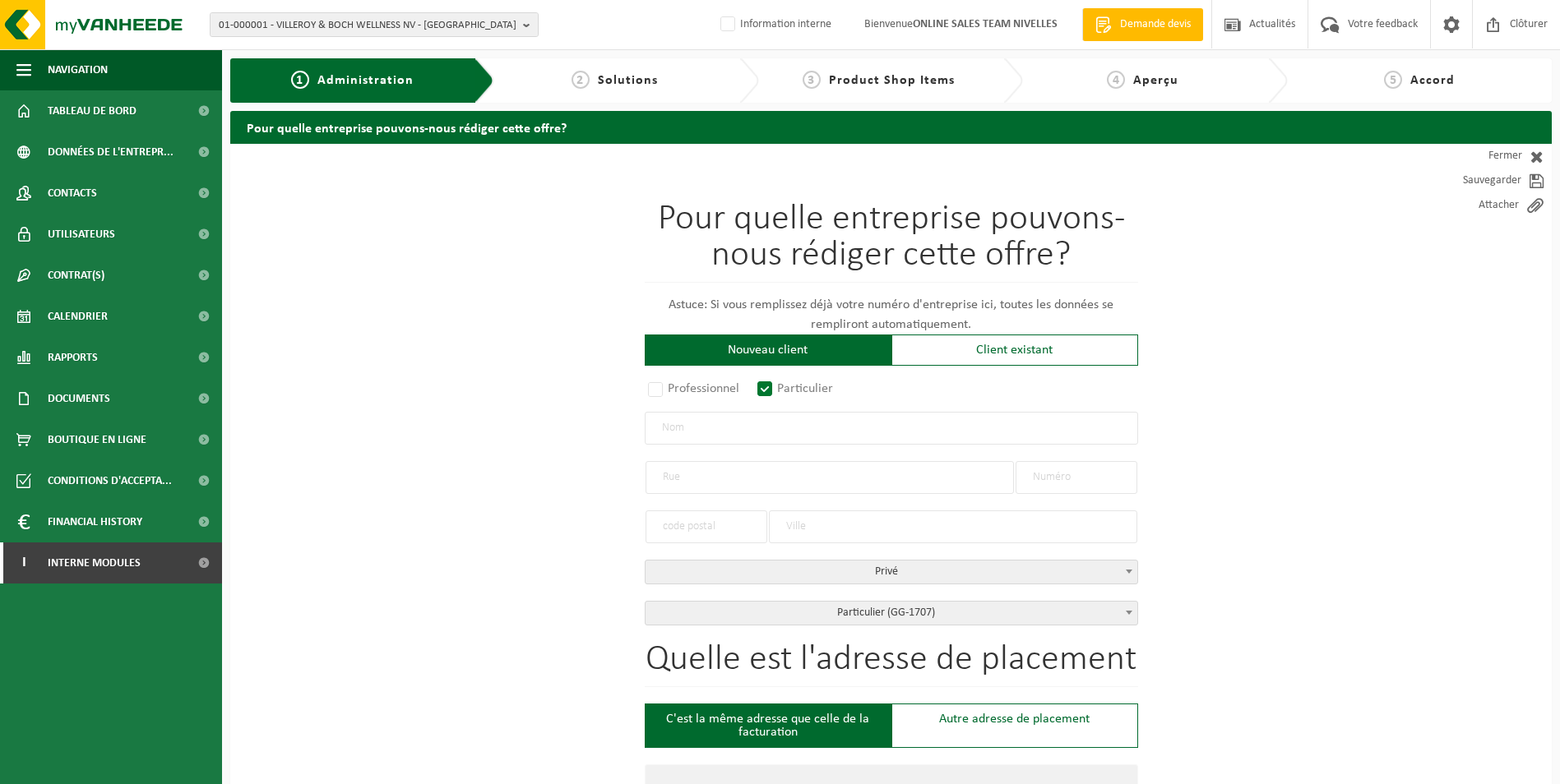
click at [718, 431] on input "text" at bounding box center [892, 428] width 493 height 33
type input "M"
type input "MEERTS Daniel"
type input "Rue Eugène-Gilles"
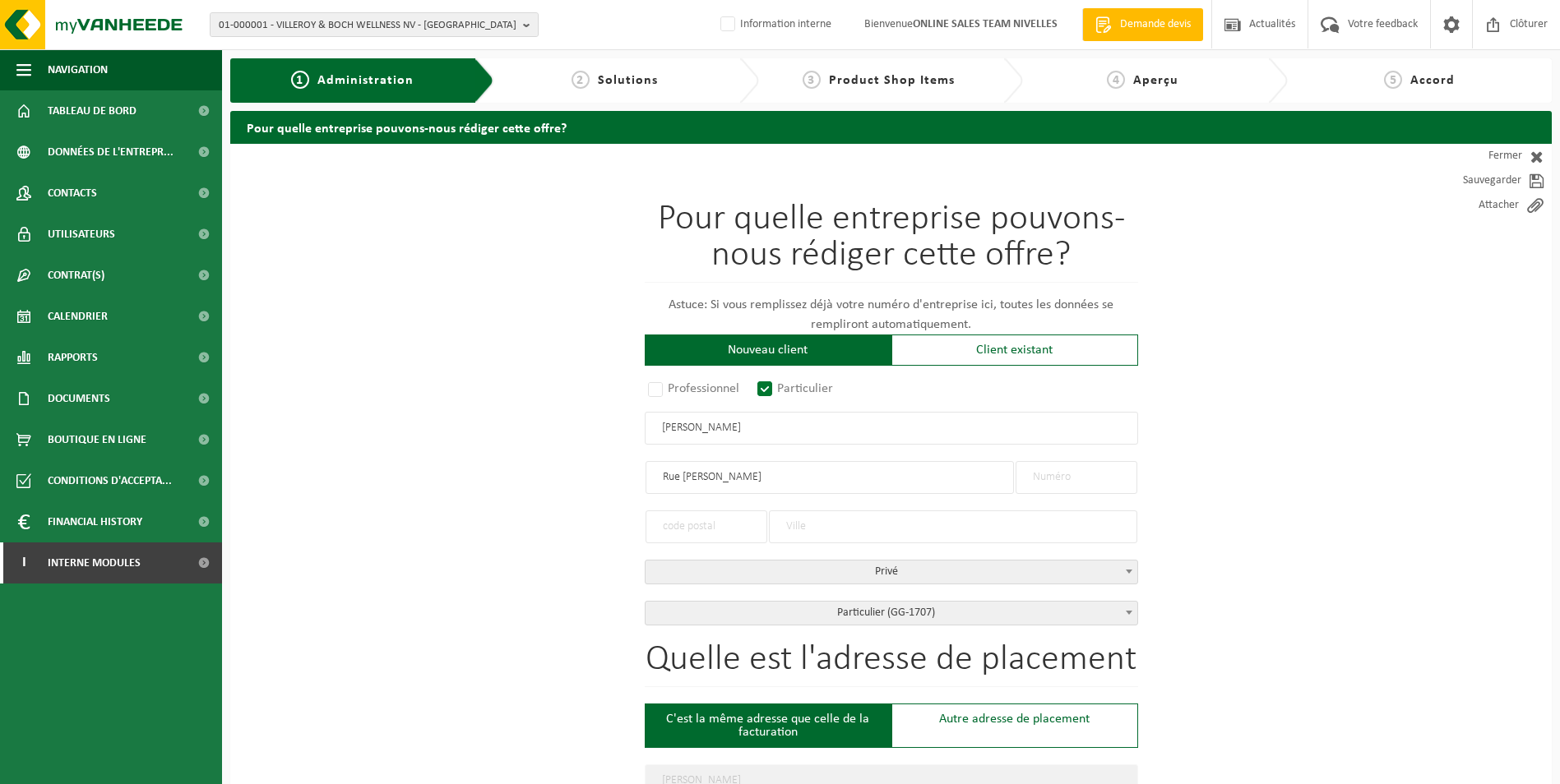
type input "Rue Eugène-Gilles"
type input "6A"
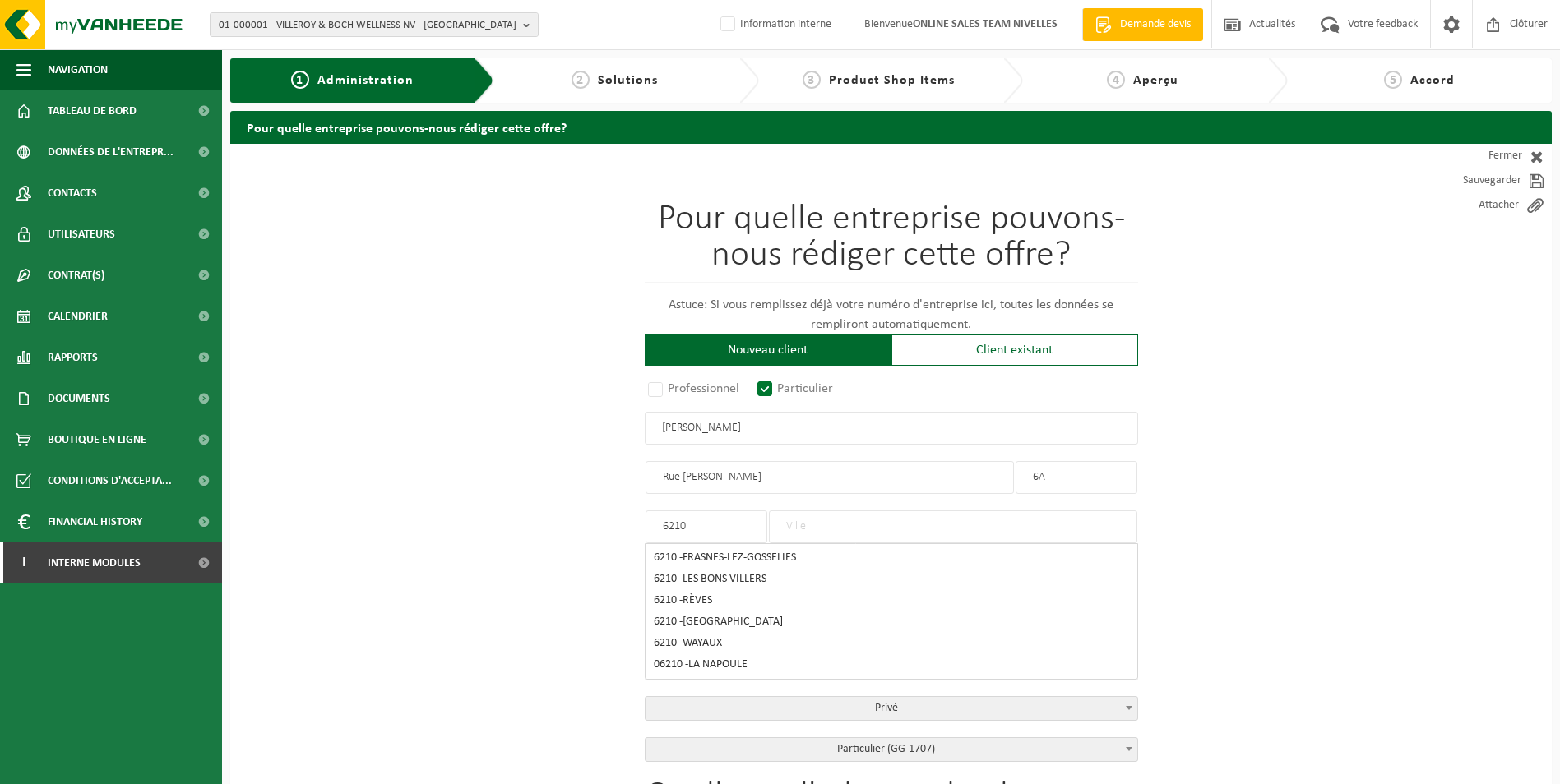
type input "6210"
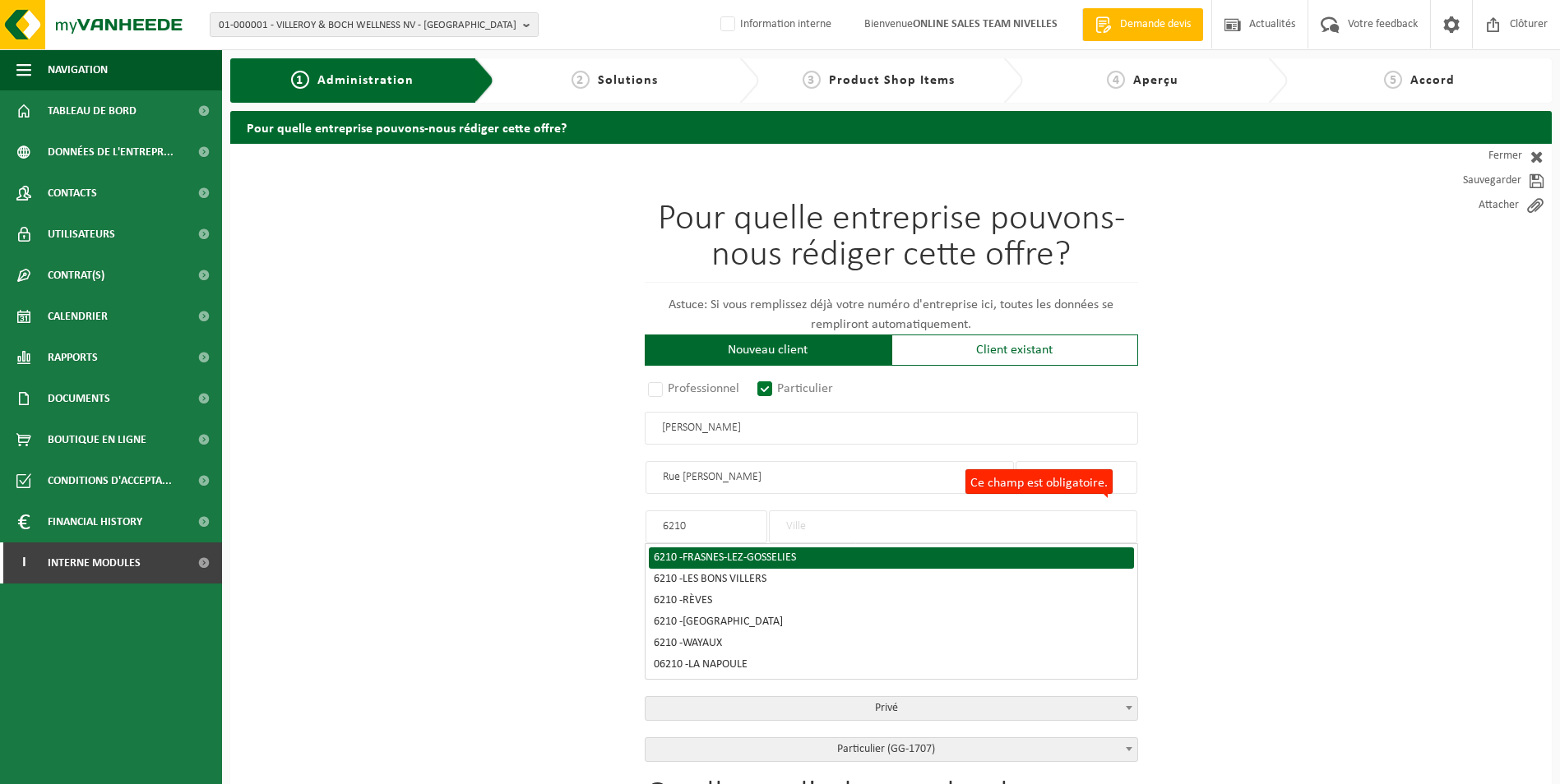
click at [737, 558] on span "FRASNES-LEZ-GOSSELIES" at bounding box center [739, 558] width 113 height 13
type input "FRASNES-LEZ-GOSSELIES"
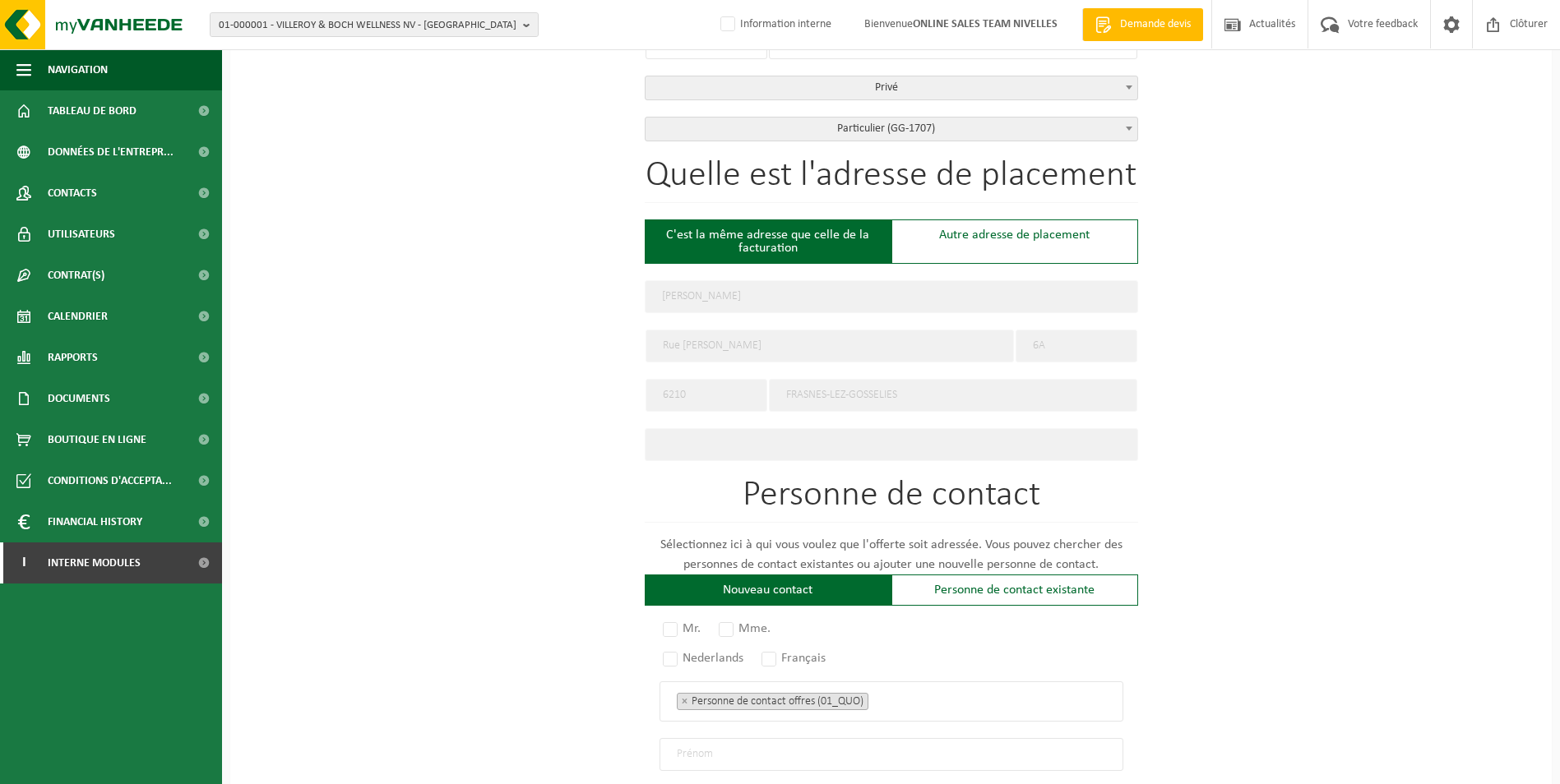
scroll to position [493, 0]
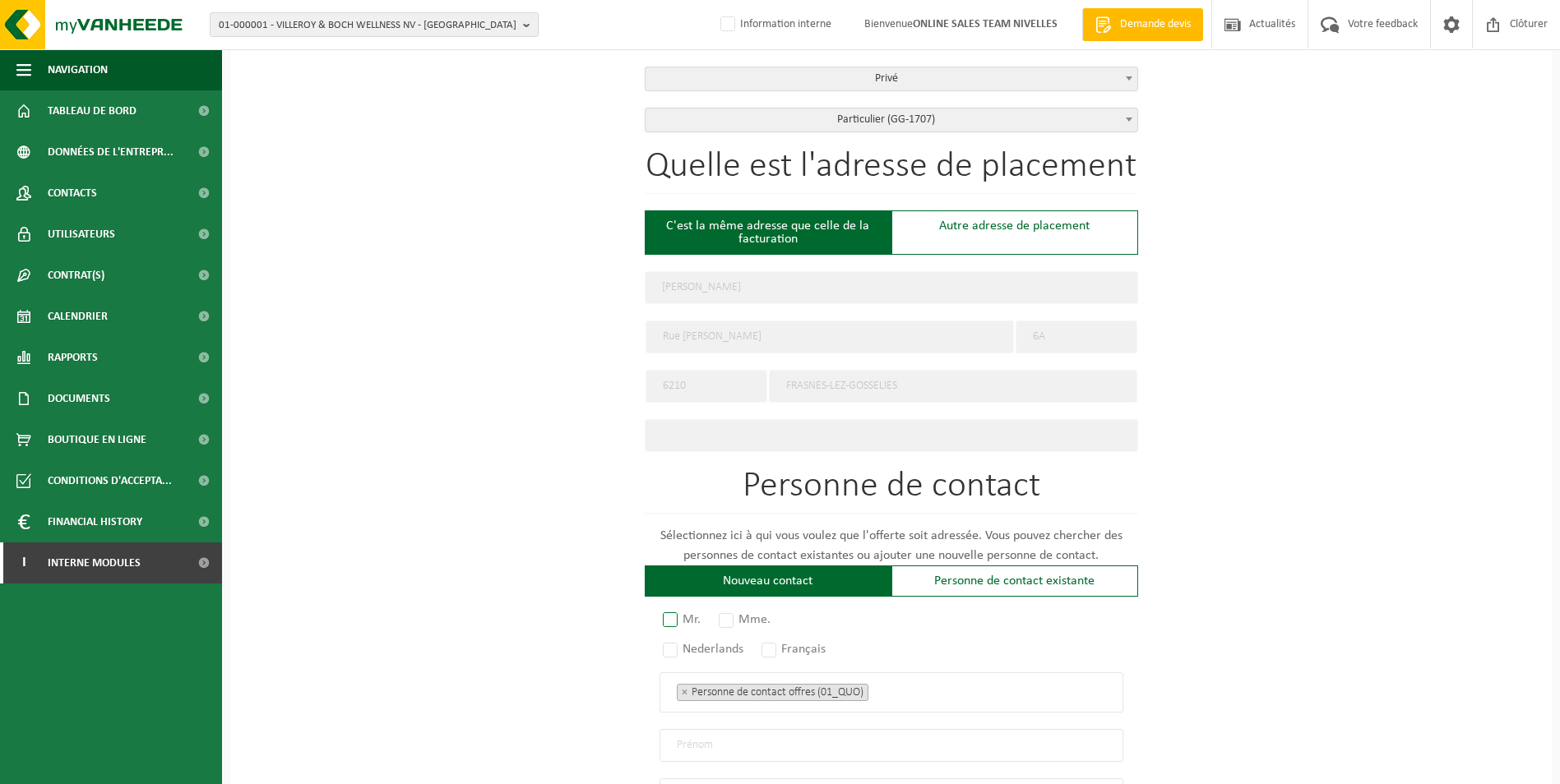
click at [674, 614] on label "Mr." at bounding box center [683, 620] width 46 height 23
radio input "true"
click at [779, 646] on label "Français" at bounding box center [794, 650] width 73 height 23
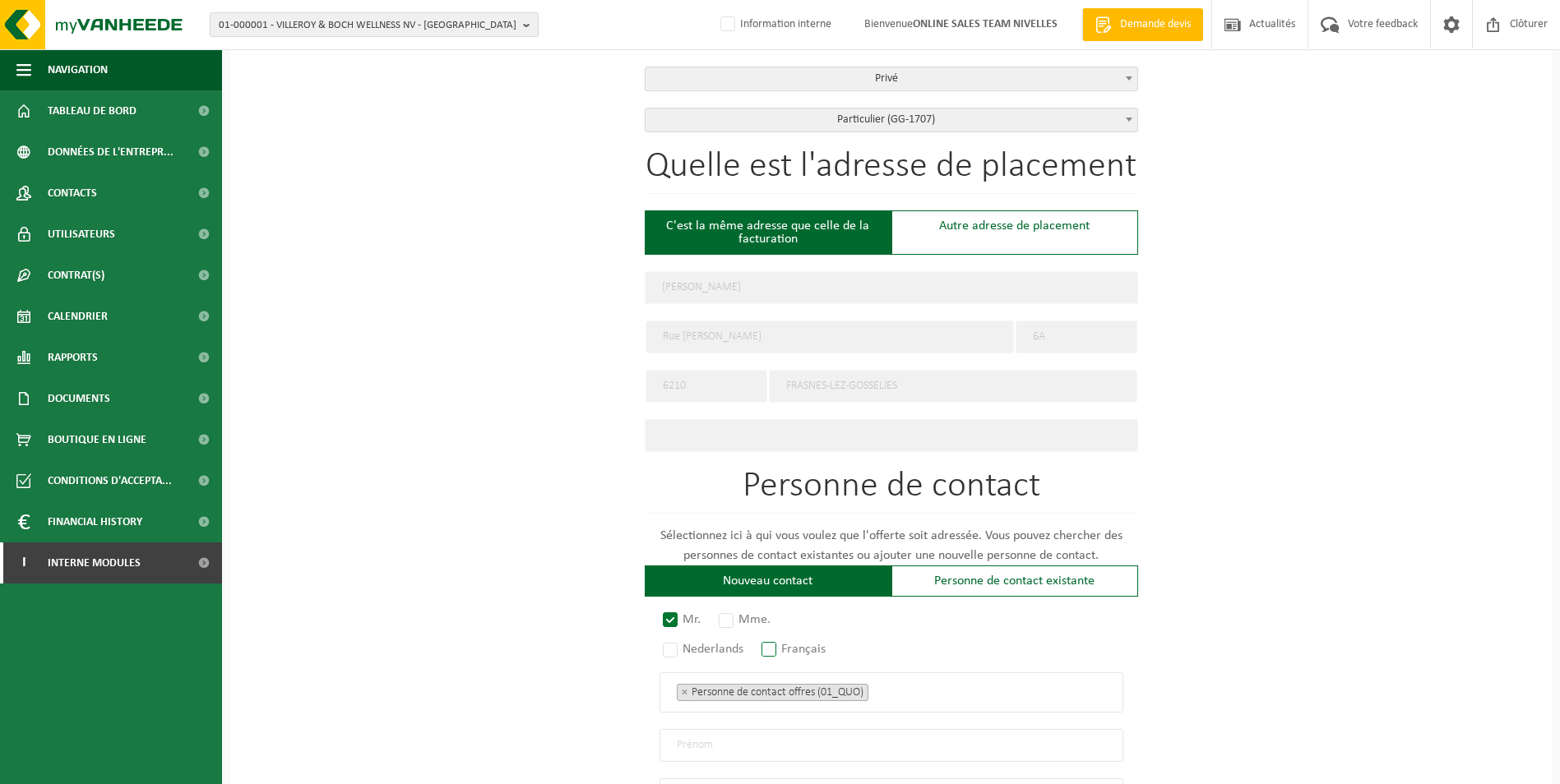
radio input "true"
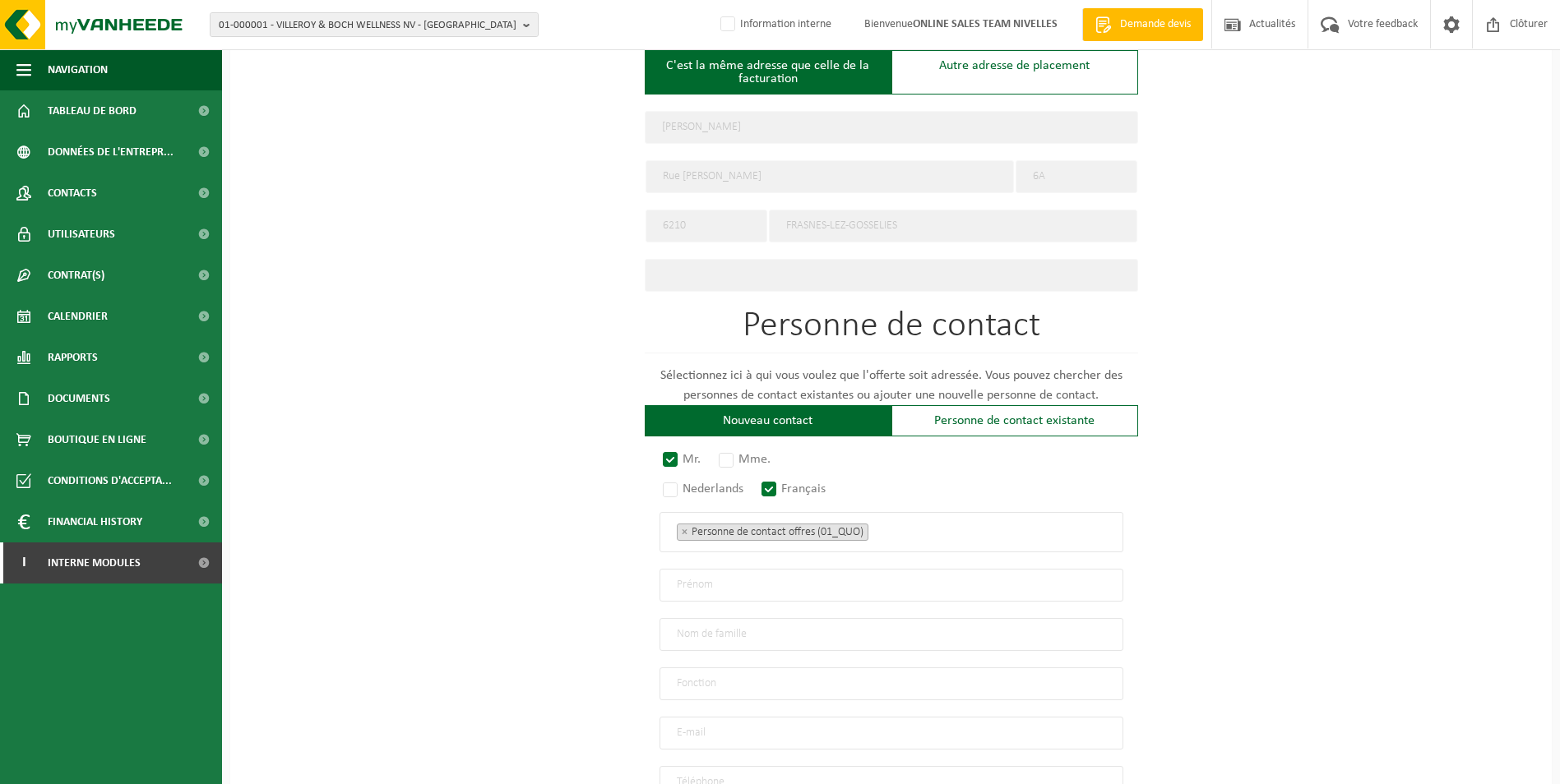
scroll to position [657, 0]
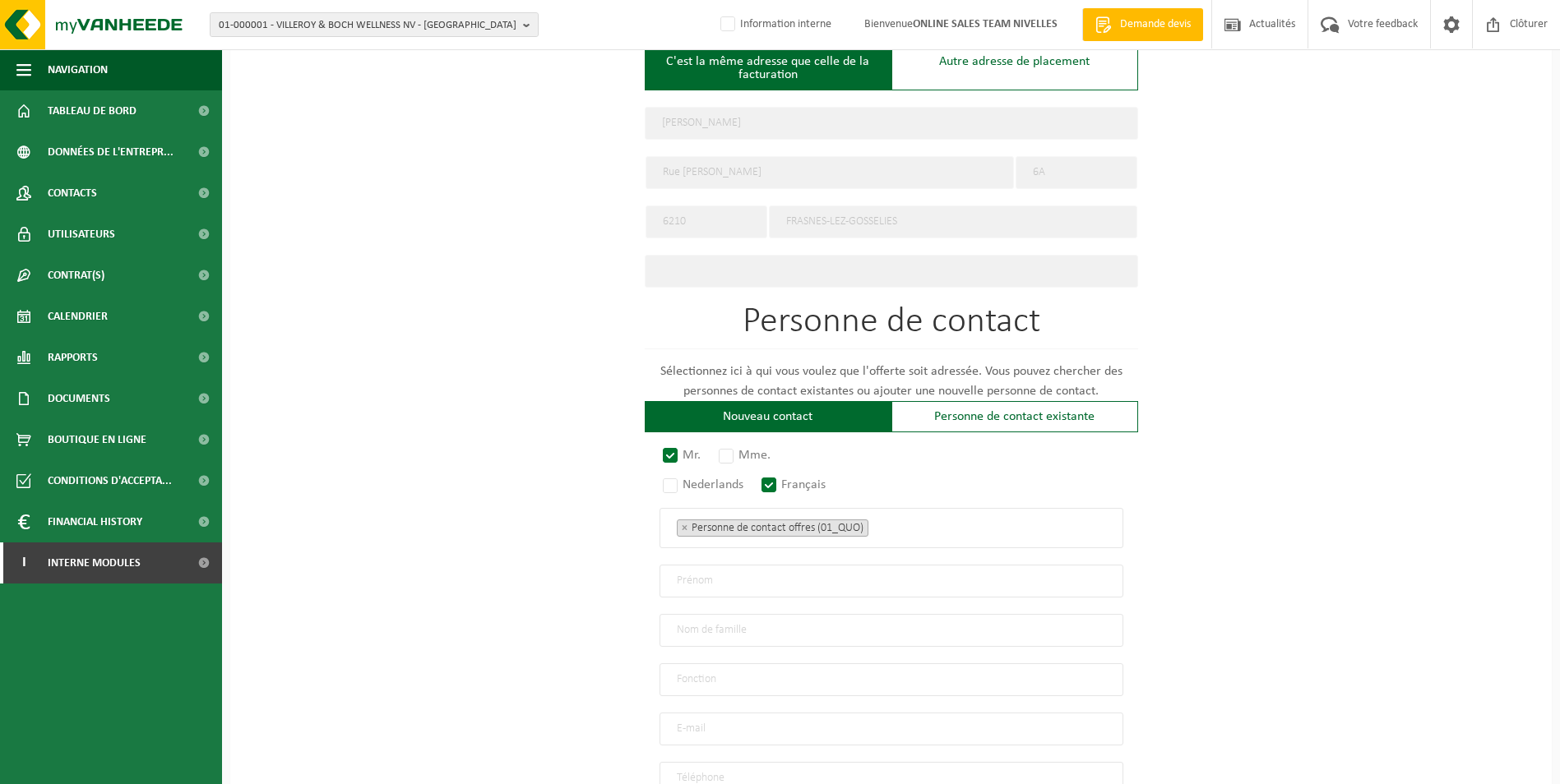
click at [897, 527] on ul "× Personne de contact offres (01_QUO)" at bounding box center [892, 528] width 429 height 21
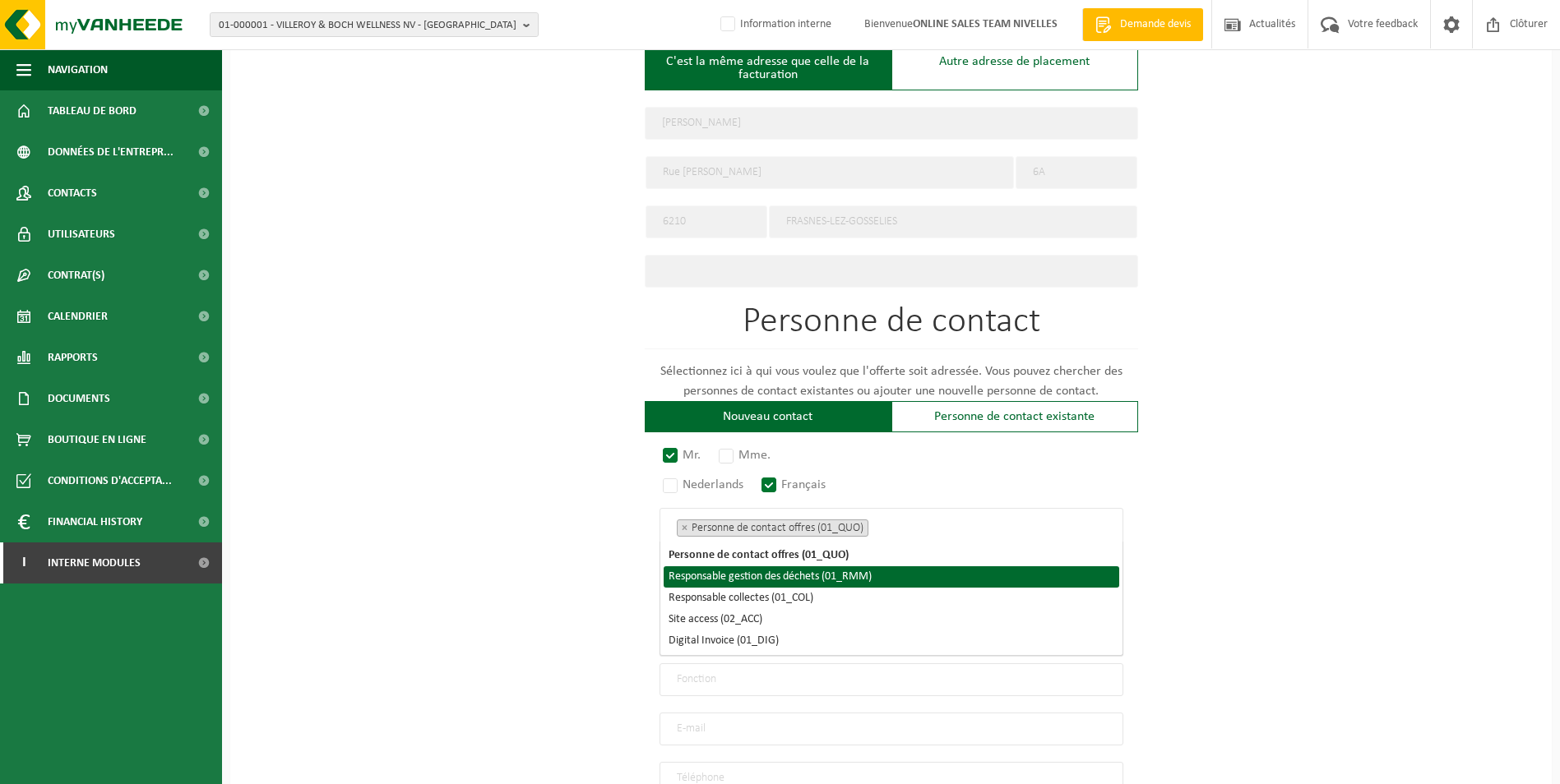
click at [876, 569] on li "Responsable gestion des déchets (01_RMM)" at bounding box center [891, 577] width 456 height 21
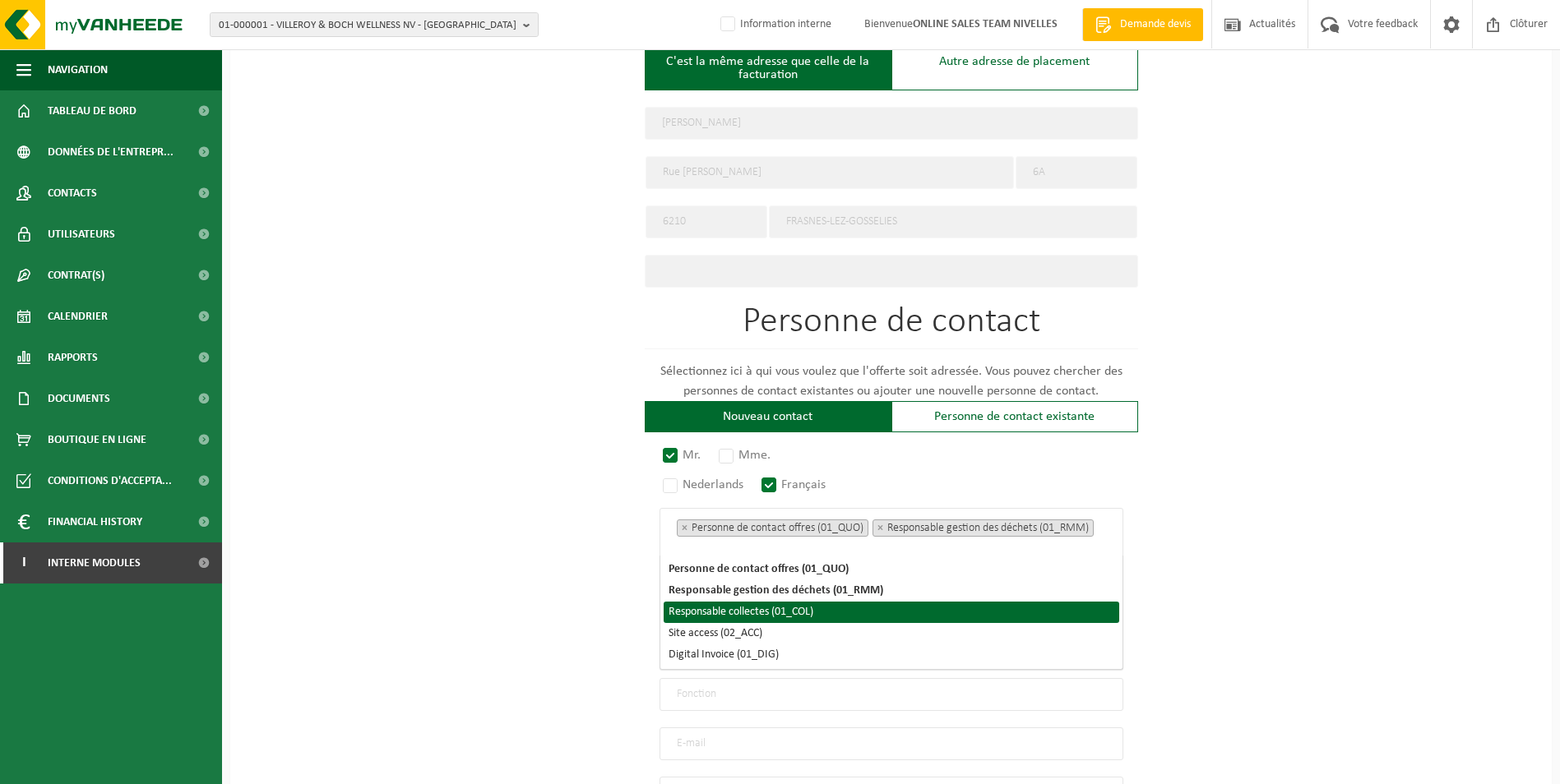
click at [788, 620] on li "Responsable collectes (01_COL)" at bounding box center [891, 612] width 456 height 21
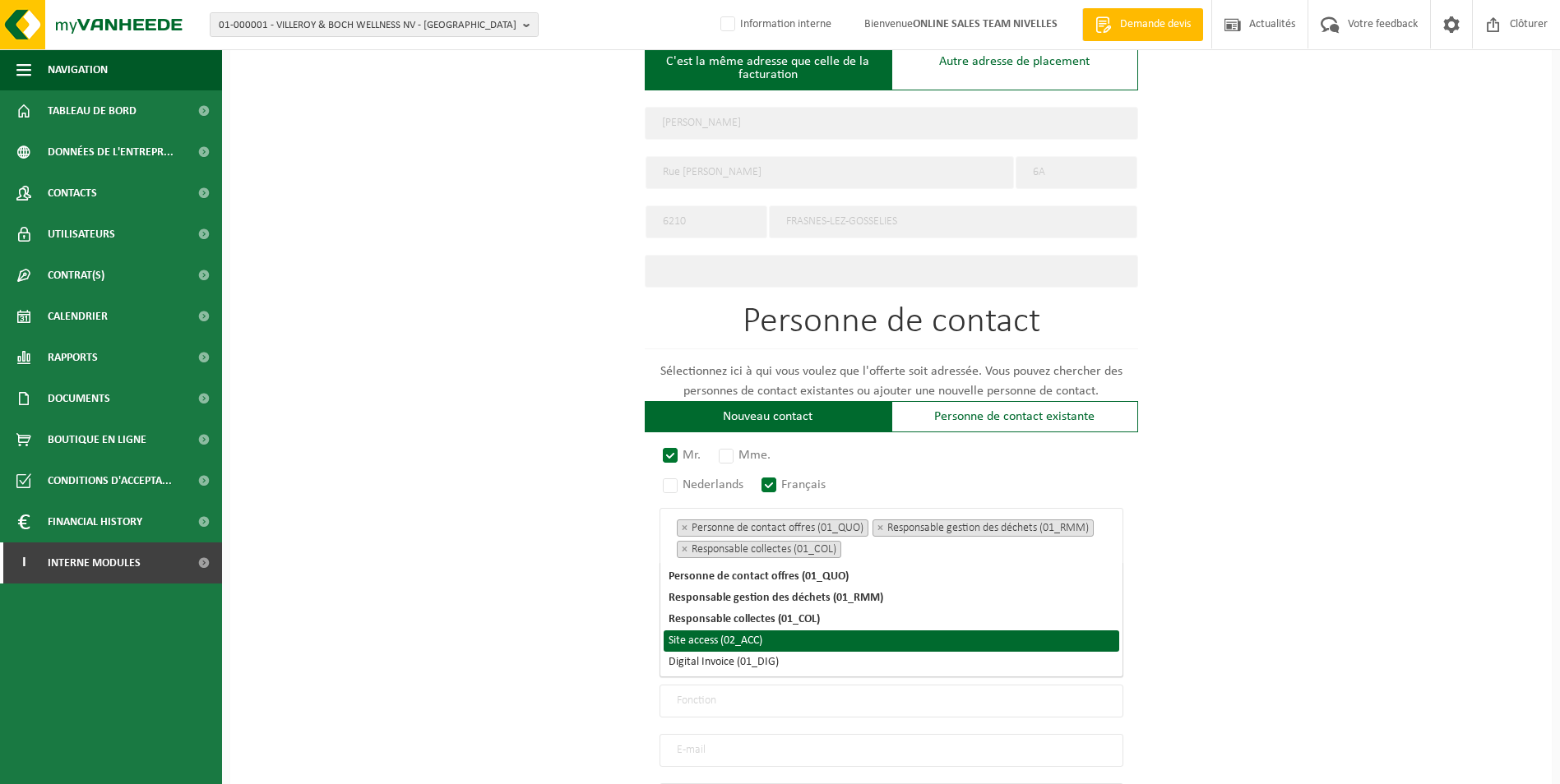
click at [748, 644] on li "Site access (02_ACC)" at bounding box center [891, 641] width 456 height 21
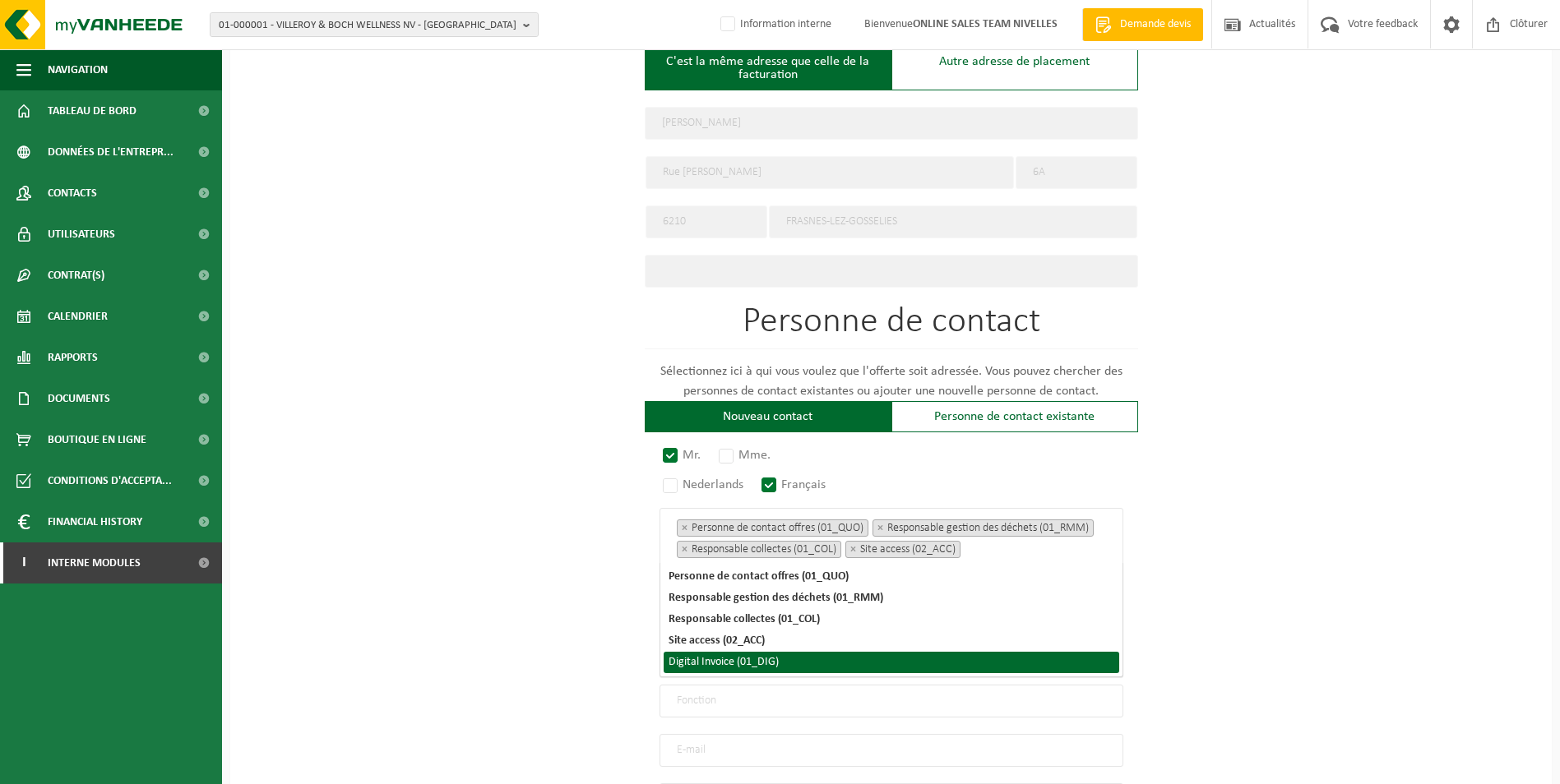
click at [748, 661] on li "Digital Invoice (01_DIG)" at bounding box center [891, 662] width 456 height 21
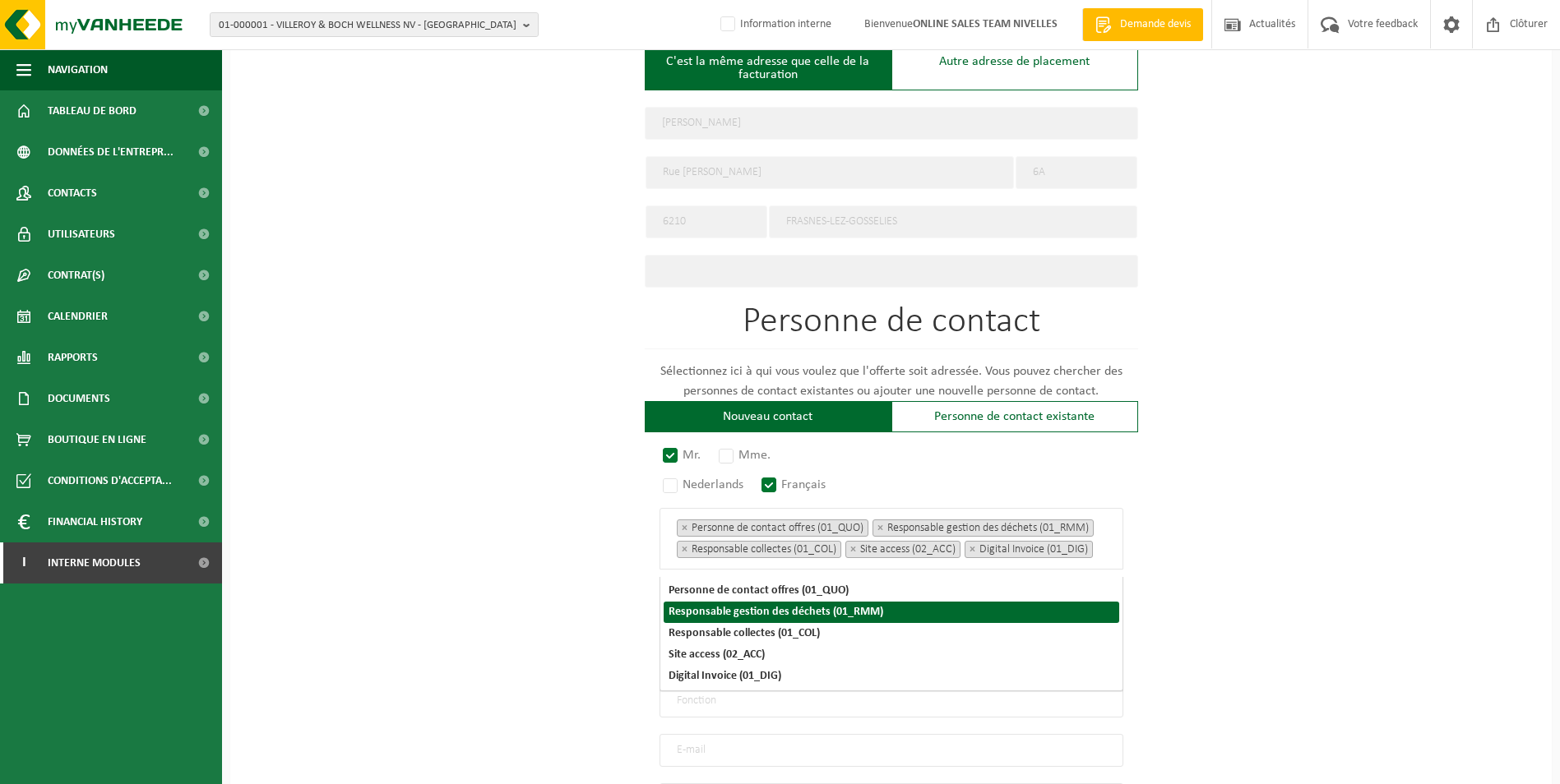
click at [1158, 579] on div "Pour quelle entreprise pouvons-nous rédiger cette offre? Astuce: Si vous rempli…" at bounding box center [891, 223] width 1322 height 1474
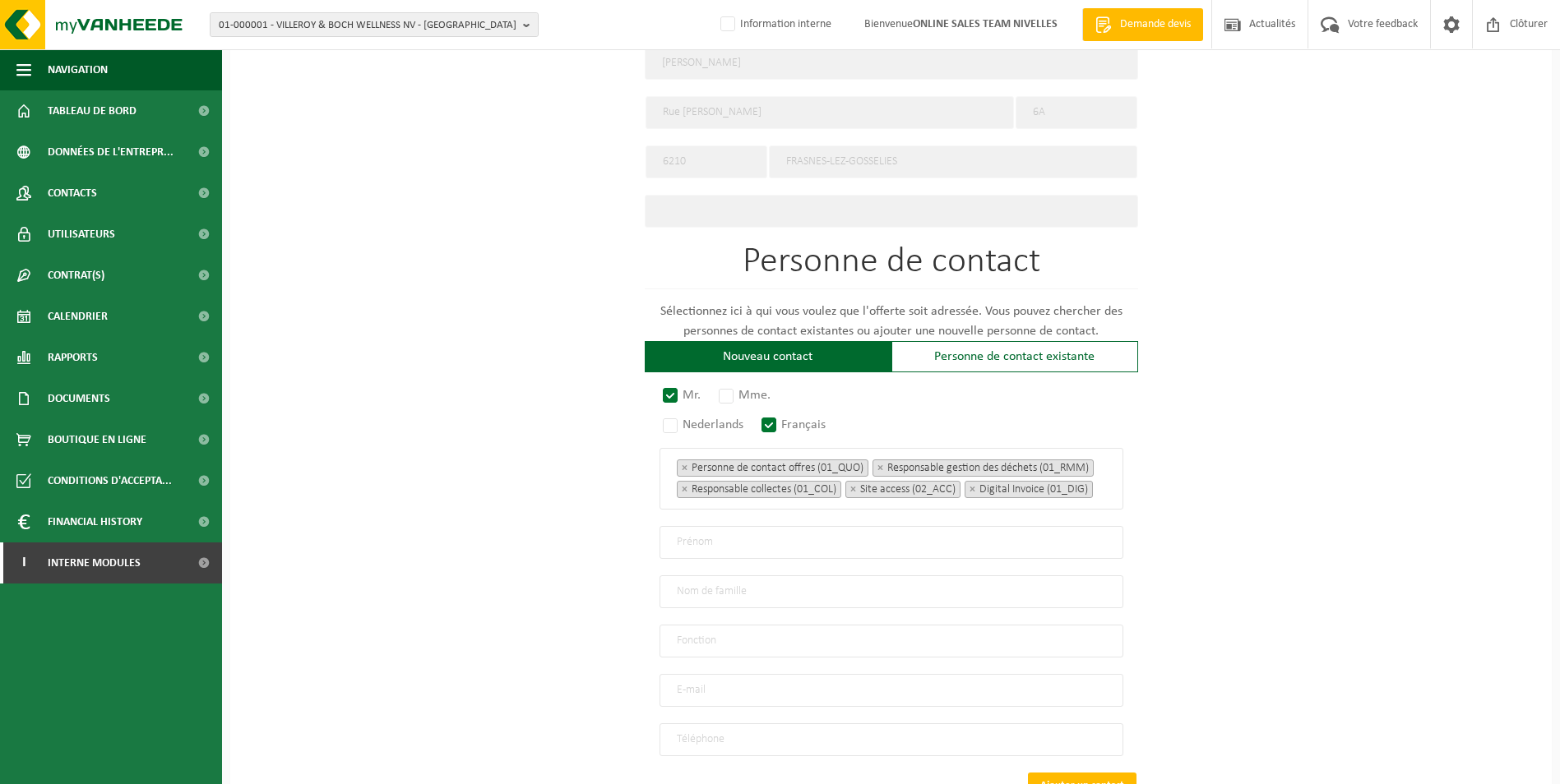
scroll to position [844, 0]
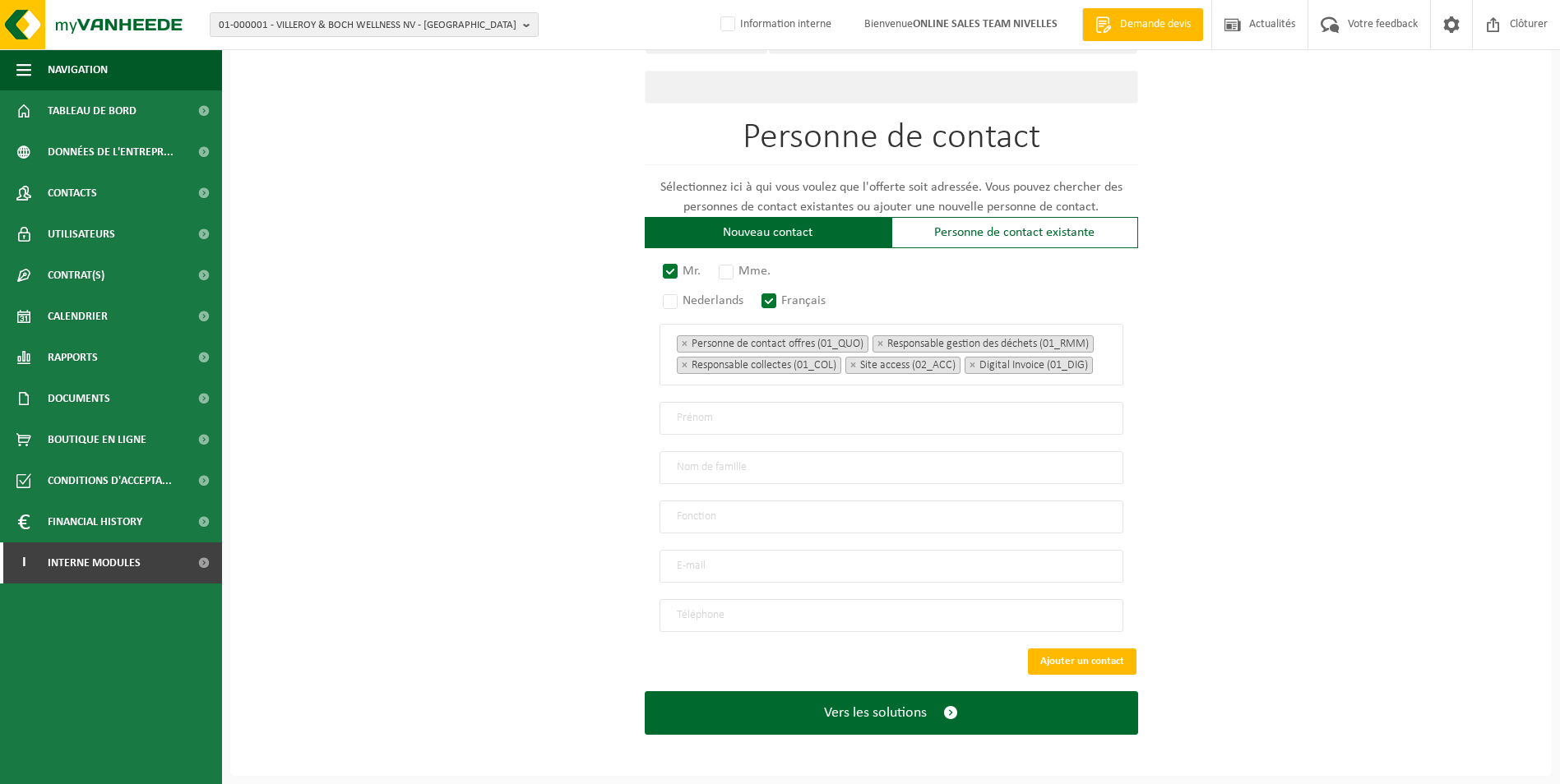
click at [714, 421] on input "text" at bounding box center [892, 419] width 464 height 33
type input "d"
type input "Daniel"
type input "Meerts"
type input "Directeur"
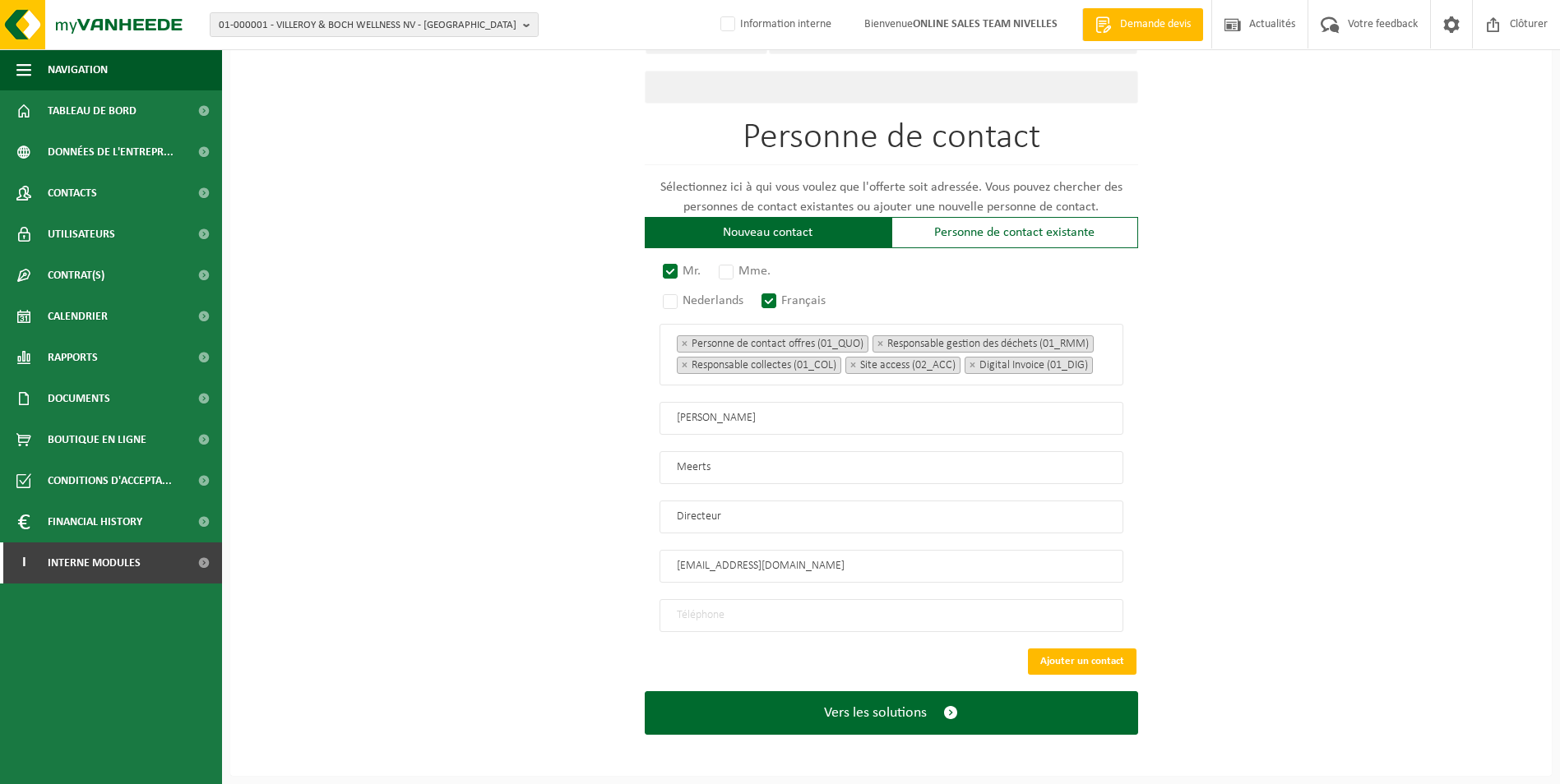
type input "jocelynecastiau@gmail.com"
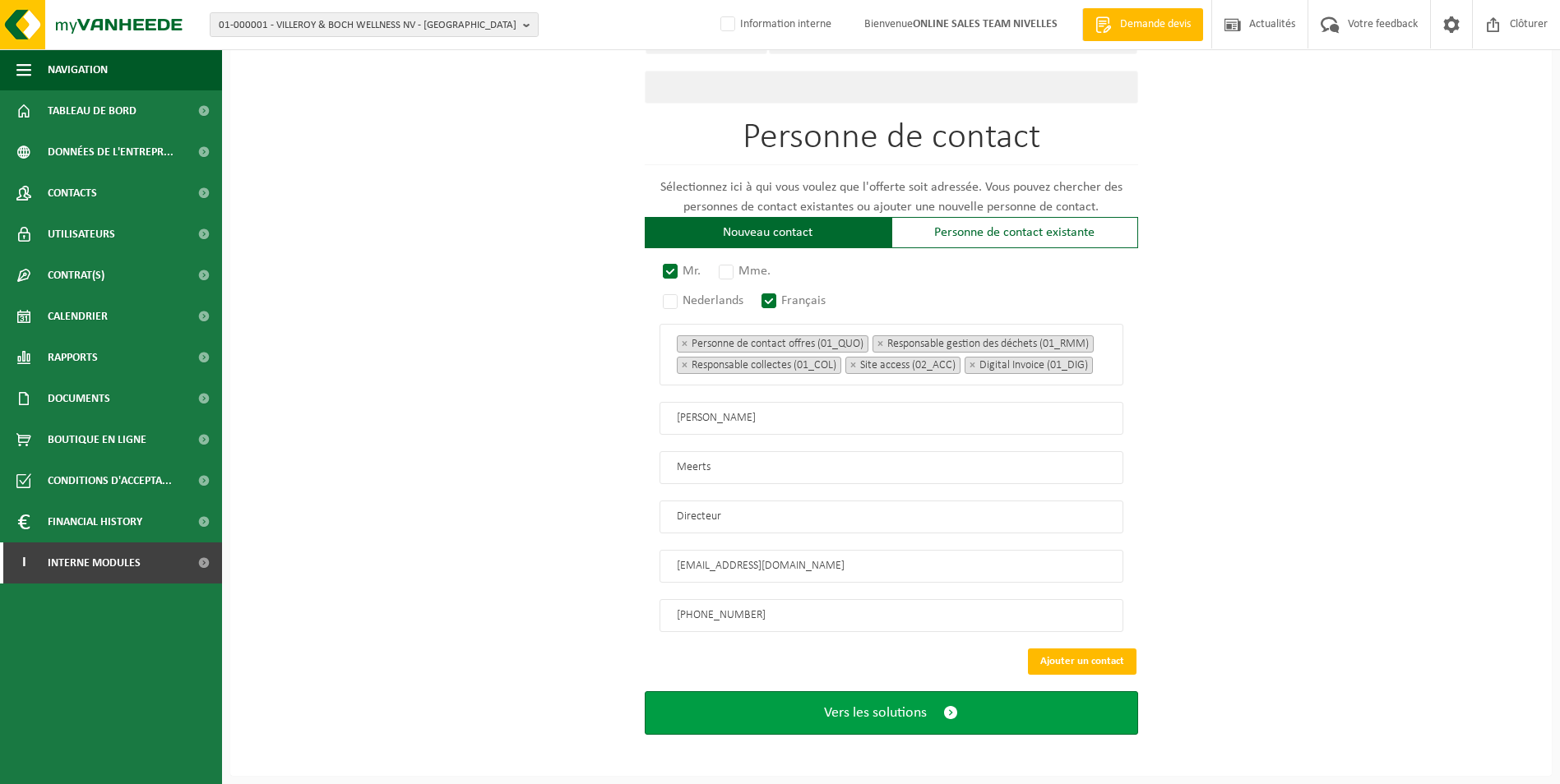
type input "+32 71 85 17 58"
click at [879, 725] on button "Vers les solutions" at bounding box center [892, 712] width 493 height 44
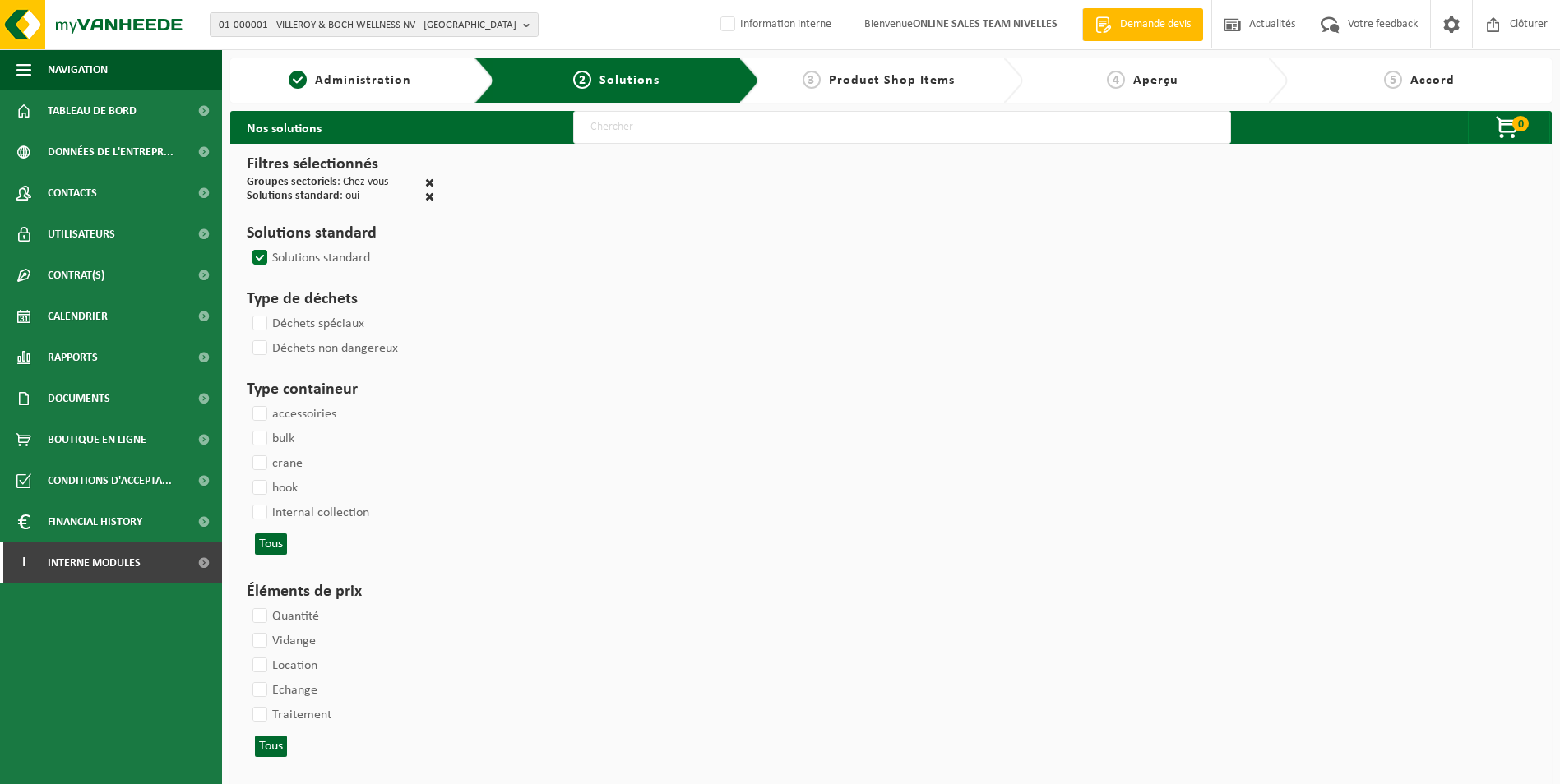
click at [667, 135] on input "text" at bounding box center [902, 128] width 658 height 33
type input "000052"
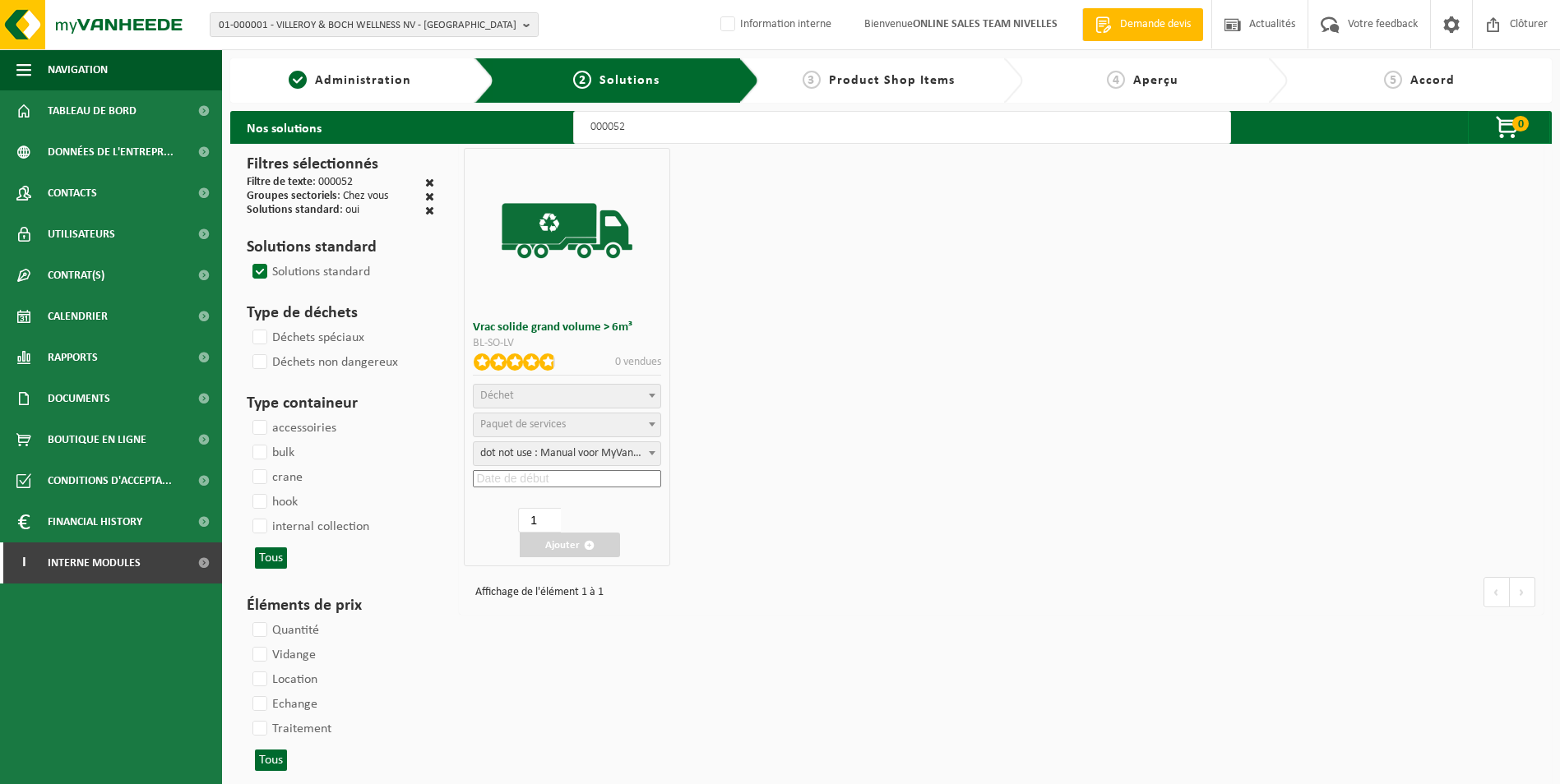
click at [548, 395] on span "Déchet" at bounding box center [567, 396] width 187 height 23
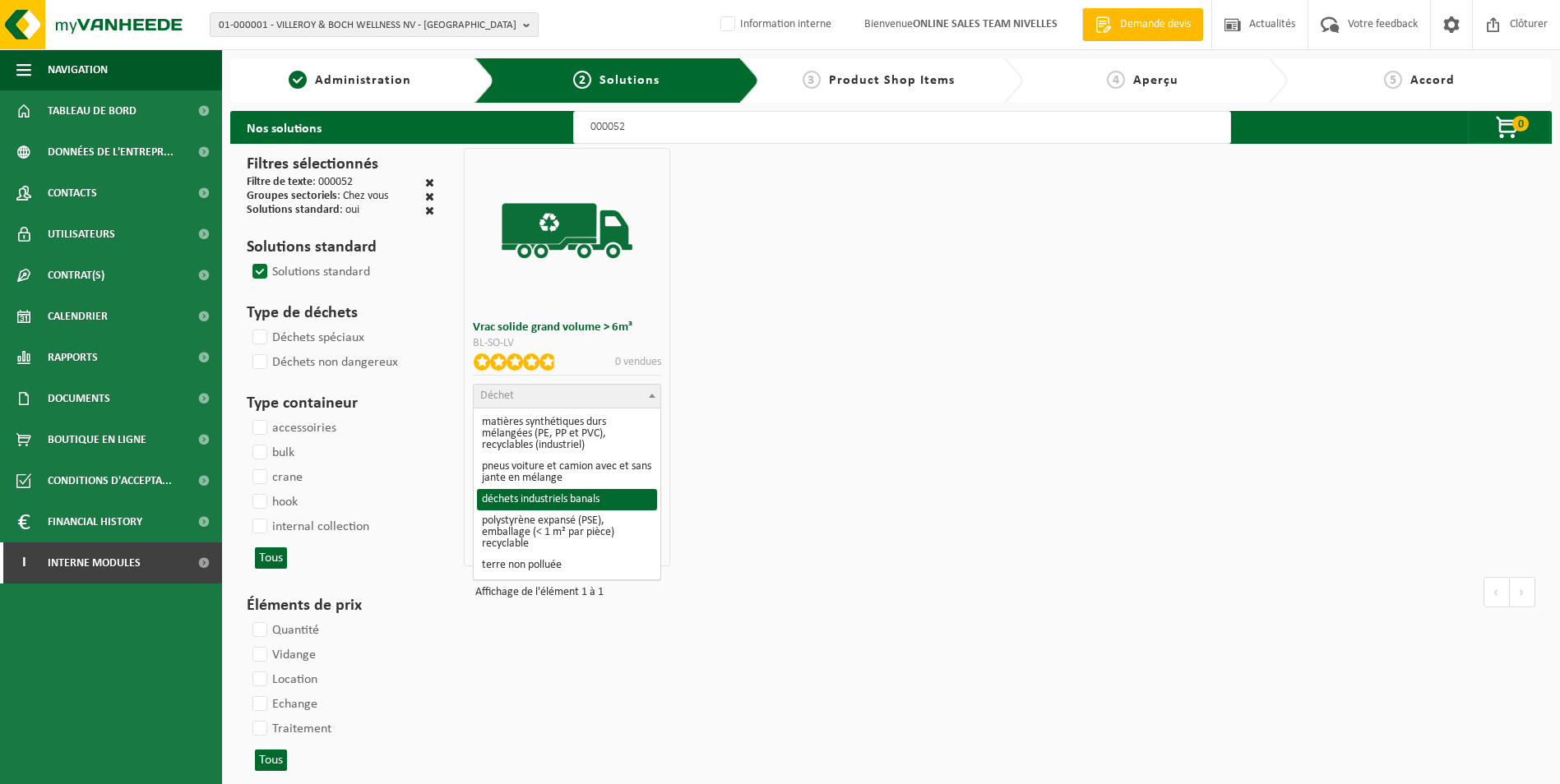
select select "8"
select select
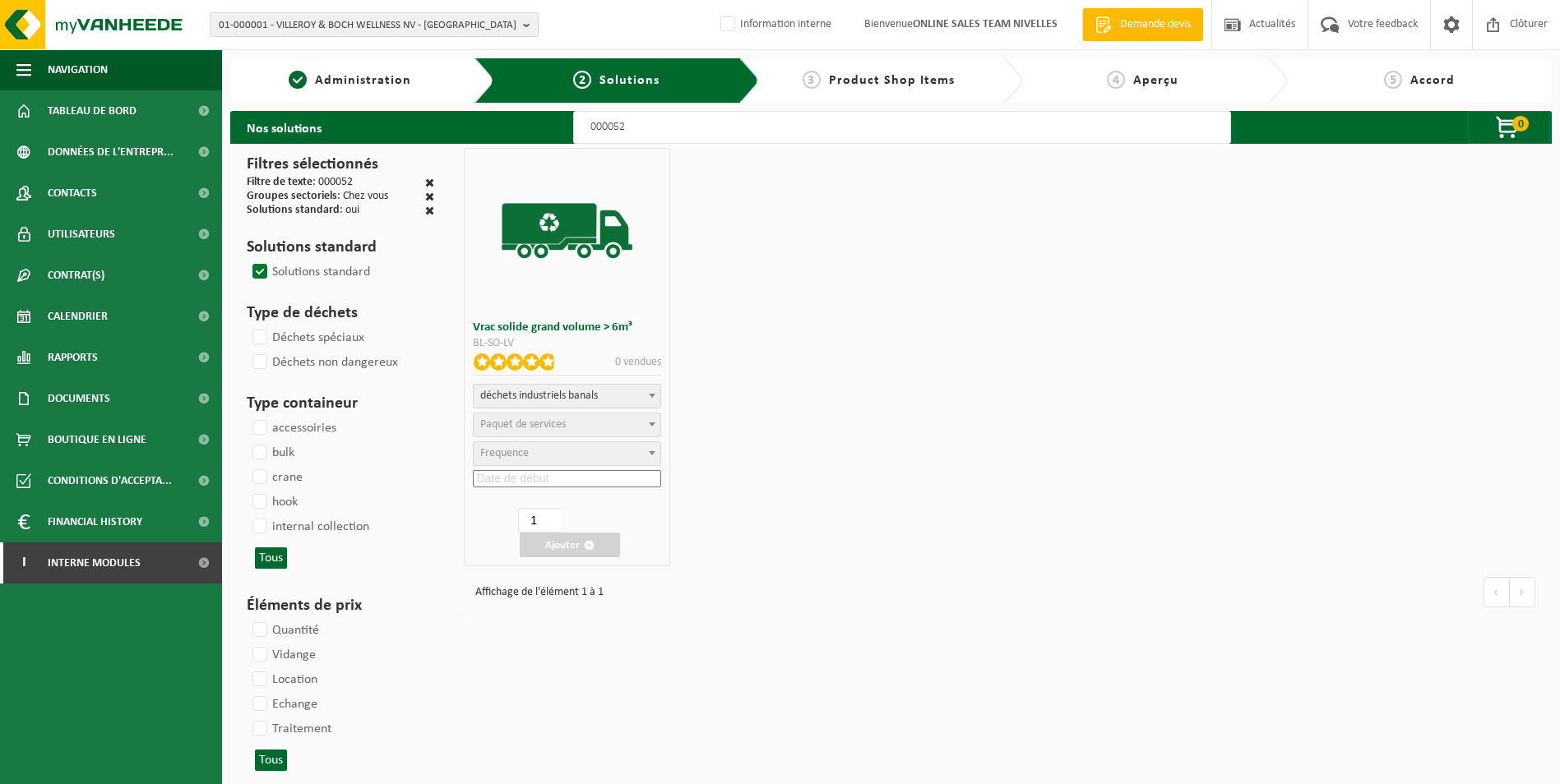
select select
select select "47"
select select "25"
click at [574, 479] on input at bounding box center [567, 479] width 189 height 17
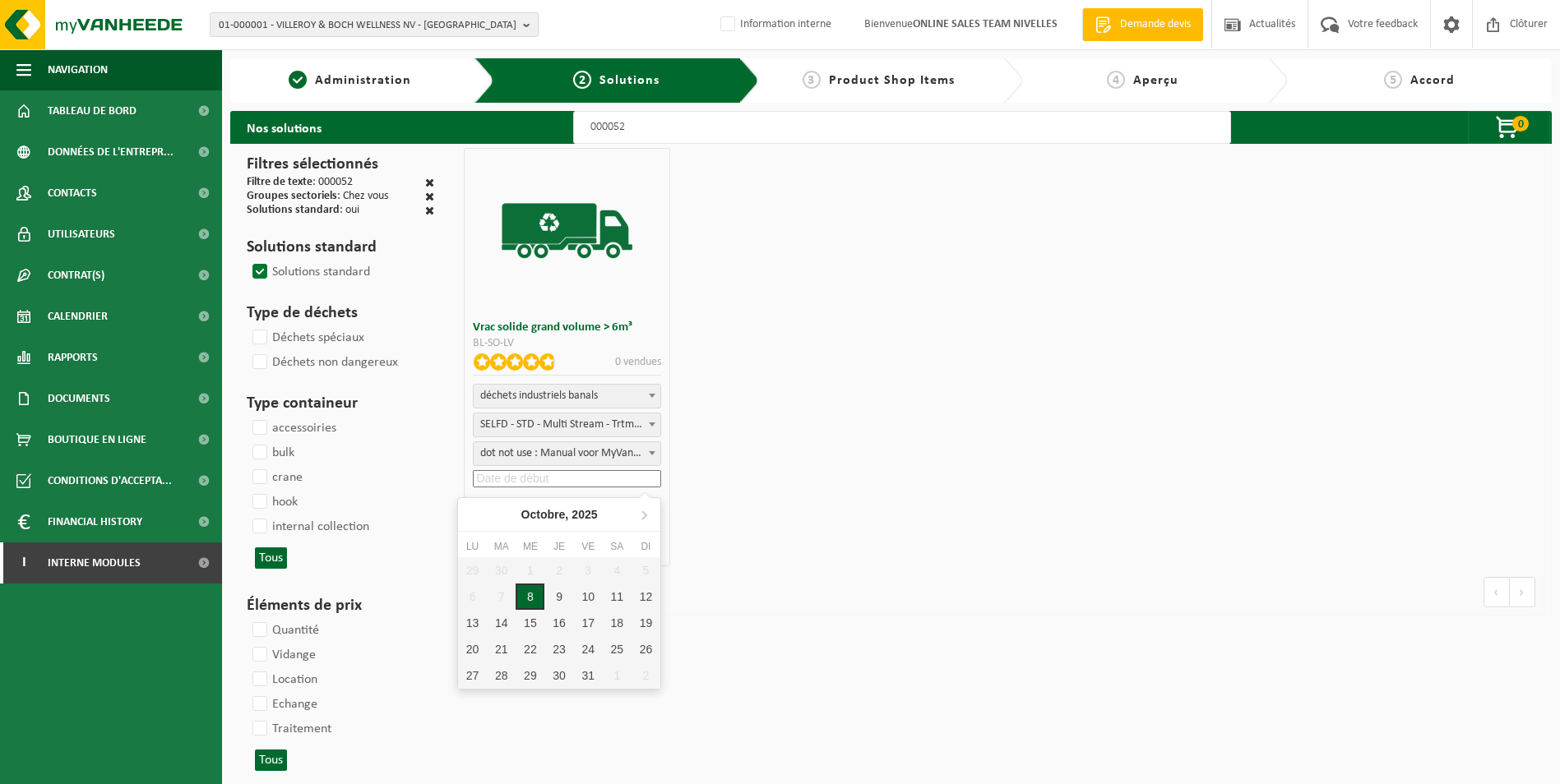
click at [533, 593] on div "8" at bounding box center [530, 596] width 29 height 26
type input "2025-10-08"
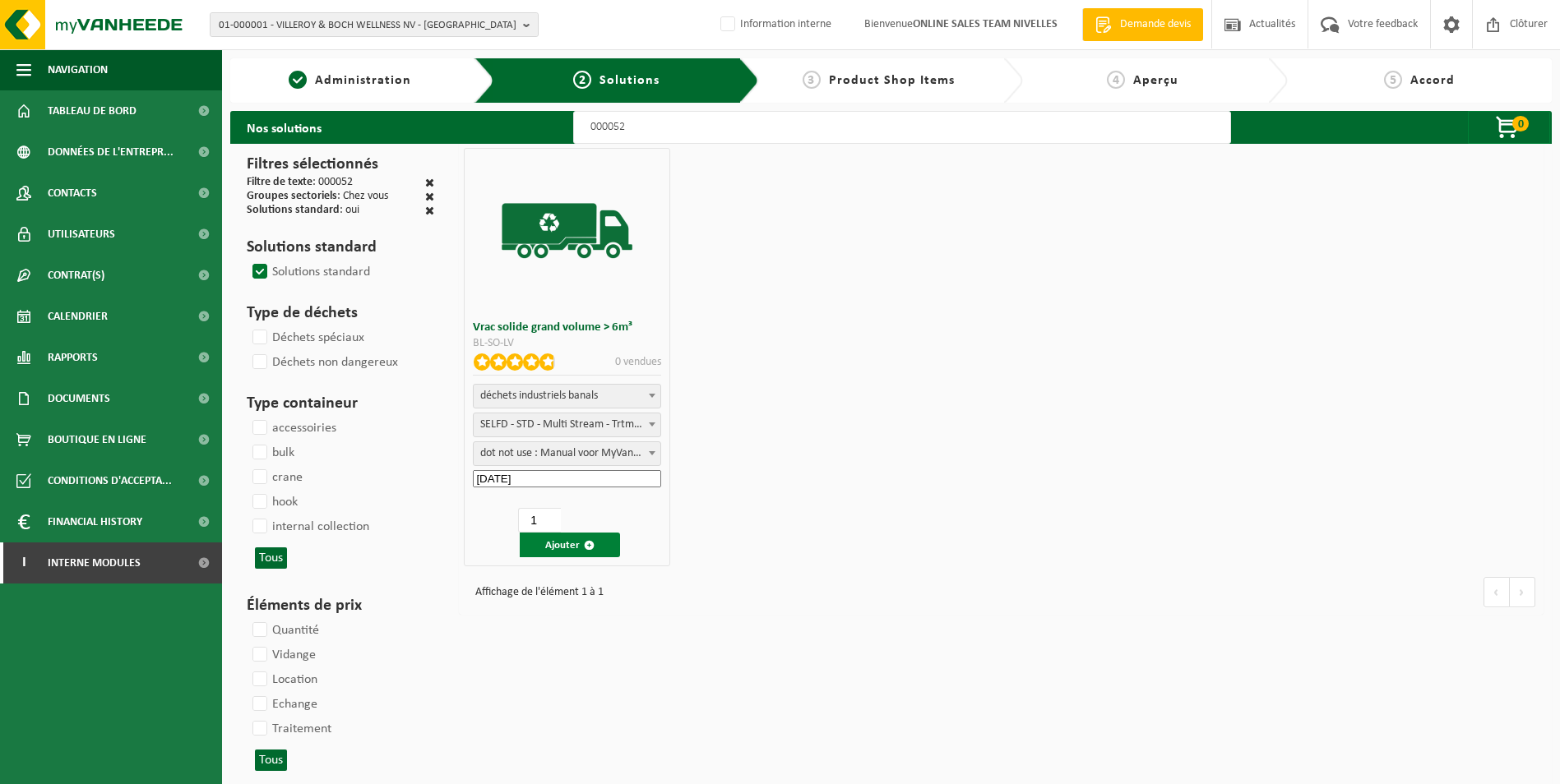
click at [560, 543] on button "Ajouter" at bounding box center [570, 545] width 101 height 25
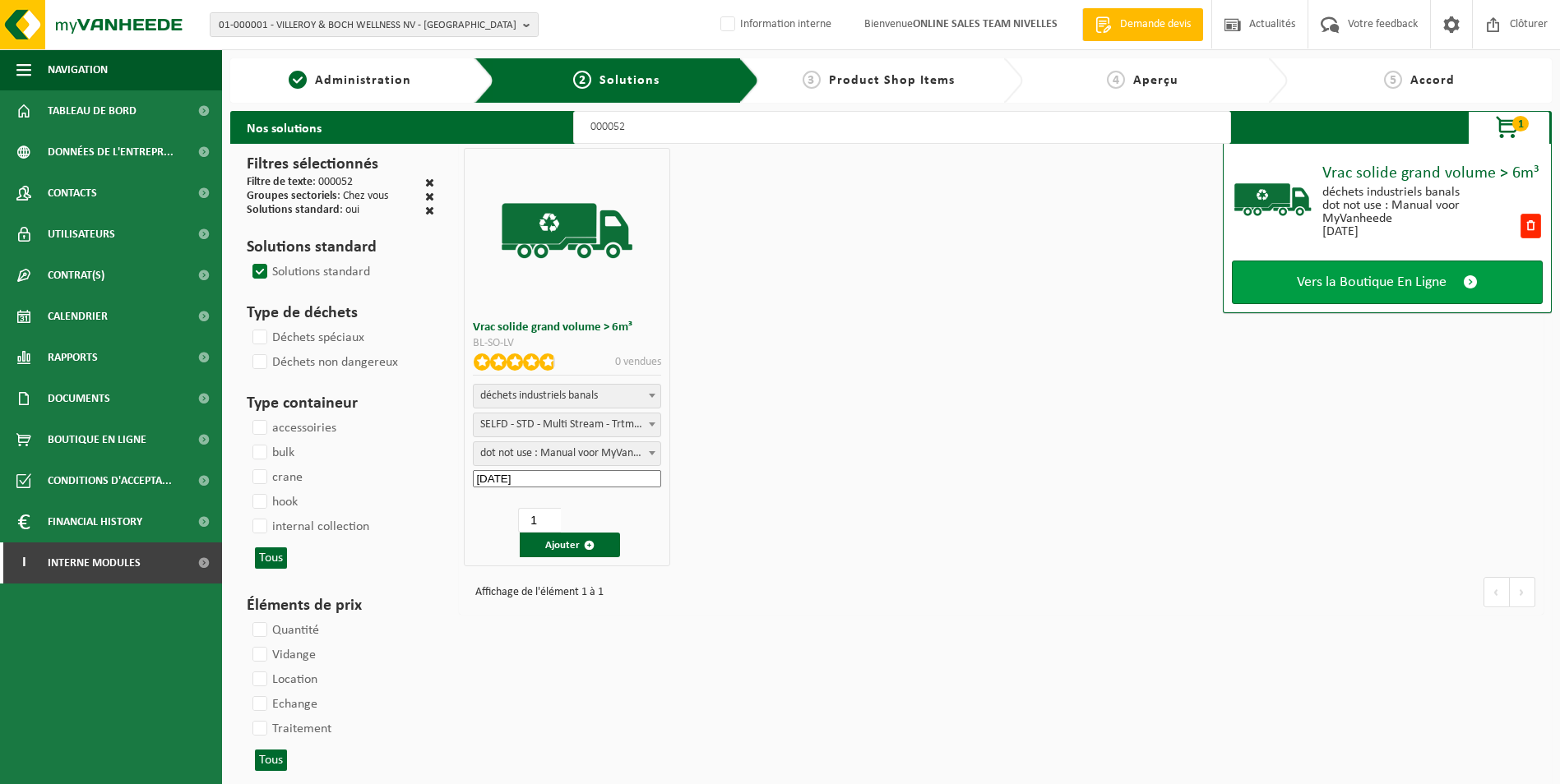
click at [1342, 277] on span "Vers la Boutique En Ligne" at bounding box center [1371, 282] width 150 height 17
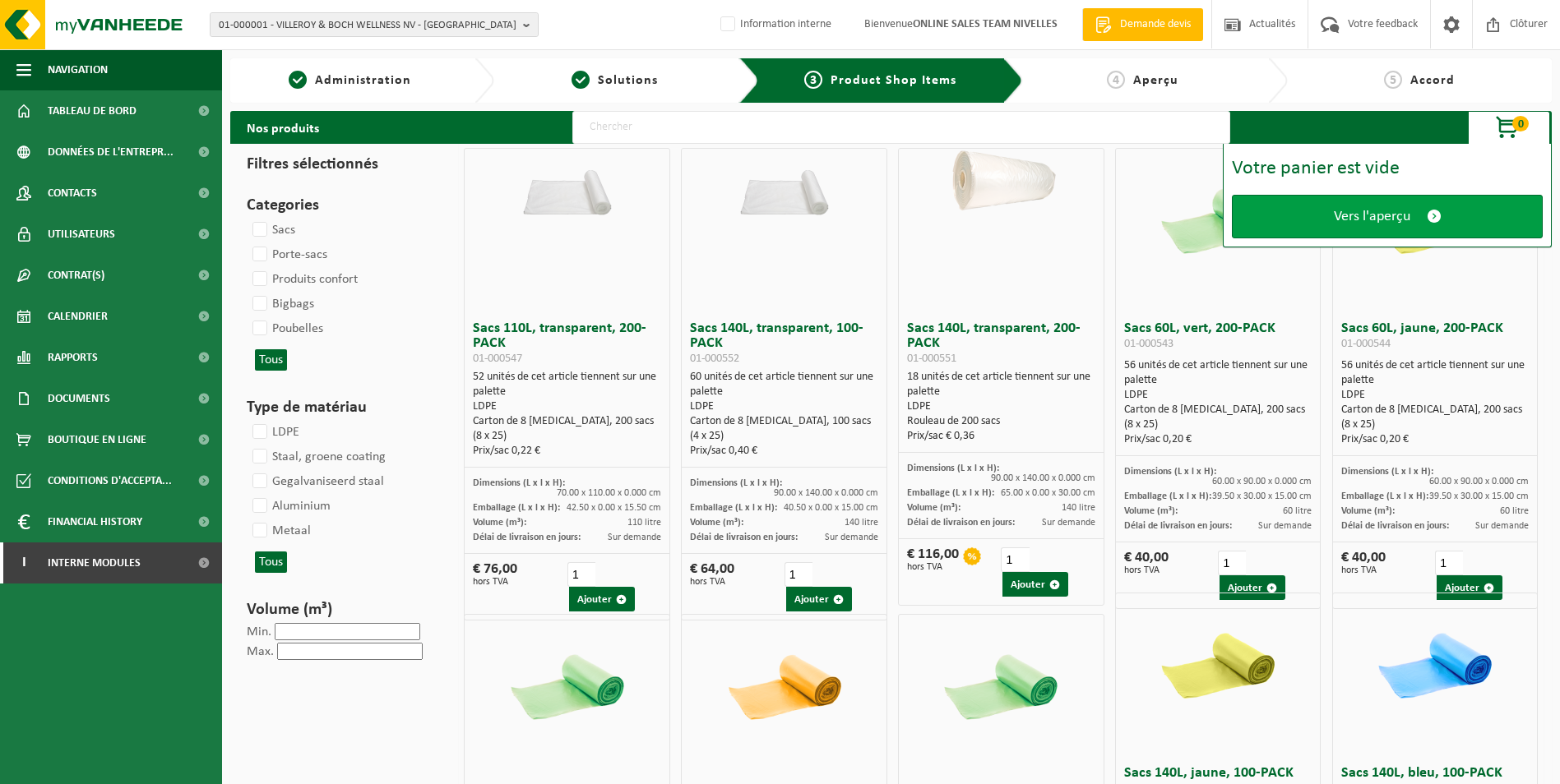
click at [1349, 214] on span "Vers l'aperçu" at bounding box center [1371, 217] width 76 height 17
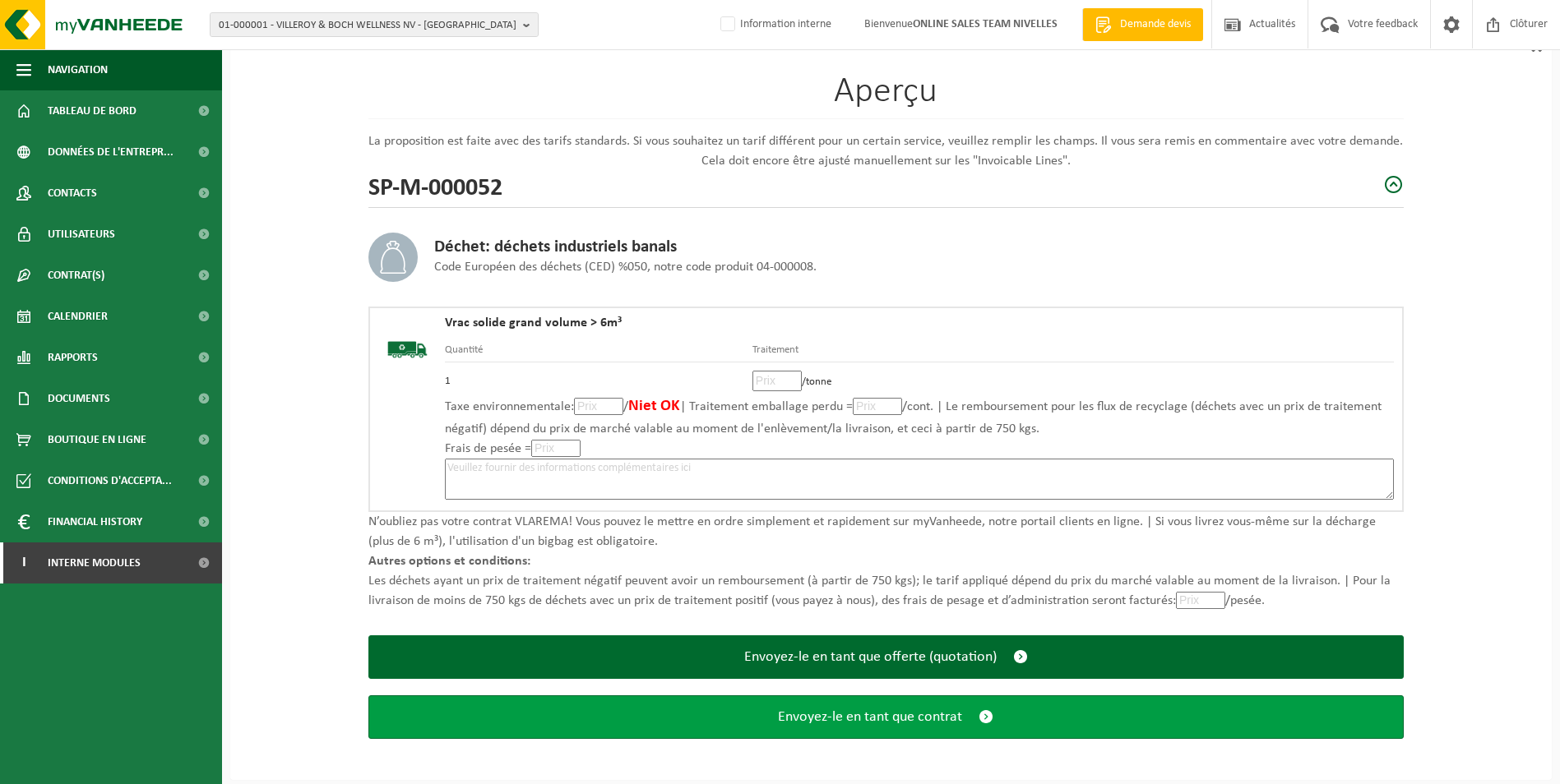
scroll to position [114, 0]
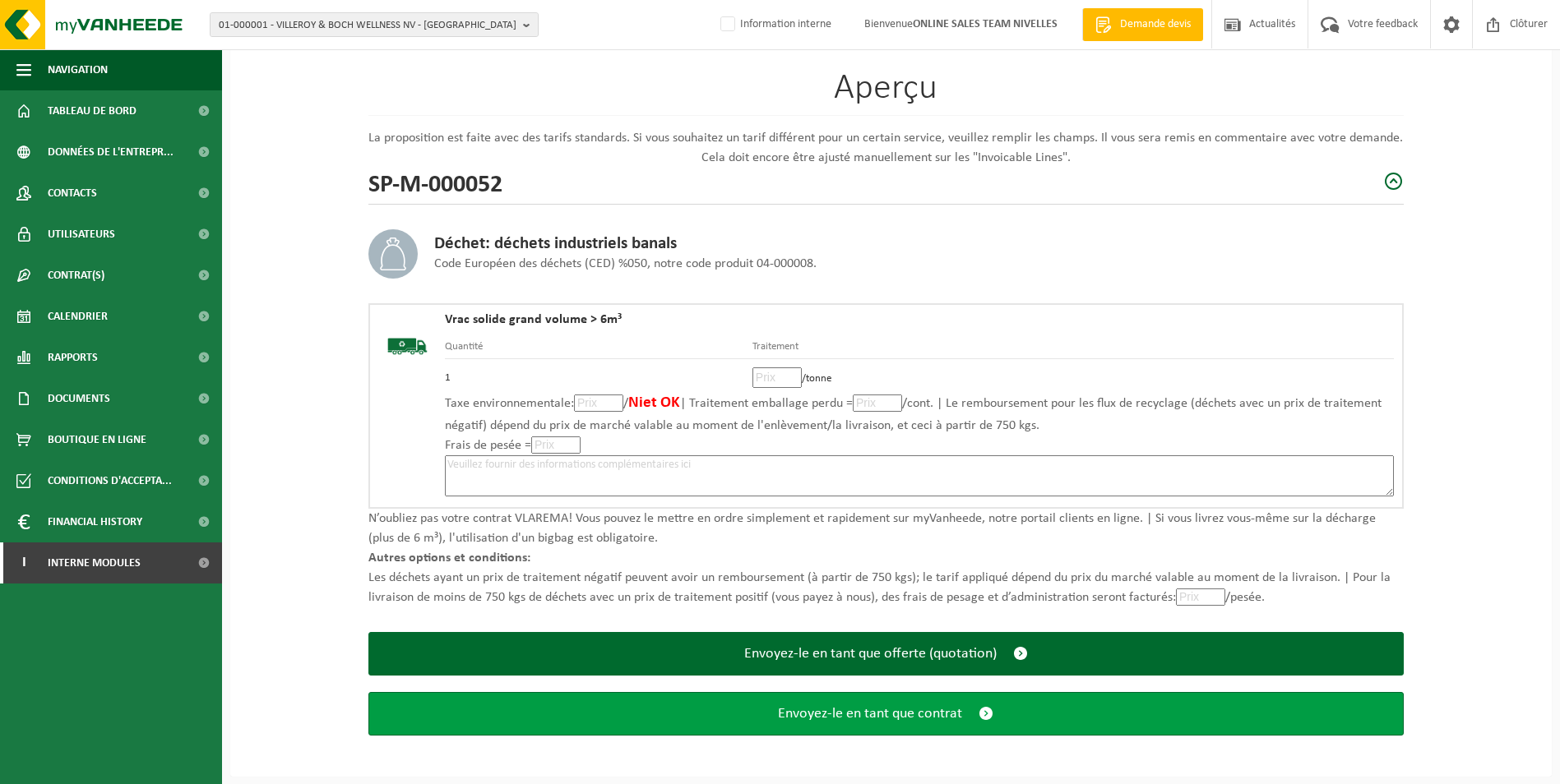
click at [856, 724] on button "Envoyez-le en tant que contrat" at bounding box center [886, 713] width 1036 height 44
